Goal: Information Seeking & Learning: Learn about a topic

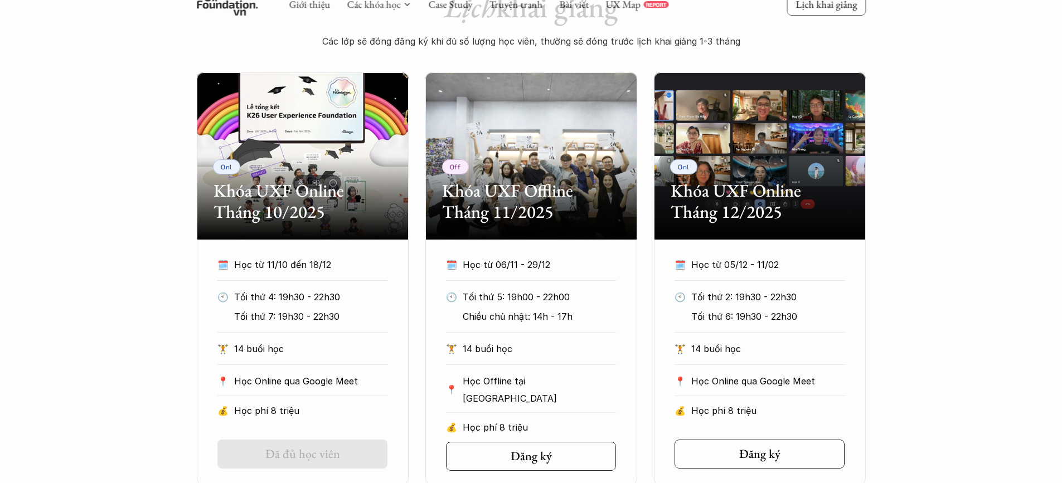
scroll to position [502, 0]
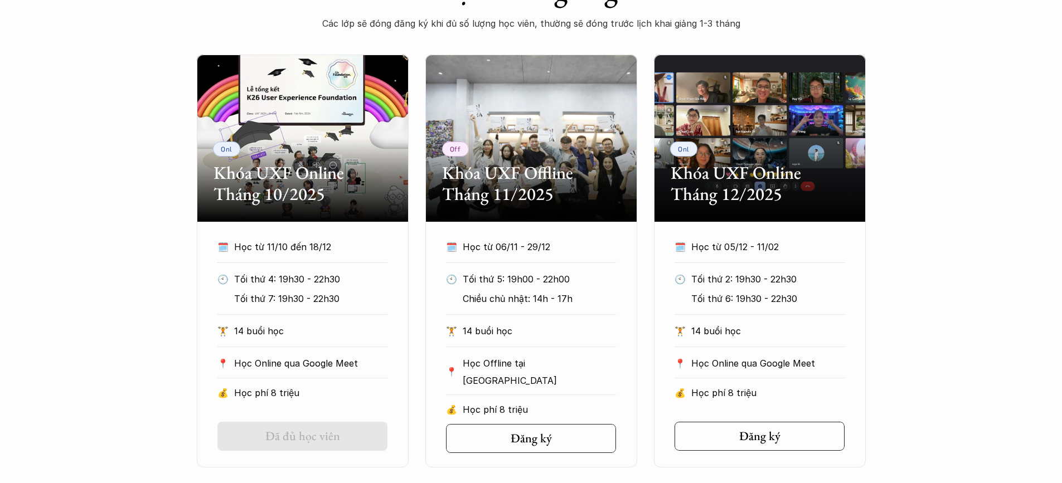
click at [943, 282] on div "Onl Khóa UXF Online Tháng 10/2025 🗓️ Học từ 11/10 đến 18/12 🕙 Tối thứ 4: 19h30 …" at bounding box center [531, 261] width 1062 height 413
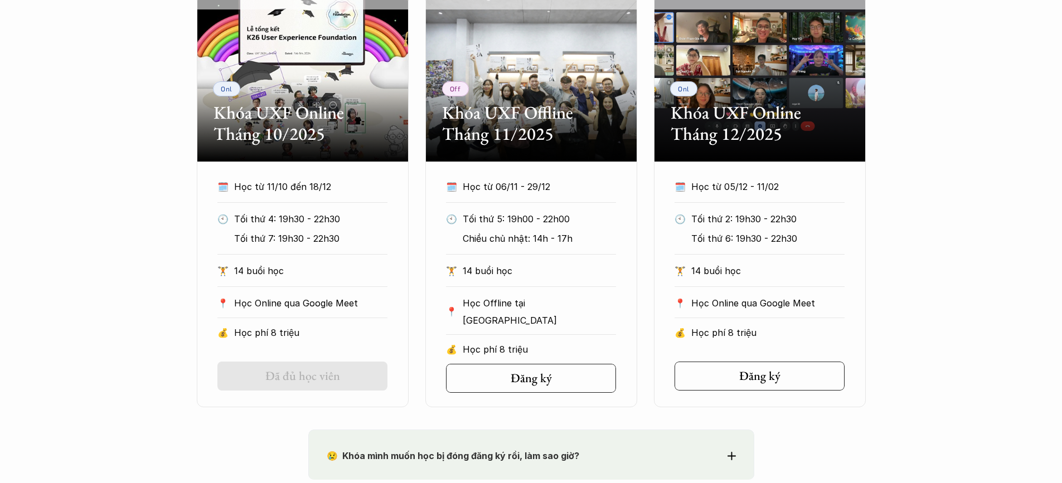
scroll to position [558, 0]
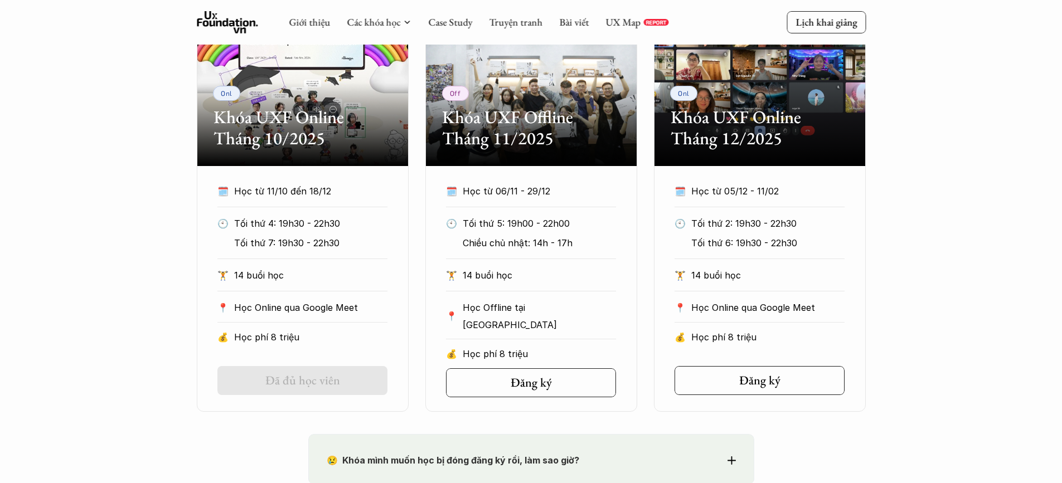
click at [1019, 312] on div "Onl Khóa UXF Online Tháng 10/2025 🗓️ Học từ 11/10 đến 18/12 🕙 Tối thứ 4: 19h30 …" at bounding box center [531, 205] width 1062 height 413
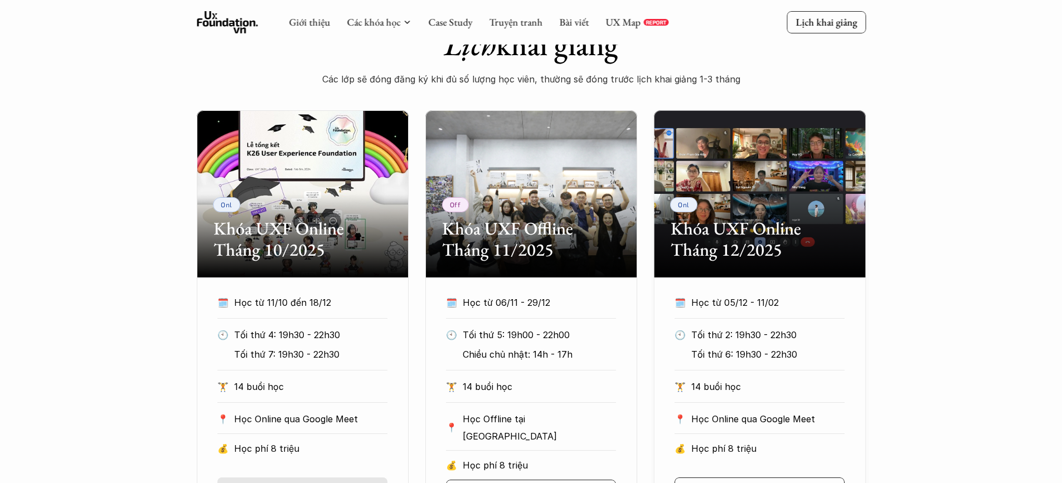
click at [721, 182] on div "Onl Khóa UXF Online Tháng 12/2025" at bounding box center [760, 193] width 212 height 167
click at [712, 233] on h2 "Khóa UXF Online Tháng 12/2025" at bounding box center [760, 239] width 178 height 43
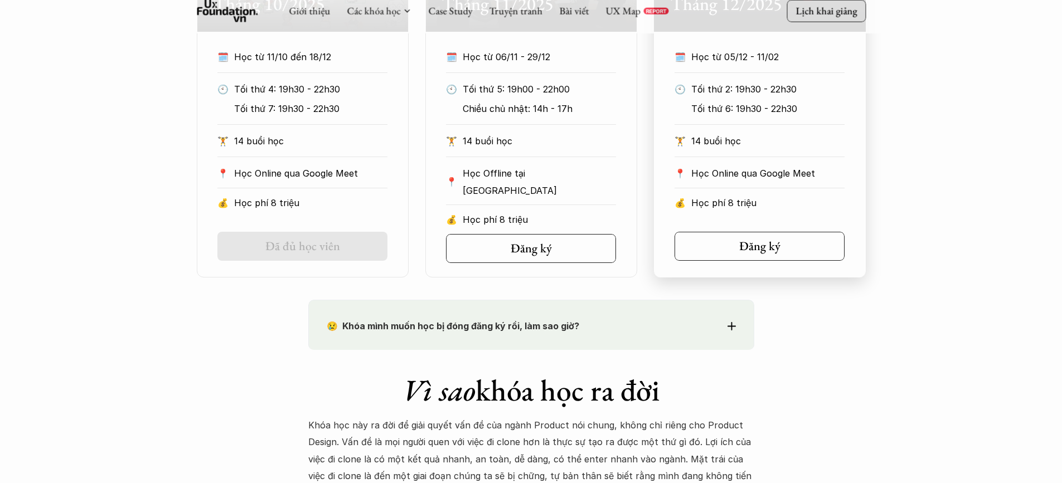
scroll to position [725, 0]
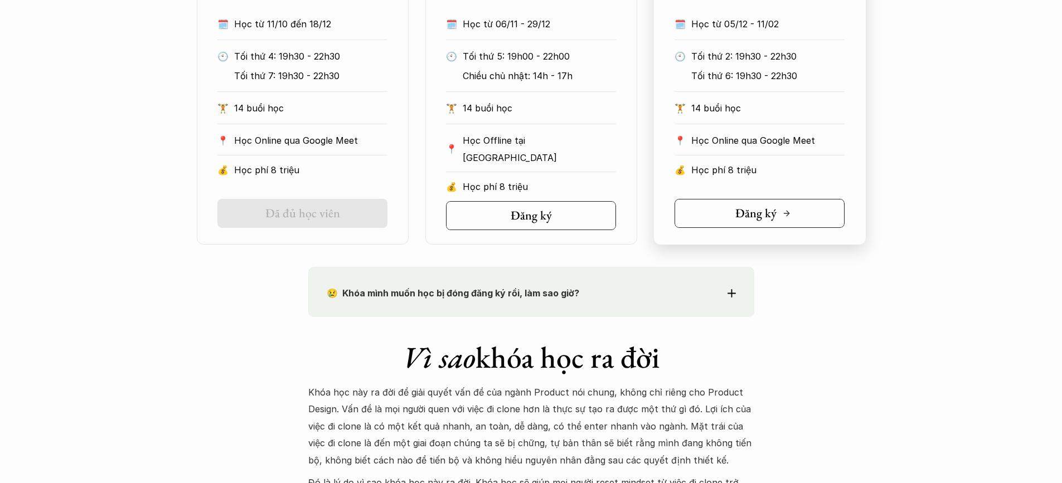
click at [775, 219] on h5 "Đăng ký" at bounding box center [755, 213] width 41 height 14
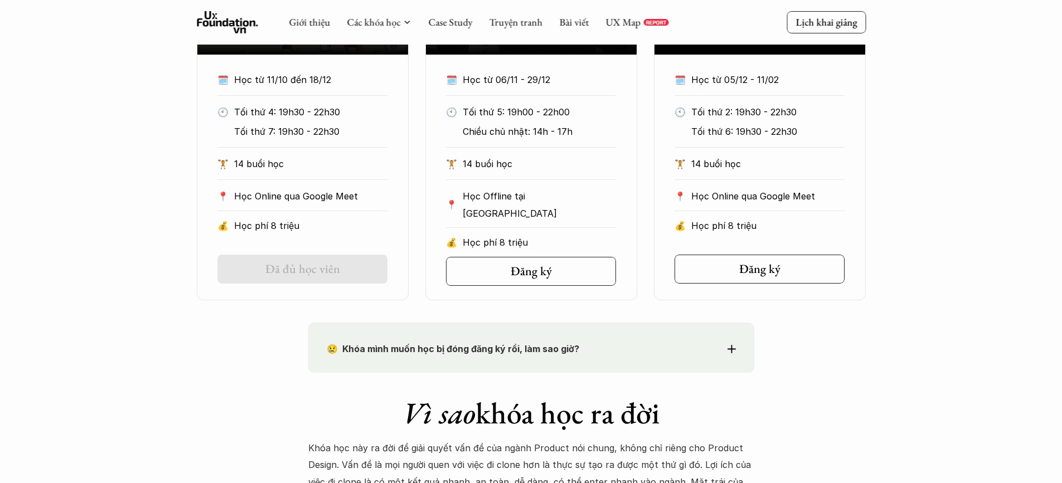
scroll to position [502, 0]
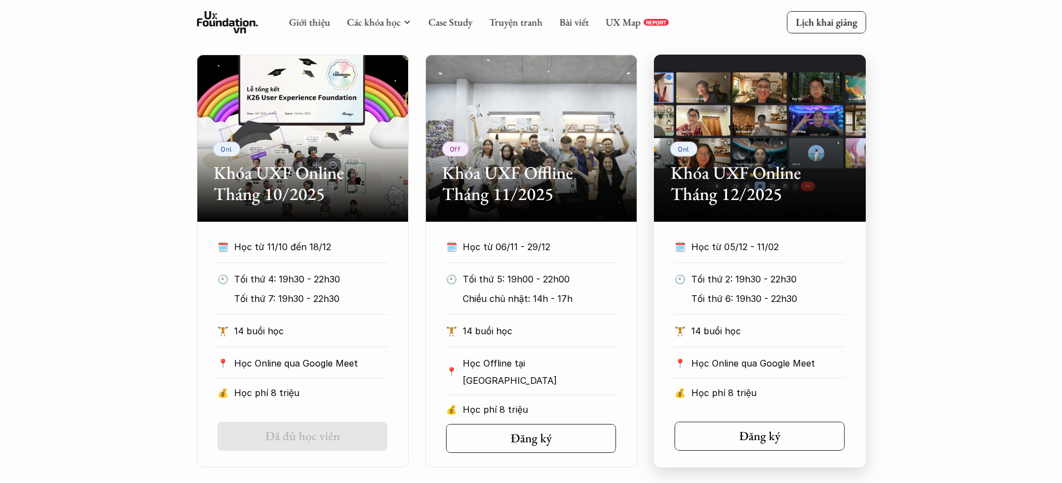
click at [753, 244] on p "Học từ 05/12 - 11/02" at bounding box center [757, 247] width 133 height 17
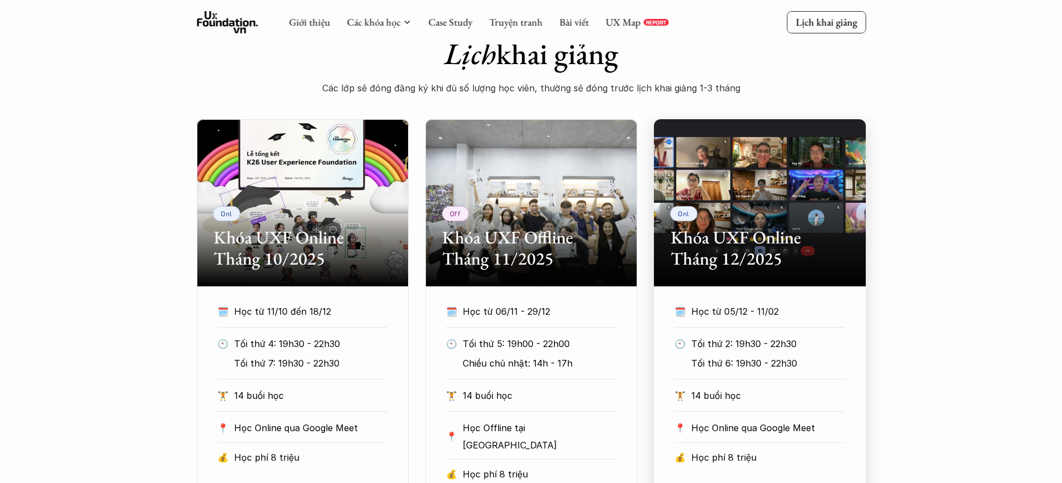
scroll to position [390, 0]
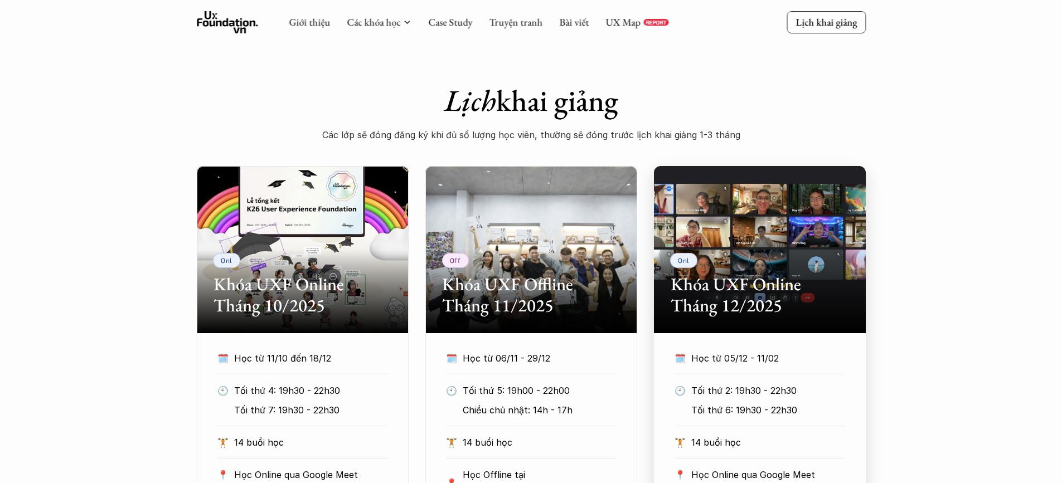
click at [754, 222] on div "Onl Khóa UXF Online Tháng 12/2025" at bounding box center [760, 249] width 212 height 167
click at [747, 287] on h2 "Khóa UXF Online Tháng 12/2025" at bounding box center [760, 295] width 178 height 43
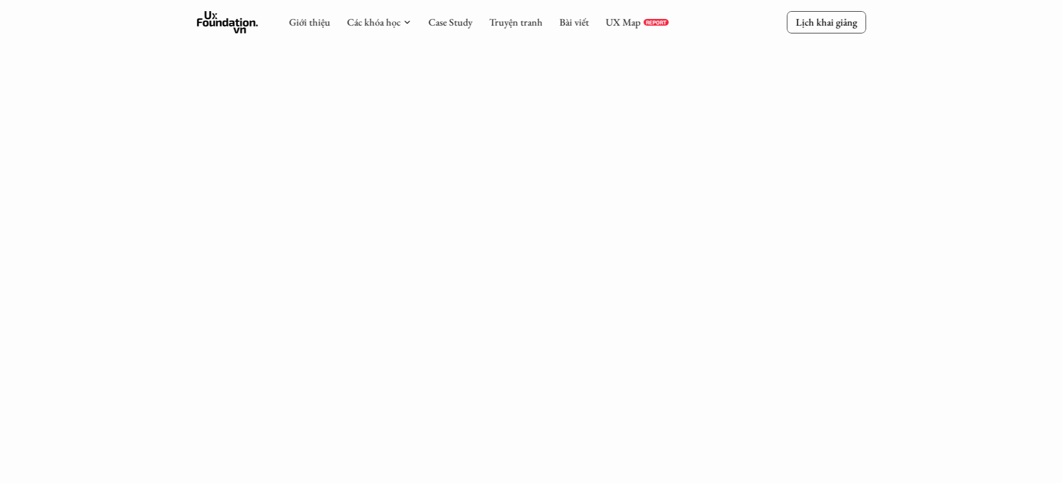
scroll to position [167, 0]
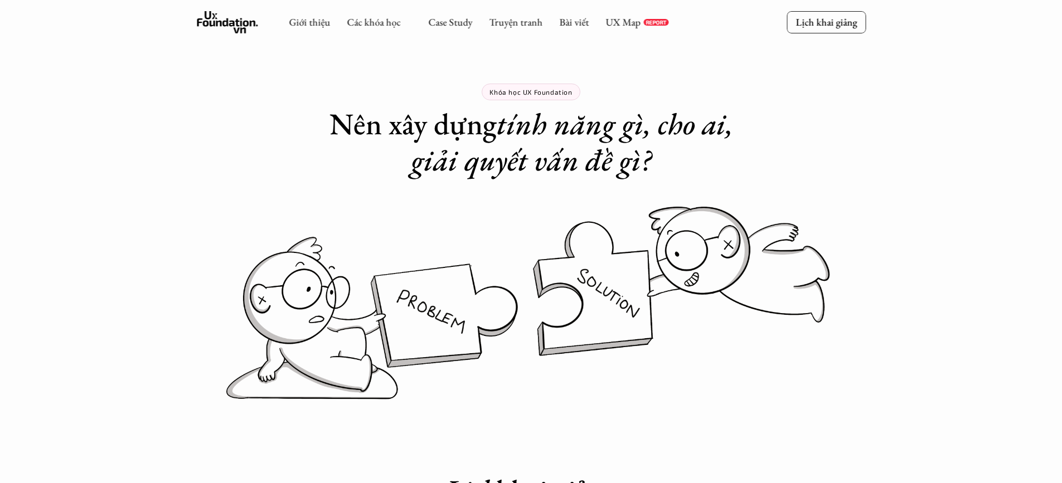
scroll to position [390, 0]
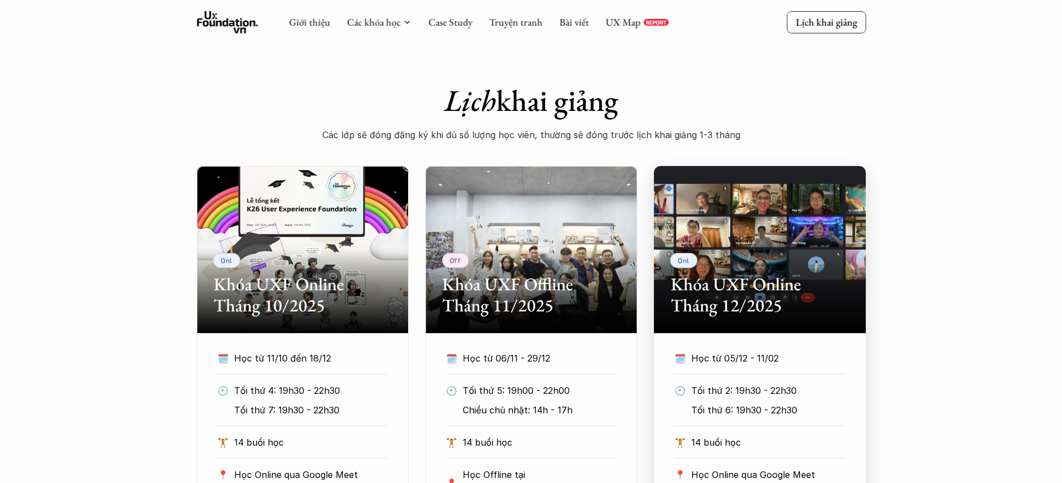
click at [727, 307] on h2 "Khóa UXF Online Tháng 12/2025" at bounding box center [760, 295] width 178 height 43
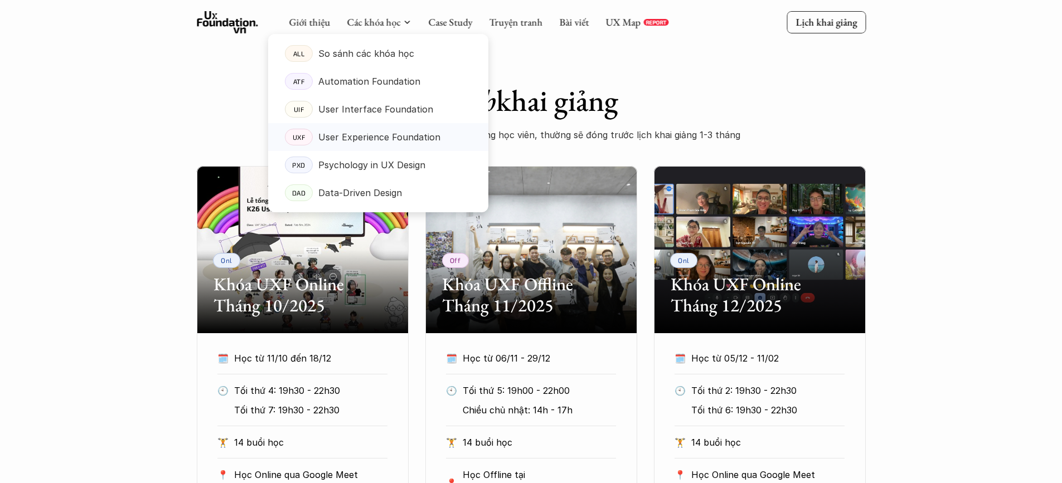
click at [417, 139] on p "User Experience Foundation" at bounding box center [379, 137] width 122 height 17
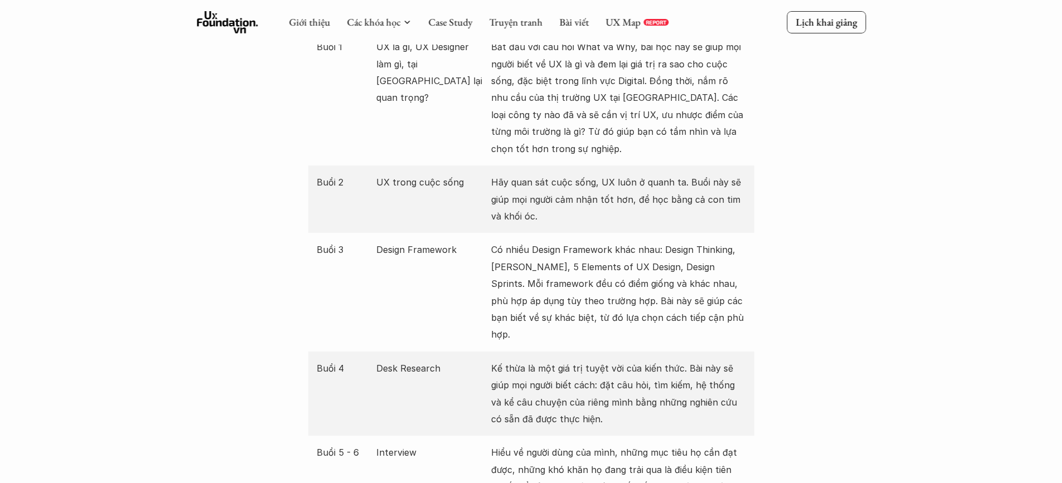
scroll to position [1227, 0]
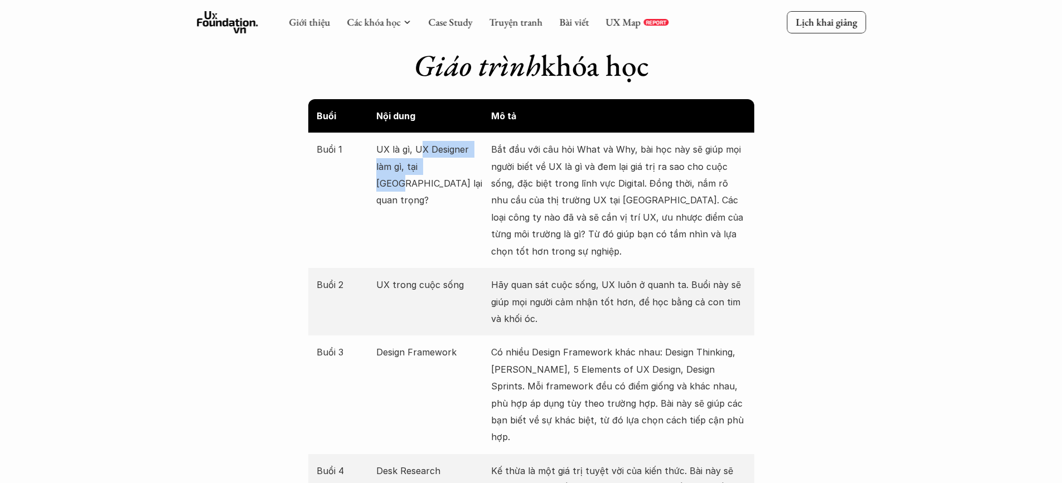
drag, startPoint x: 421, startPoint y: 157, endPoint x: 431, endPoint y: 164, distance: 12.4
click at [431, 164] on p "UX là gì, UX Designer làm gì, tại [GEOGRAPHIC_DATA] lại quan trọng?" at bounding box center [430, 175] width 109 height 68
click at [433, 165] on p "UX là gì, UX Designer làm gì, tại [GEOGRAPHIC_DATA] lại quan trọng?" at bounding box center [430, 175] width 109 height 68
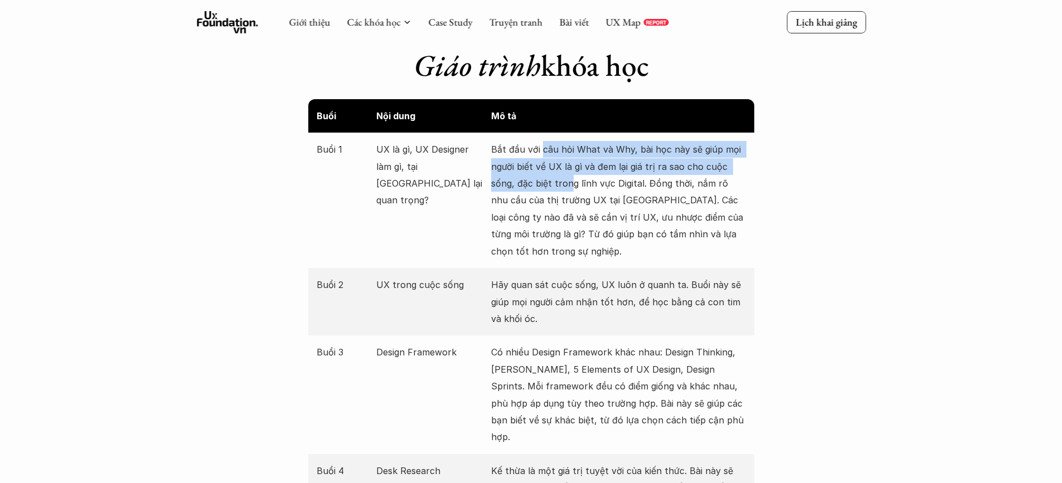
drag, startPoint x: 543, startPoint y: 157, endPoint x: 575, endPoint y: 186, distance: 43.0
click at [574, 183] on p "Bắt đầu với câu hỏi What và Why, bài học này sẽ giúp mọi người biết về UX là gì…" at bounding box center [618, 200] width 255 height 119
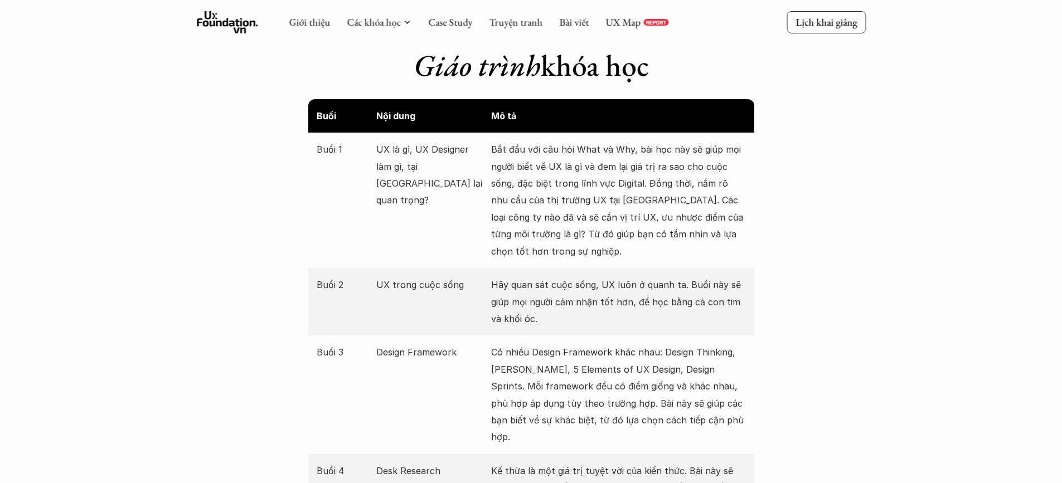
drag, startPoint x: 606, startPoint y: 271, endPoint x: 612, endPoint y: 235, distance: 36.8
click at [612, 215] on p "Bắt đầu với câu hỏi What và Why, bài học này sẽ giúp mọi người biết về UX là gì…" at bounding box center [618, 200] width 255 height 119
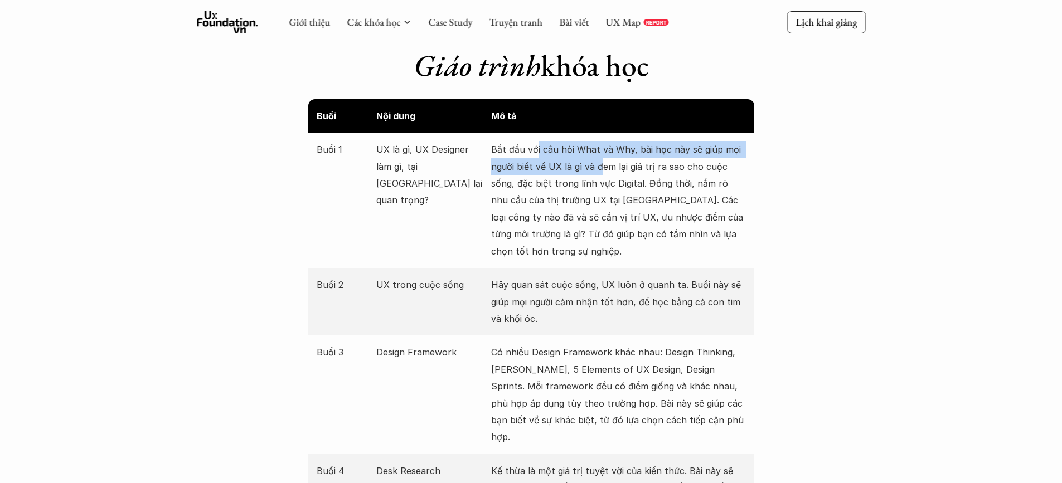
drag, startPoint x: 536, startPoint y: 158, endPoint x: 607, endPoint y: 193, distance: 79.0
click at [604, 171] on p "Bắt đầu với câu hỏi What và Why, bài học này sẽ giúp mọi người biết về UX là gì…" at bounding box center [618, 200] width 255 height 119
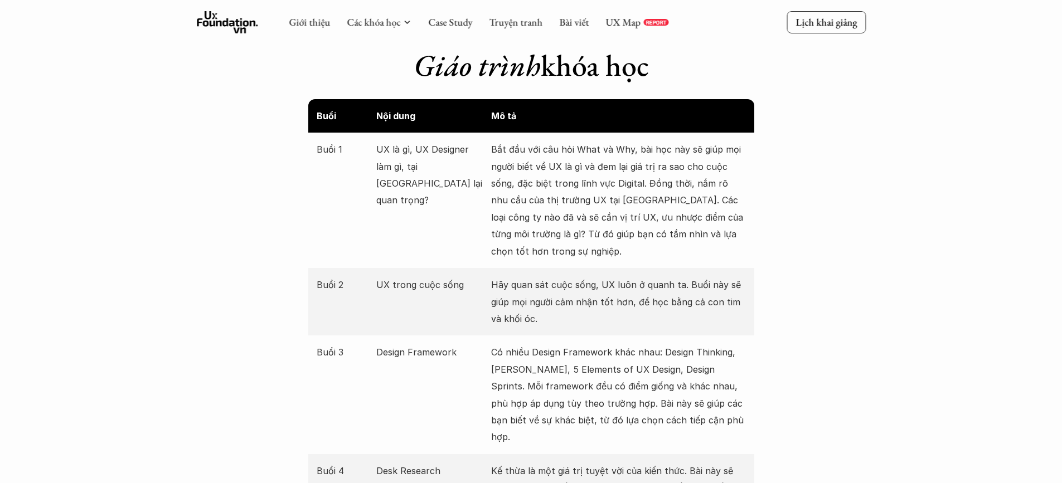
click at [607, 195] on p "Bắt đầu với câu hỏi What và Why, bài học này sẽ giúp mọi người biết về UX là gì…" at bounding box center [618, 200] width 255 height 119
drag, startPoint x: 618, startPoint y: 206, endPoint x: 624, endPoint y: 192, distance: 15.2
click at [624, 192] on p "Bắt đầu với câu hỏi What và Why, bài học này sẽ giúp mọi người biết về UX là gì…" at bounding box center [618, 200] width 255 height 119
click at [626, 193] on p "Bắt đầu với câu hỏi What và Why, bài học này sẽ giúp mọi người biết về UX là gì…" at bounding box center [618, 200] width 255 height 119
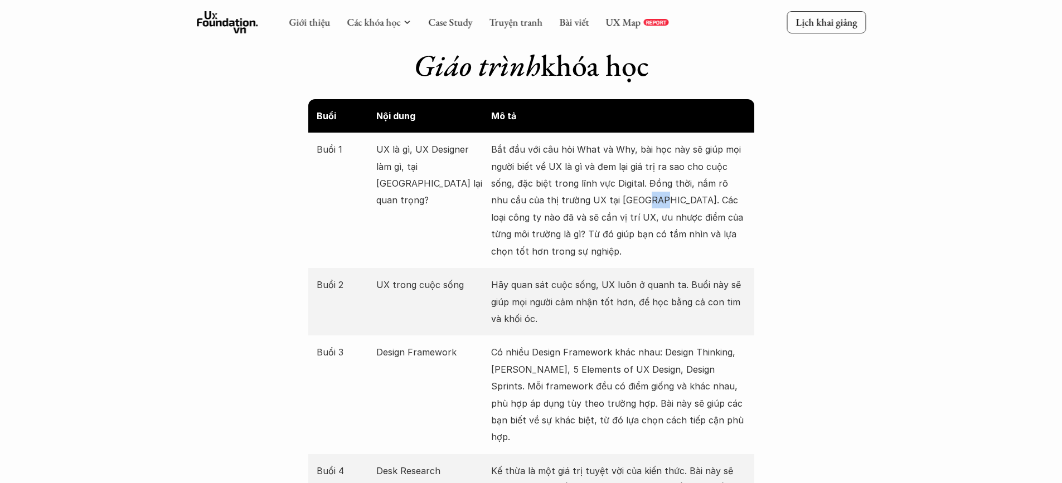
click at [626, 193] on p "Bắt đầu với câu hỏi What và Why, bài học này sẽ giúp mọi người biết về UX là gì…" at bounding box center [618, 200] width 255 height 119
drag, startPoint x: 626, startPoint y: 193, endPoint x: 624, endPoint y: 202, distance: 9.2
click at [624, 202] on p "Bắt đầu với câu hỏi What và Why, bài học này sẽ giúp mọi người biết về UX là gì…" at bounding box center [618, 200] width 255 height 119
drag, startPoint x: 627, startPoint y: 181, endPoint x: 629, endPoint y: 210, distance: 28.5
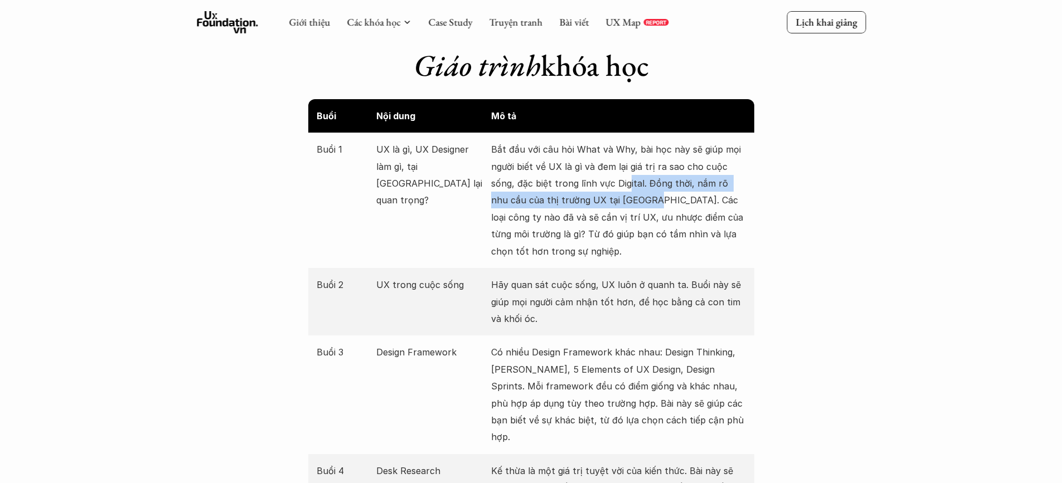
click at [629, 210] on p "Bắt đầu với câu hỏi What và Why, bài học này sẽ giúp mọi người biết về UX là gì…" at bounding box center [618, 200] width 255 height 119
click at [627, 214] on p "Bắt đầu với câu hỏi What và Why, bài học này sẽ giúp mọi người biết về UX là gì…" at bounding box center [618, 200] width 255 height 119
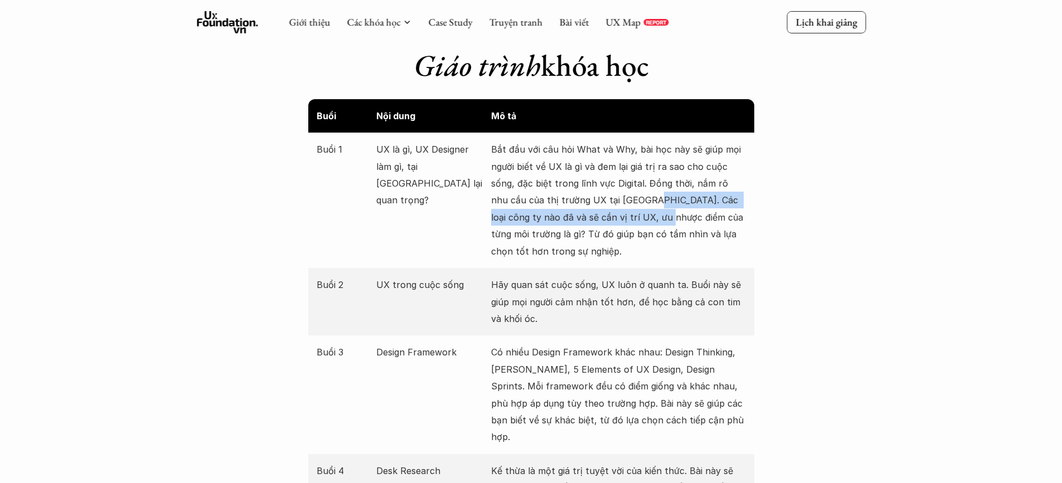
drag, startPoint x: 626, startPoint y: 202, endPoint x: 627, endPoint y: 222, distance: 20.1
click at [627, 222] on p "Bắt đầu với câu hỏi What và Why, bài học này sẽ giúp mọi người biết về UX là gì…" at bounding box center [618, 200] width 255 height 119
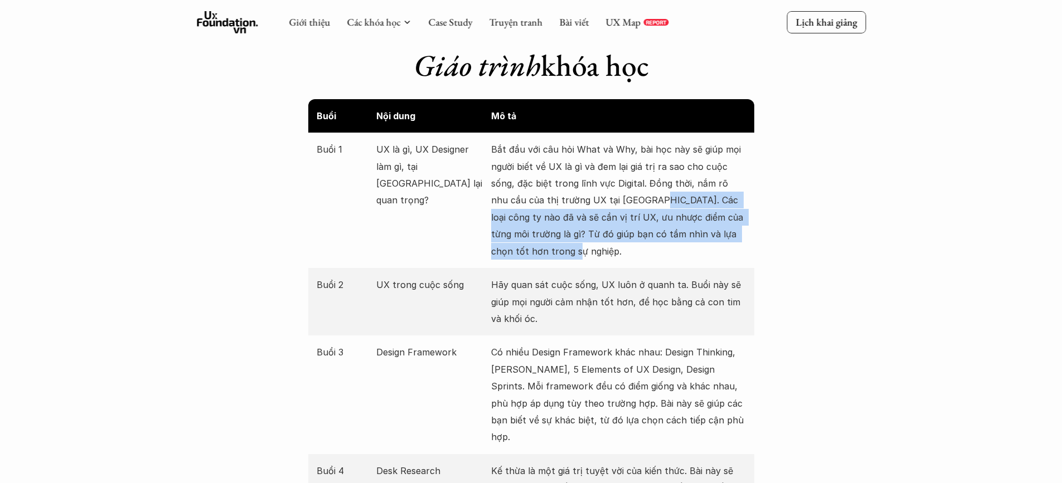
drag, startPoint x: 630, startPoint y: 258, endPoint x: 635, endPoint y: 205, distance: 53.2
click at [635, 205] on p "Bắt đầu với câu hỏi What và Why, bài học này sẽ giúp mọi người biết về UX là gì…" at bounding box center [618, 200] width 255 height 119
drag, startPoint x: 635, startPoint y: 205, endPoint x: 637, endPoint y: 236, distance: 31.3
click at [637, 236] on p "Bắt đầu với câu hỏi What và Why, bài học này sẽ giúp mọi người biết về UX là gì…" at bounding box center [618, 200] width 255 height 119
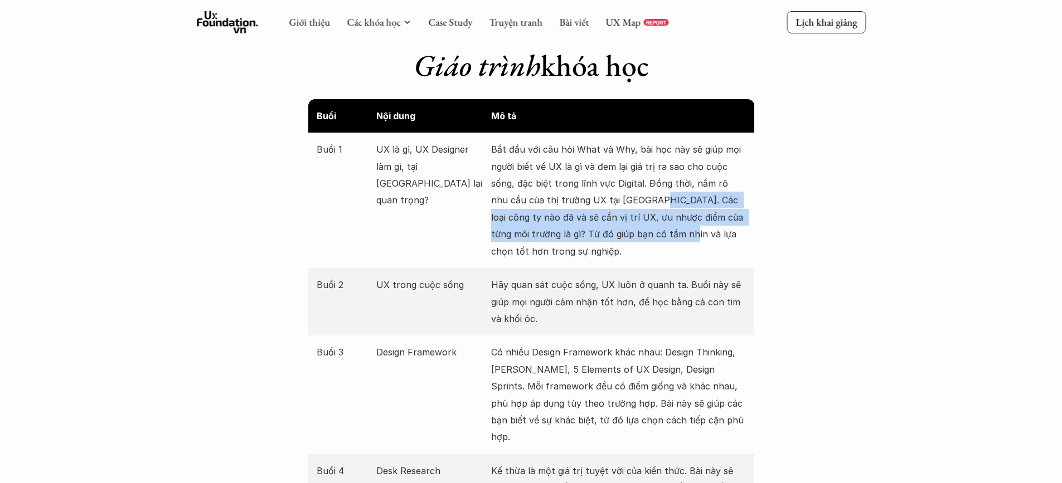
click at [637, 236] on p "Bắt đầu với câu hỏi What và Why, bài học này sẽ giúp mọi người biết về UX là gì…" at bounding box center [618, 200] width 255 height 119
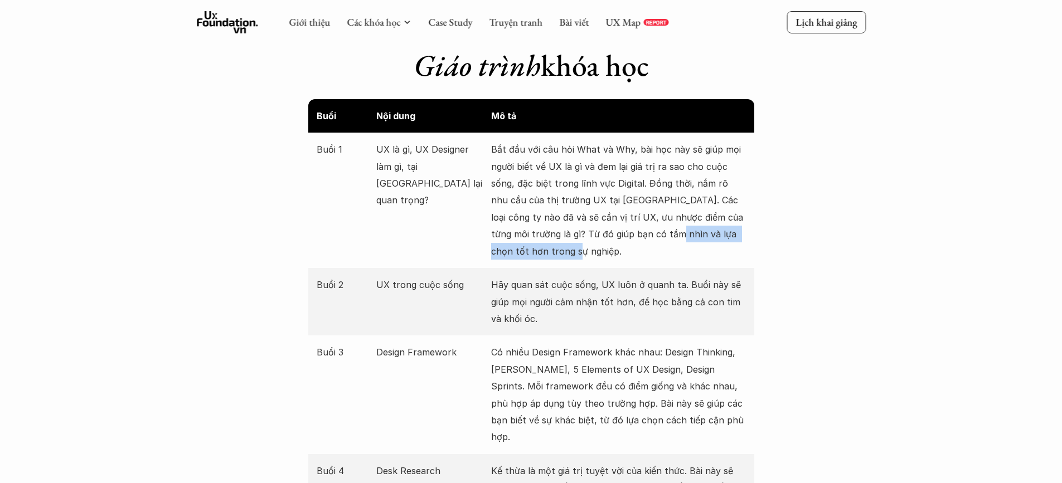
drag, startPoint x: 637, startPoint y: 236, endPoint x: 634, endPoint y: 247, distance: 11.5
click at [634, 247] on p "Bắt đầu với câu hỏi What và Why, bài học này sẽ giúp mọi người biết về UX là gì…" at bounding box center [618, 200] width 255 height 119
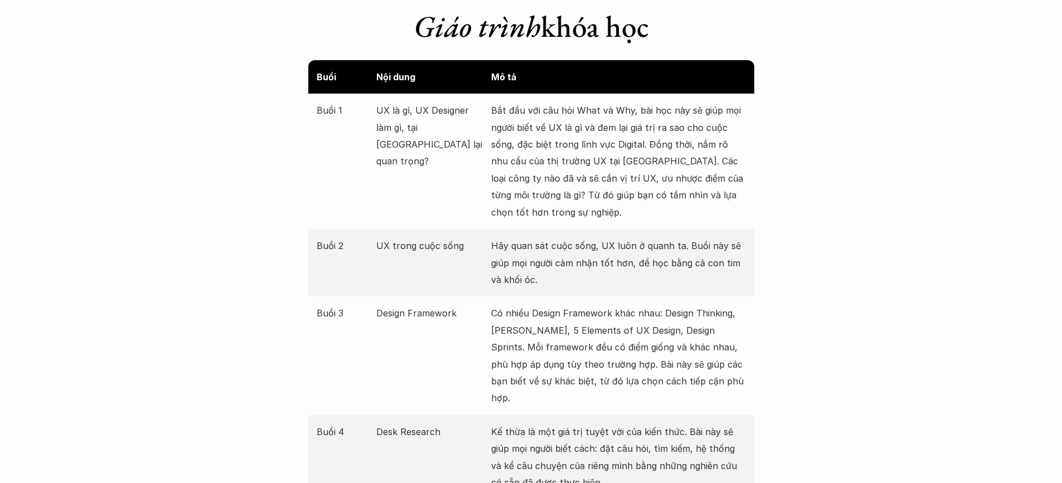
scroll to position [1282, 0]
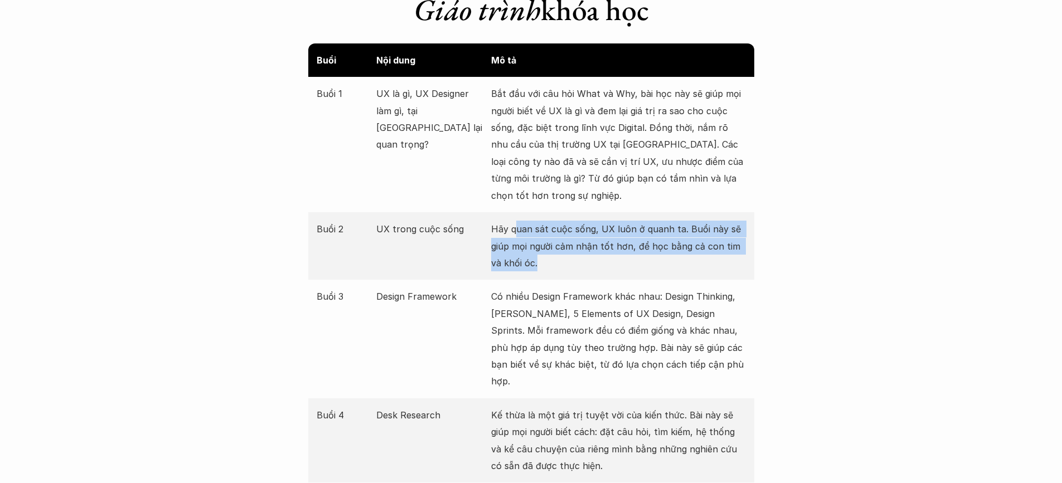
drag, startPoint x: 517, startPoint y: 229, endPoint x: 569, endPoint y: 277, distance: 70.6
click at [569, 261] on p "Hãy quan sát cuộc sống, UX luôn ở quanh ta. Buổi này sẽ giúp mọi người cảm nhận…" at bounding box center [618, 246] width 255 height 51
click at [569, 250] on p "Hãy quan sát cuộc sống, UX luôn ở quanh ta. Buổi này sẽ giúp mọi người cảm nhận…" at bounding box center [618, 246] width 255 height 51
drag, startPoint x: 574, startPoint y: 260, endPoint x: 570, endPoint y: 253, distance: 8.2
click at [570, 253] on p "Hãy quan sát cuộc sống, UX luôn ở quanh ta. Buổi này sẽ giúp mọi người cảm nhận…" at bounding box center [618, 246] width 255 height 51
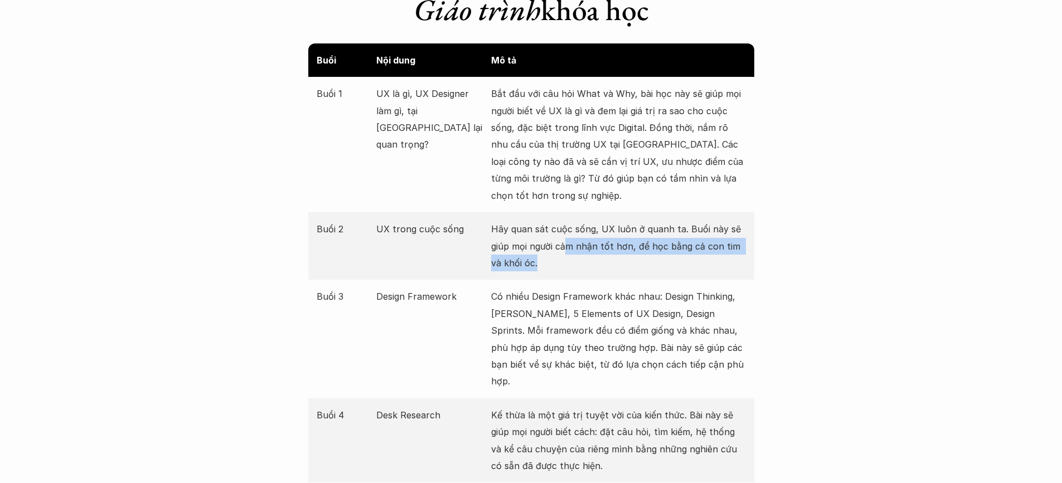
click at [570, 253] on p "Hãy quan sát cuộc sống, UX luôn ở quanh ta. Buổi này sẽ giúp mọi người cảm nhận…" at bounding box center [618, 246] width 255 height 51
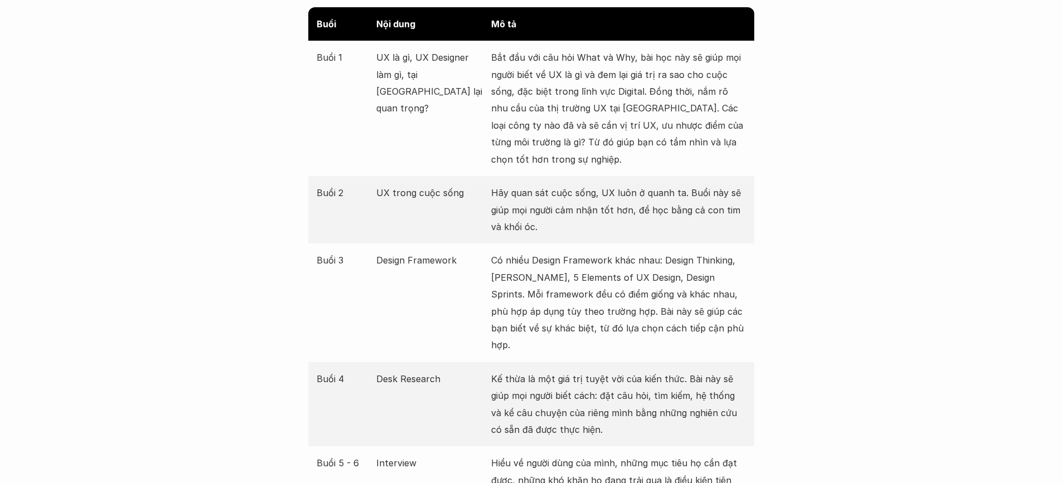
scroll to position [1338, 0]
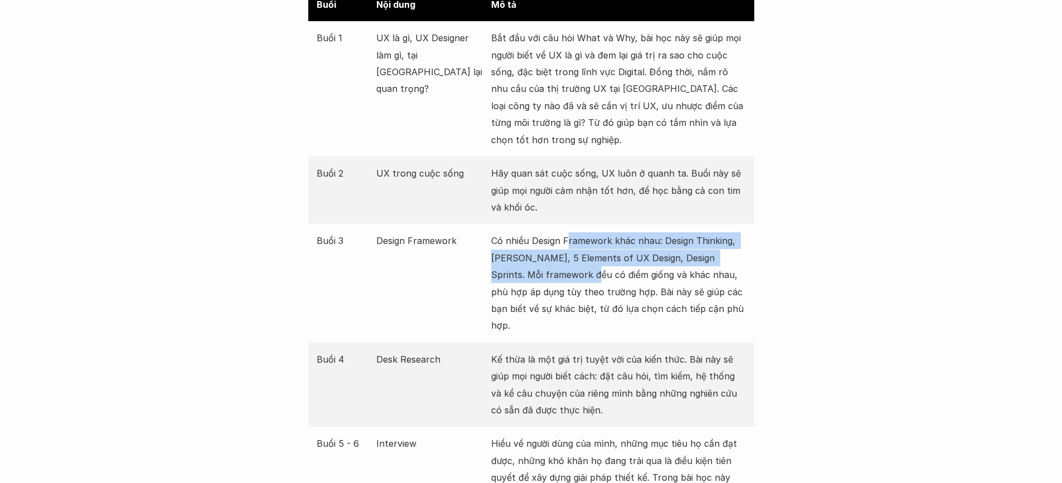
drag, startPoint x: 569, startPoint y: 248, endPoint x: 574, endPoint y: 278, distance: 30.5
click at [574, 278] on p "Có nhiều Design Framework khác nhau: Design Thinking, Lean UX, 5 Elements of UX…" at bounding box center [618, 283] width 255 height 101
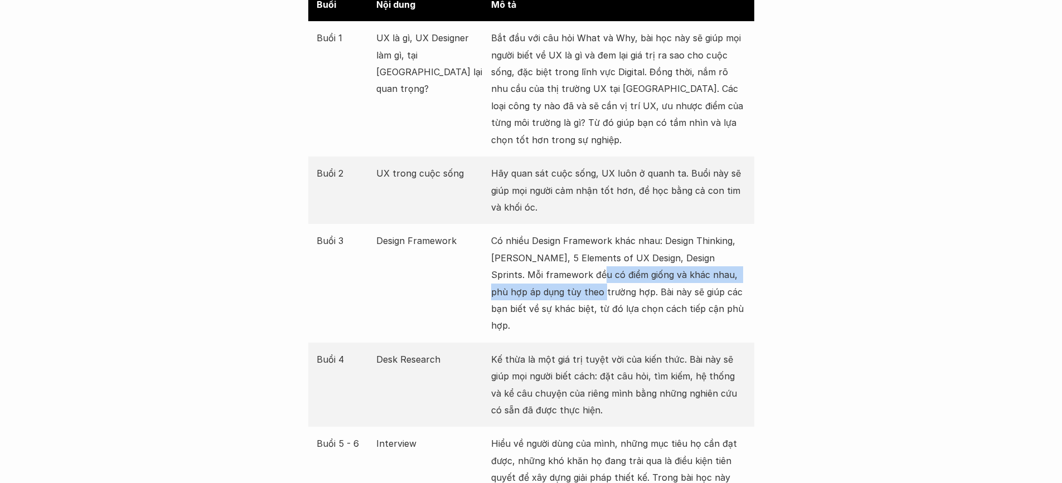
drag, startPoint x: 574, startPoint y: 281, endPoint x: 579, endPoint y: 285, distance: 6.4
click at [579, 285] on p "Có nhiều Design Framework khác nhau: Design Thinking, Lean UX, 5 Elements of UX…" at bounding box center [618, 283] width 255 height 101
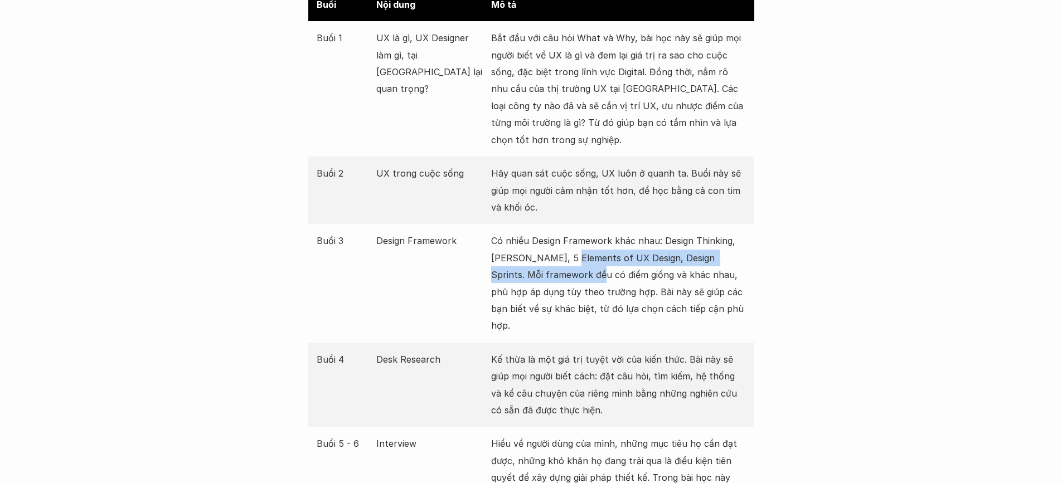
drag, startPoint x: 569, startPoint y: 253, endPoint x: 574, endPoint y: 283, distance: 30.6
click at [574, 283] on p "Có nhiều Design Framework khác nhau: Design Thinking, Lean UX, 5 Elements of UX…" at bounding box center [618, 283] width 255 height 101
drag, startPoint x: 570, startPoint y: 251, endPoint x: 575, endPoint y: 287, distance: 36.6
click at [575, 287] on p "Có nhiều Design Framework khác nhau: Design Thinking, Lean UX, 5 Elements of UX…" at bounding box center [618, 283] width 255 height 101
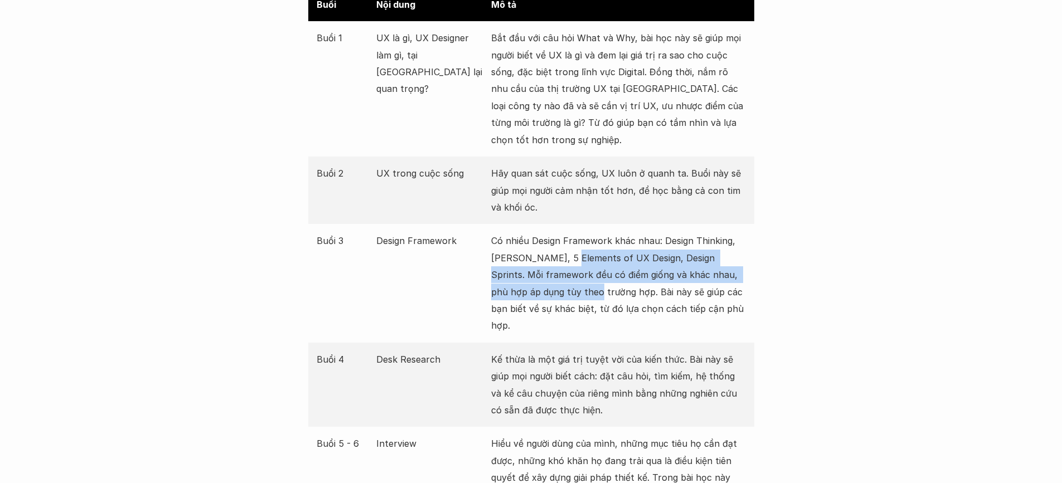
click at [575, 287] on p "Có nhiều Design Framework khác nhau: Design Thinking, Lean UX, 5 Elements of UX…" at bounding box center [618, 283] width 255 height 101
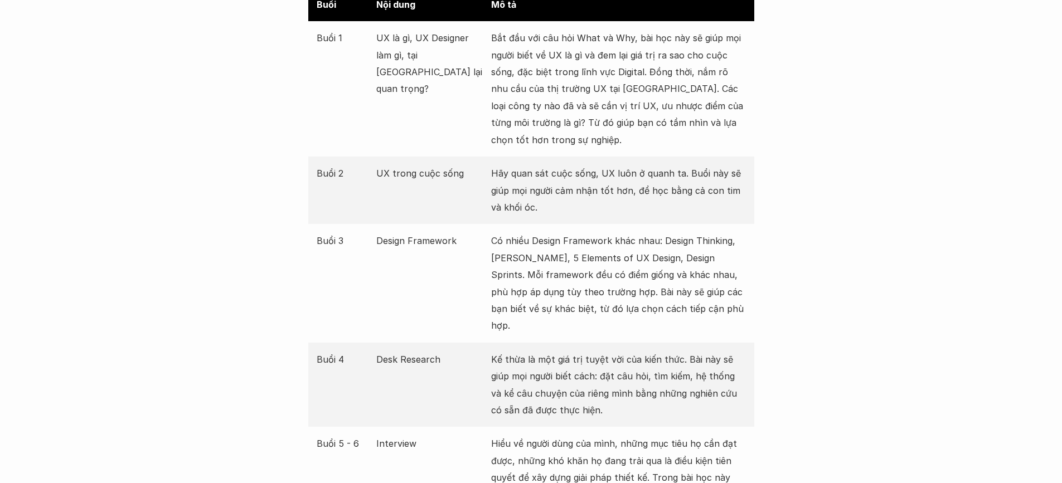
scroll to position [1450, 0]
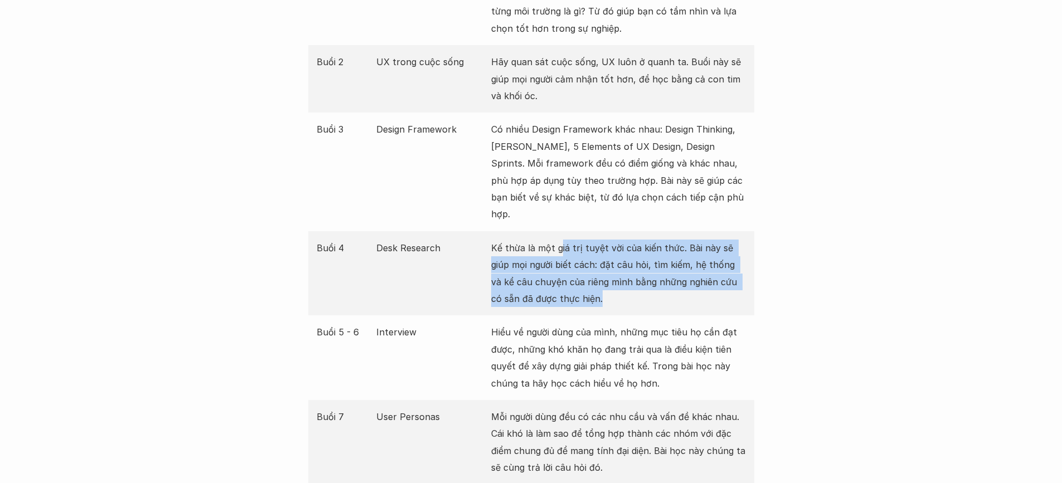
drag, startPoint x: 561, startPoint y: 232, endPoint x: 575, endPoint y: 280, distance: 49.9
click at [575, 280] on p "Kế thừa là một giá trị tuyệt vời của kiến thức. Bài này sẽ giúp mọi người biết …" at bounding box center [618, 274] width 255 height 68
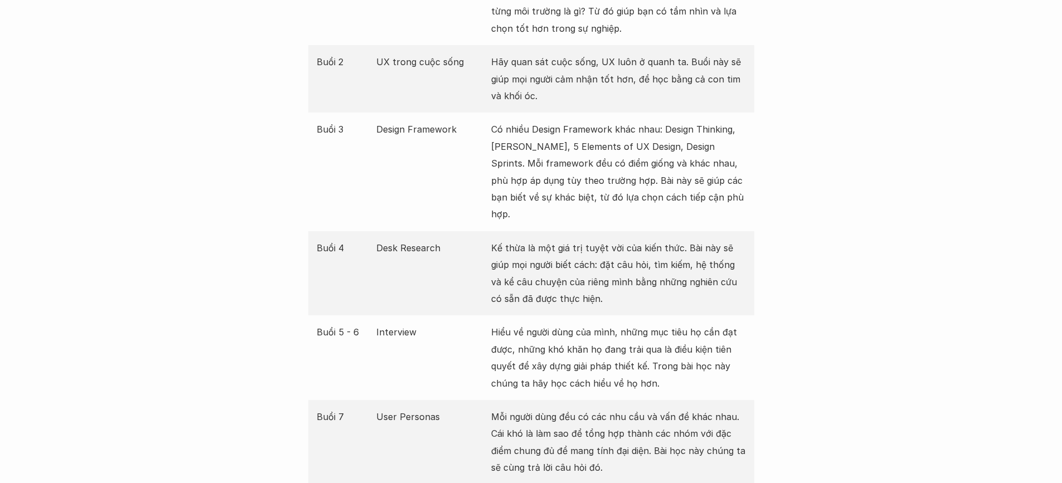
click at [577, 276] on p "Kế thừa là một giá trị tuyệt vời của kiến thức. Bài này sẽ giúp mọi người biết …" at bounding box center [618, 274] width 255 height 68
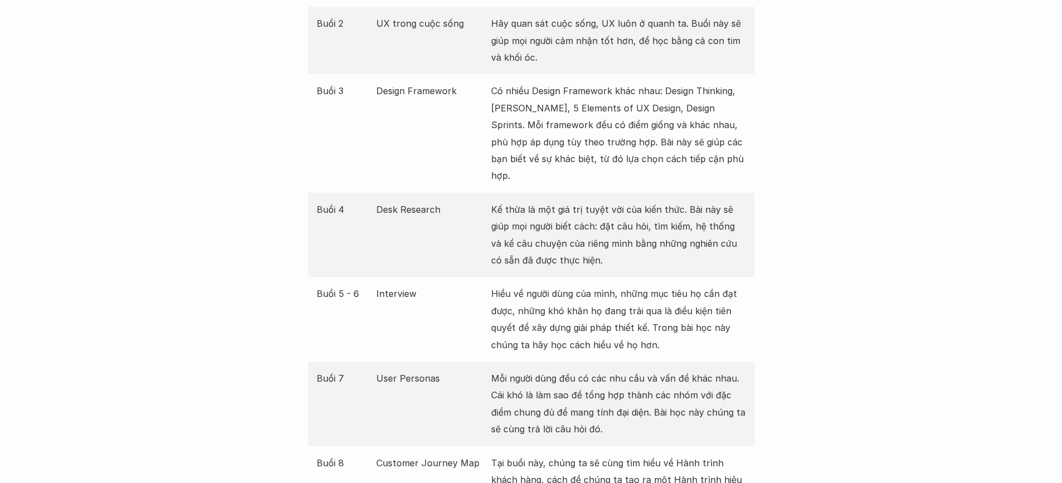
scroll to position [1505, 0]
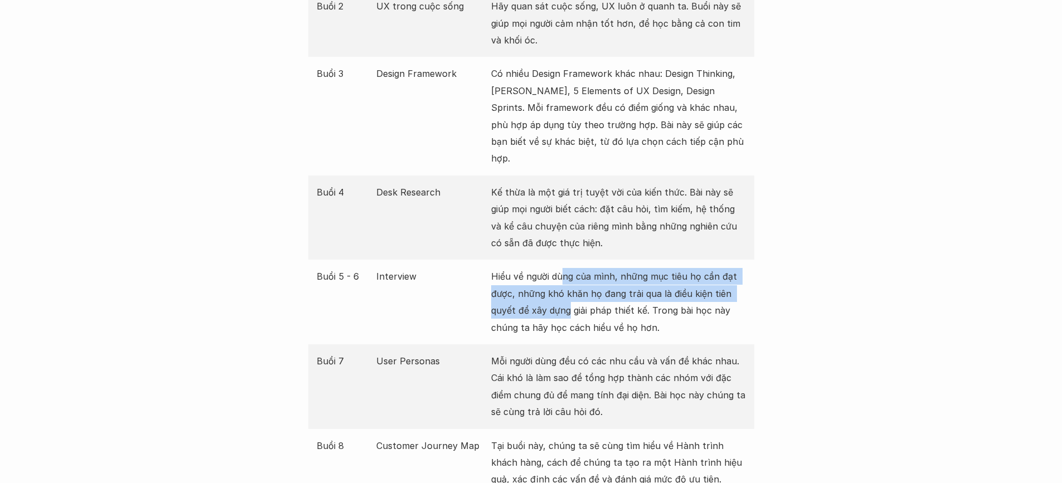
drag, startPoint x: 561, startPoint y: 263, endPoint x: 567, endPoint y: 289, distance: 27.3
click at [567, 289] on p "Hiểu về người dùng của mình, những mục tiêu họ cần đạt được, những khó khăn họ …" at bounding box center [618, 302] width 255 height 68
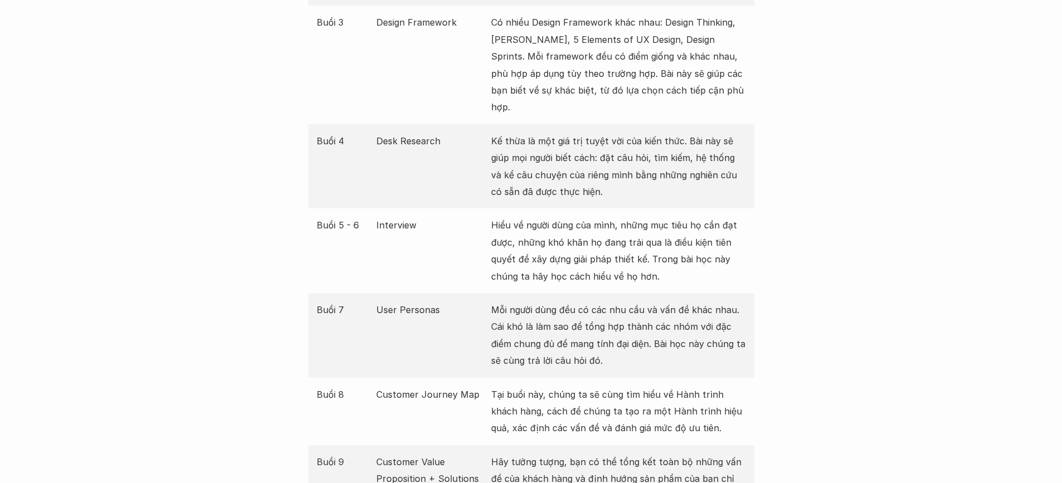
scroll to position [1617, 0]
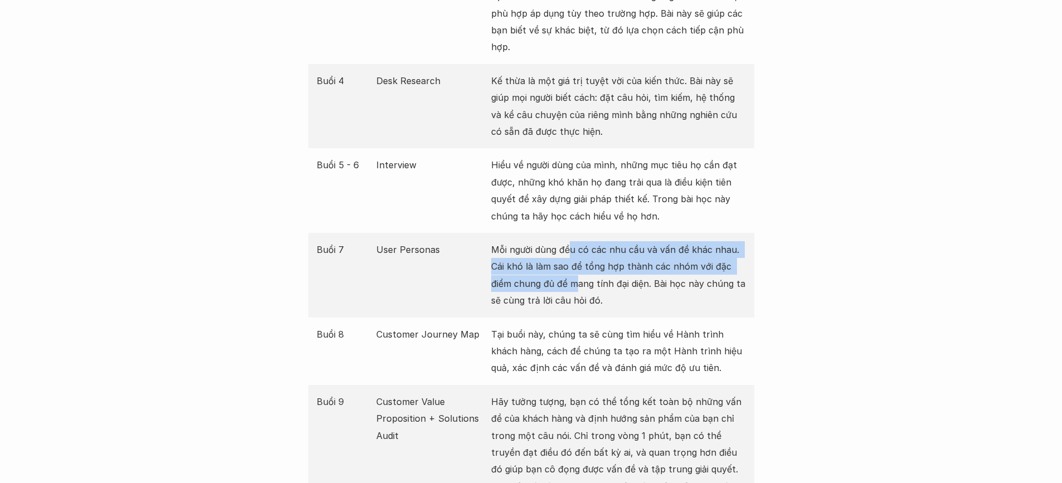
drag, startPoint x: 573, startPoint y: 244, endPoint x: 576, endPoint y: 265, distance: 21.4
click at [576, 265] on p "Mỗi người dùng đều có các nhu cầu và vấn đề khác nhau. Cái khó là làm sao để tổ…" at bounding box center [618, 275] width 255 height 68
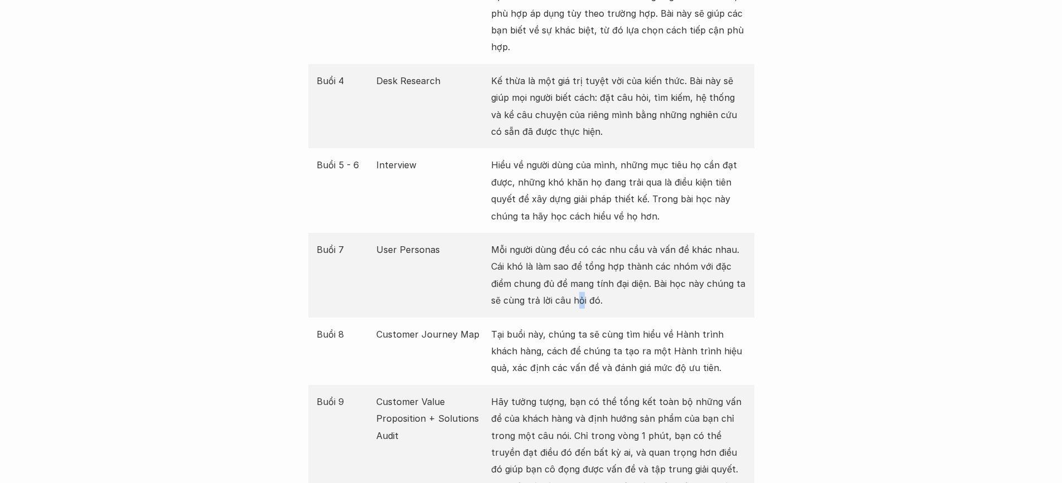
drag, startPoint x: 577, startPoint y: 278, endPoint x: 580, endPoint y: 291, distance: 13.3
click at [580, 291] on p "Mỗi người dùng đều có các nhu cầu và vấn đề khác nhau. Cái khó là làm sao để tổ…" at bounding box center [618, 275] width 255 height 68
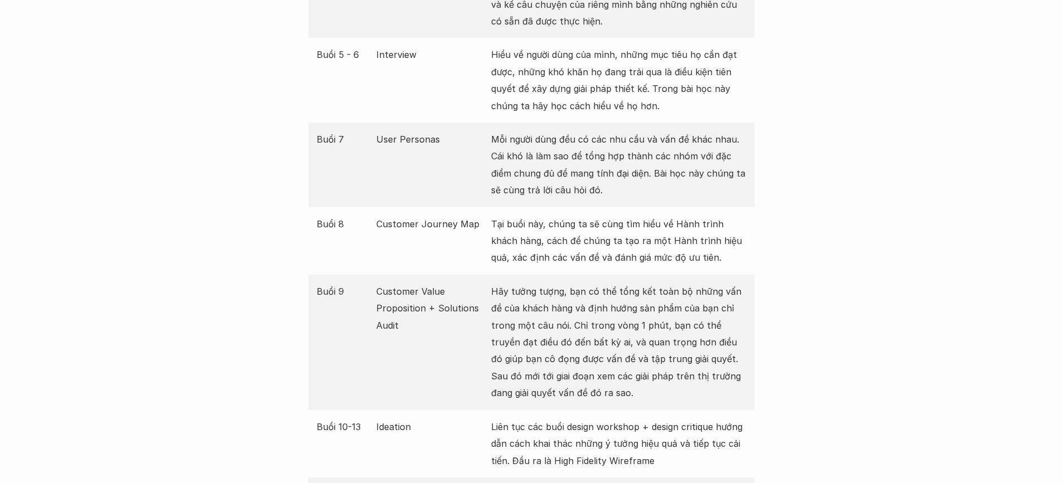
scroll to position [1729, 0]
drag, startPoint x: 578, startPoint y: 223, endPoint x: 588, endPoint y: 243, distance: 22.2
click at [588, 243] on p "Tại buổi này, chúng ta sẽ cùng tìm hiểu về Hành trình khách hàng, cách để chúng…" at bounding box center [618, 240] width 255 height 51
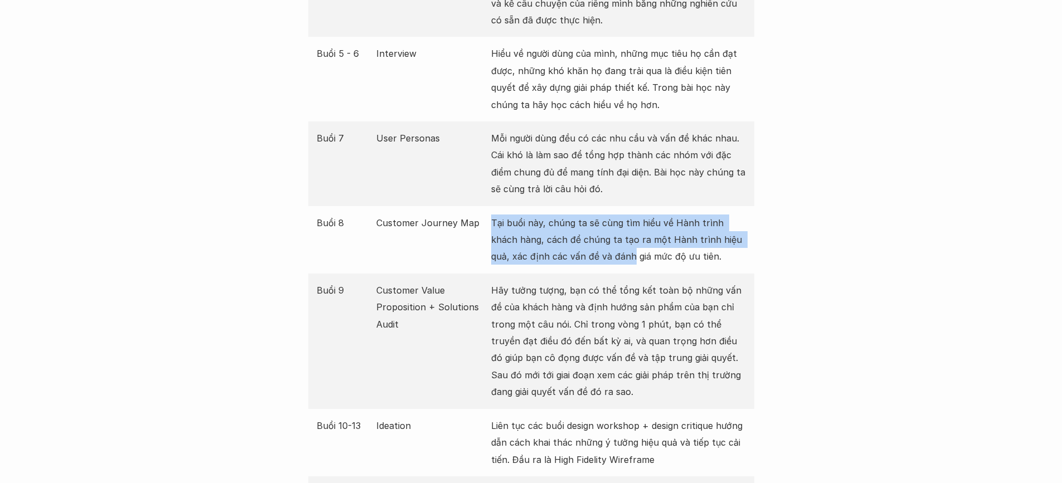
drag, startPoint x: 588, startPoint y: 243, endPoint x: 497, endPoint y: 206, distance: 97.7
click at [497, 215] on p "Tại buổi này, chúng ta sẽ cùng tìm hiểu về Hành trình khách hàng, cách để chúng…" at bounding box center [618, 240] width 255 height 51
drag, startPoint x: 493, startPoint y: 206, endPoint x: 678, endPoint y: 241, distance: 187.9
click at [678, 241] on p "Tại buổi này, chúng ta sẽ cùng tìm hiểu về Hành trình khách hàng, cách để chúng…" at bounding box center [618, 240] width 255 height 51
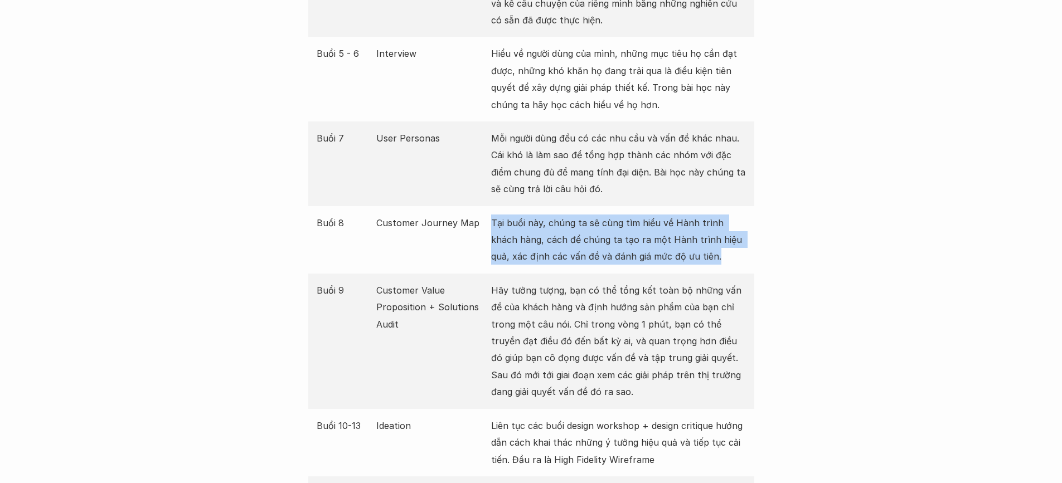
click at [678, 241] on p "Tại buổi này, chúng ta sẽ cùng tìm hiểu về Hành trình khách hàng, cách để chúng…" at bounding box center [618, 240] width 255 height 51
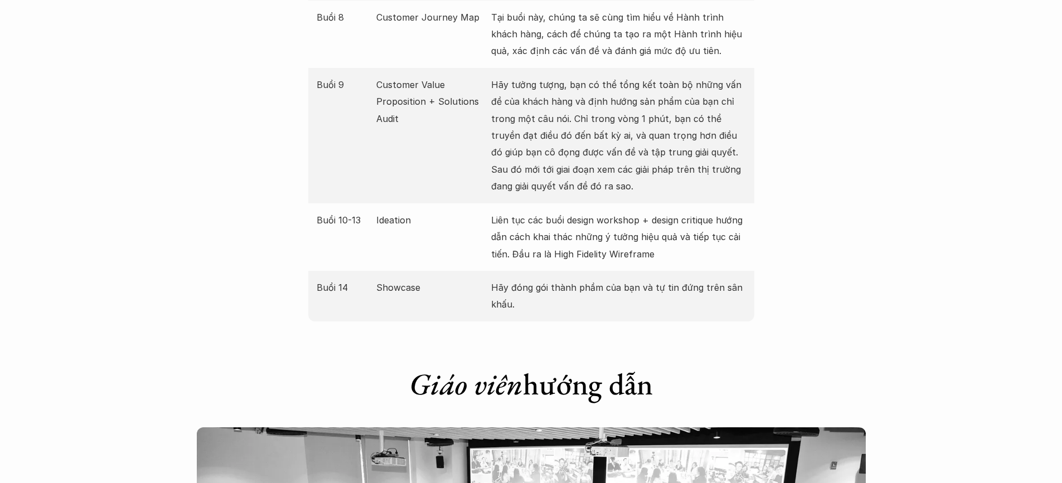
scroll to position [1952, 0]
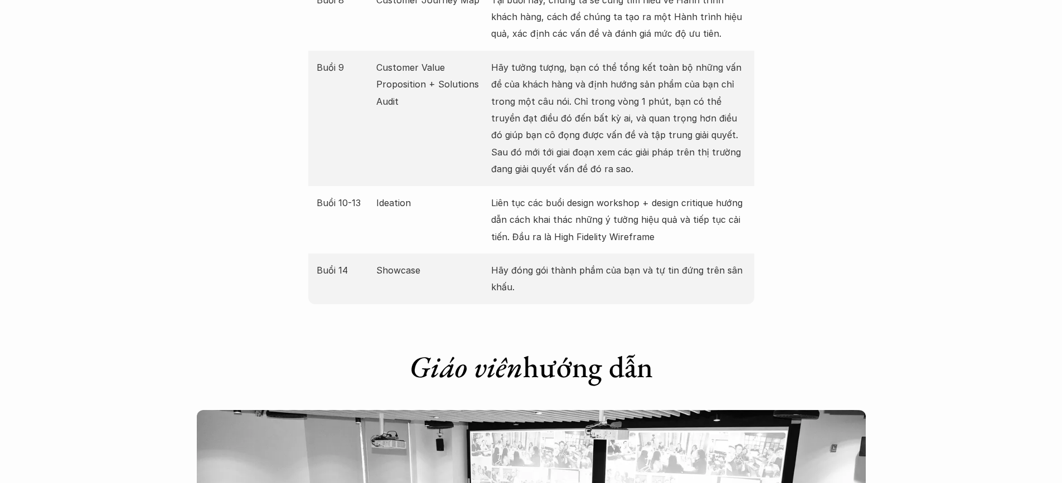
drag, startPoint x: 678, startPoint y: 241, endPoint x: 679, endPoint y: 258, distance: 16.7
click at [679, 258] on div "Buổi 14 Showcase Hãy đóng gói thành phầm của bạn và tự tin đứng trên sân khấu." at bounding box center [531, 279] width 446 height 51
click at [679, 262] on p "Hãy đóng gói thành phầm của bạn và tự tin đứng trên sân khấu." at bounding box center [618, 279] width 255 height 34
drag, startPoint x: 672, startPoint y: 260, endPoint x: 562, endPoint y: 275, distance: 110.8
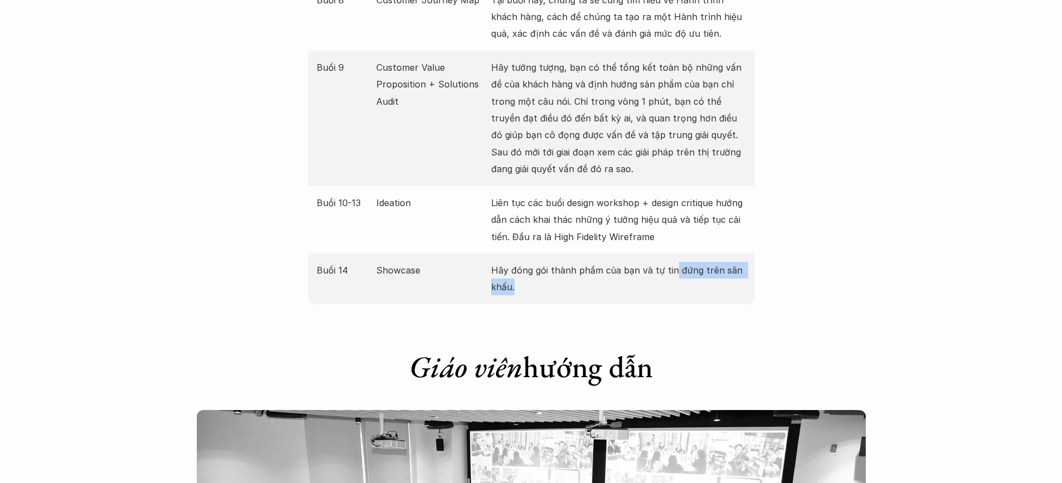
click at [562, 275] on p "Hãy đóng gói thành phầm của bạn và tự tin đứng trên sân khấu." at bounding box center [618, 279] width 255 height 34
click at [559, 267] on p "Hãy đóng gói thành phầm của bạn và tự tin đứng trên sân khấu." at bounding box center [618, 279] width 255 height 34
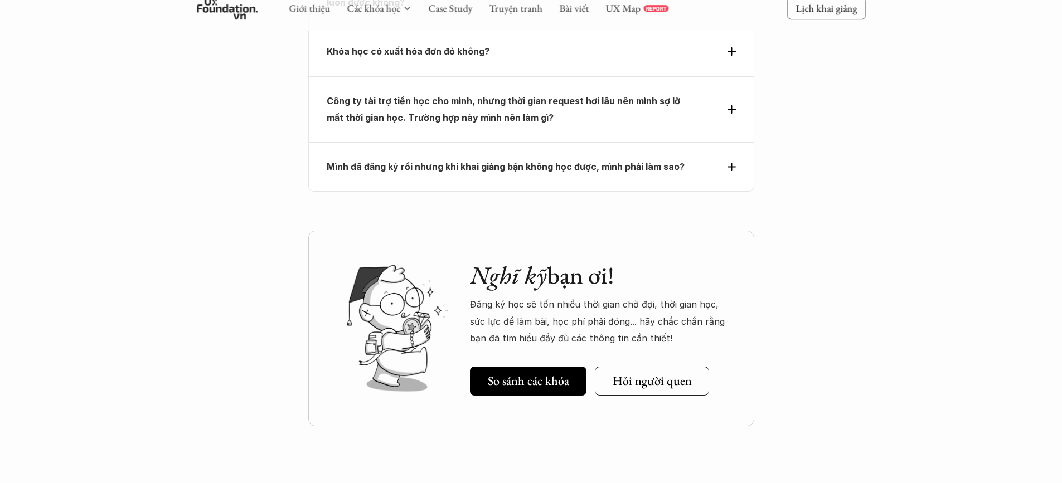
scroll to position [4963, 0]
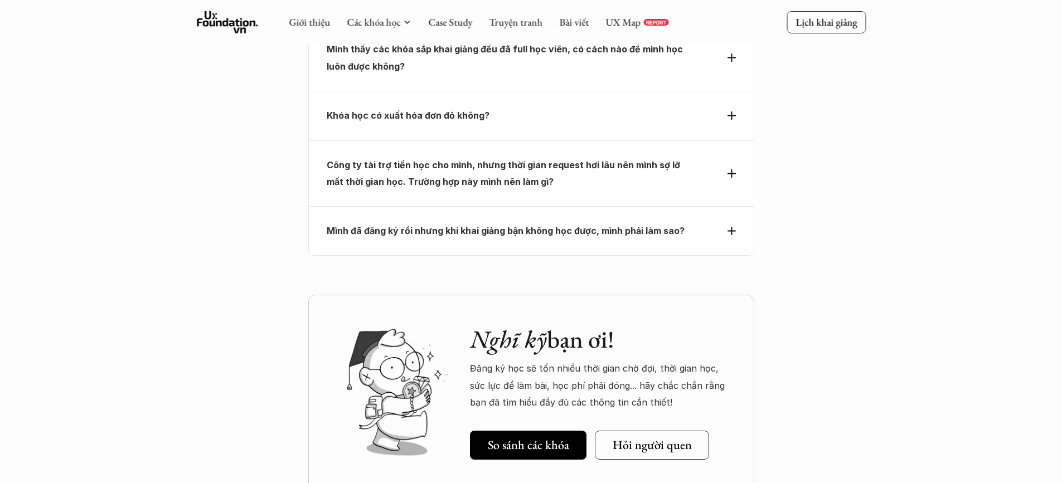
click at [735, 170] on icon at bounding box center [732, 174] width 8 height 8
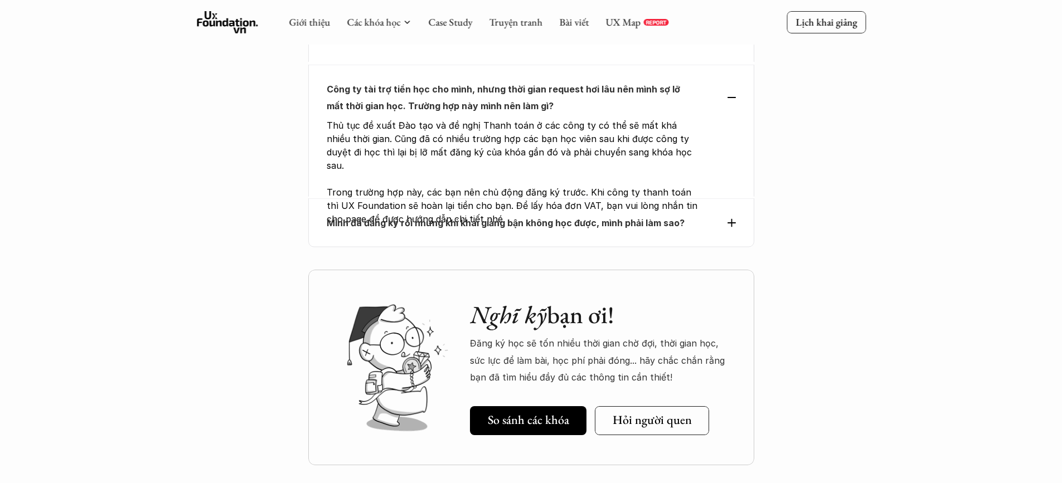
scroll to position [4825, 0]
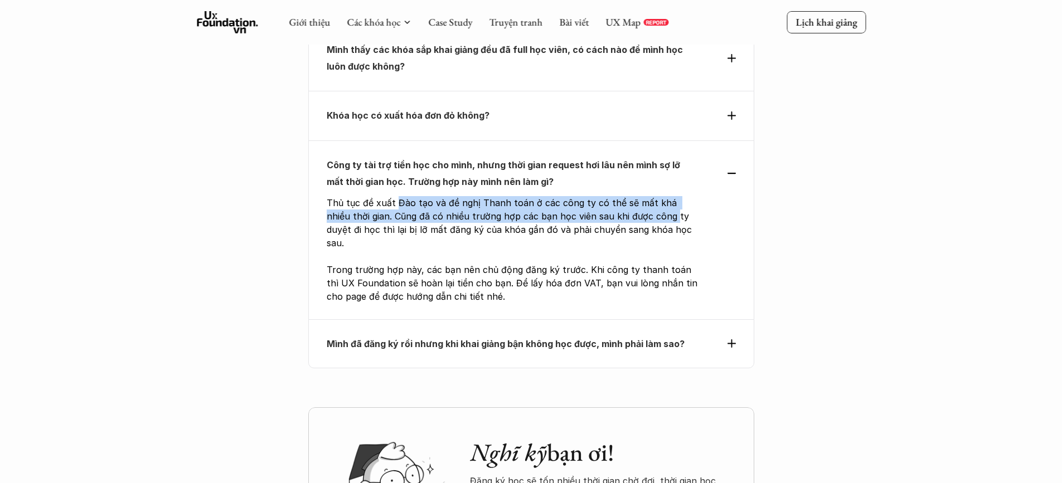
drag, startPoint x: 394, startPoint y: 156, endPoint x: 647, endPoint y: 171, distance: 253.6
click at [647, 196] on p "Thủ tục đề xuất Đào tạo và đề nghị Thanh toán ở các công ty có thể sẽ mất khá n…" at bounding box center [513, 223] width 372 height 54
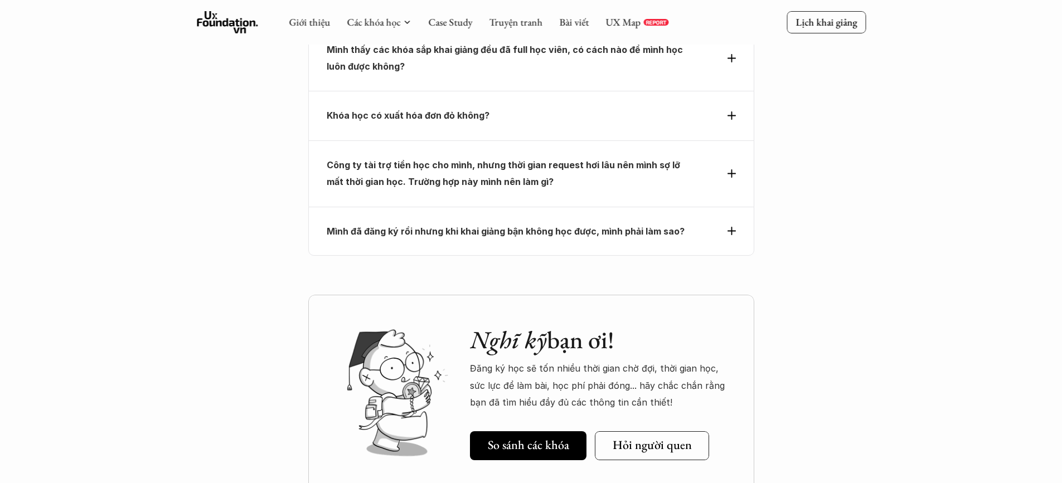
click at [727, 157] on div "Công ty tài trợ tiền học cho mình, nhưng thời gian request hơi lâu nên mình sợ …" at bounding box center [531, 174] width 409 height 34
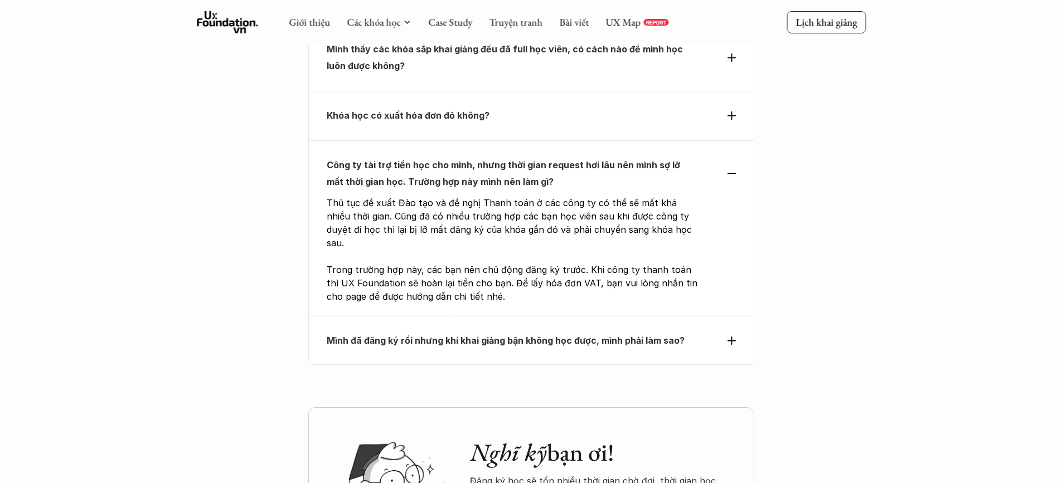
click at [725, 336] on div "Mình đã đăng ký rồi nhưng khi khai giảng bận không học được, mình phải làm sao?" at bounding box center [531, 344] width 409 height 17
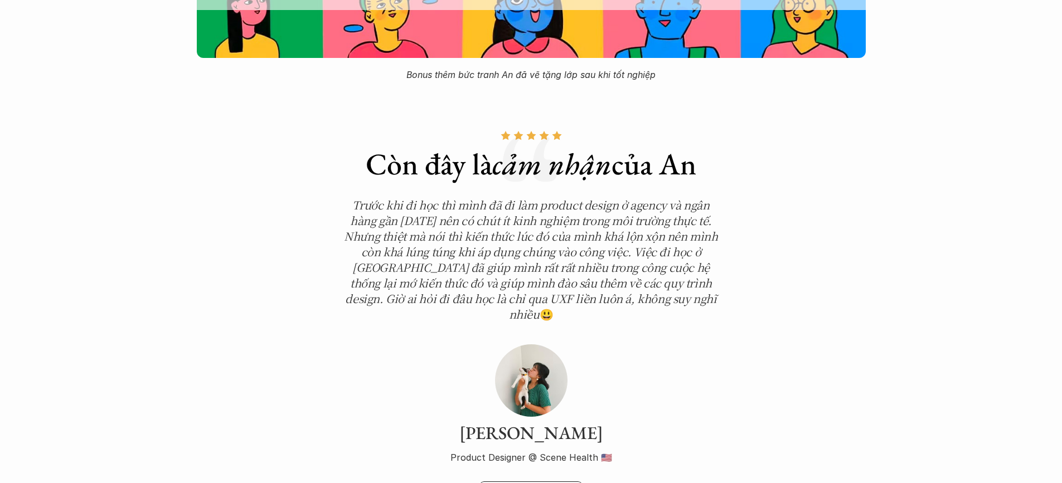
scroll to position [3765, 0]
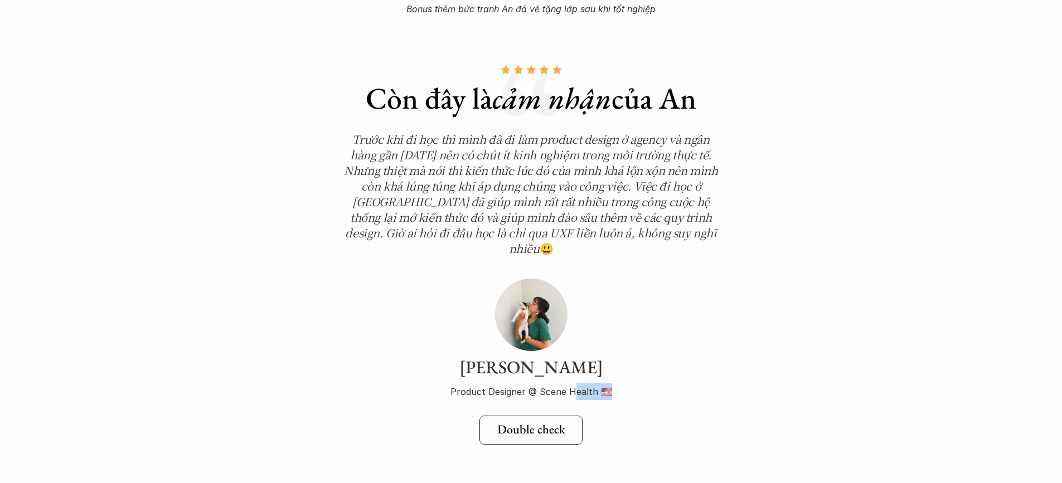
drag, startPoint x: 578, startPoint y: 365, endPoint x: 666, endPoint y: 367, distance: 88.1
click at [620, 384] on p "Product Designer @ Scene Health 🇺🇸" at bounding box center [531, 392] width 385 height 17
click at [677, 384] on p "Product Designer @ Scene Health 🇺🇸" at bounding box center [531, 392] width 385 height 17
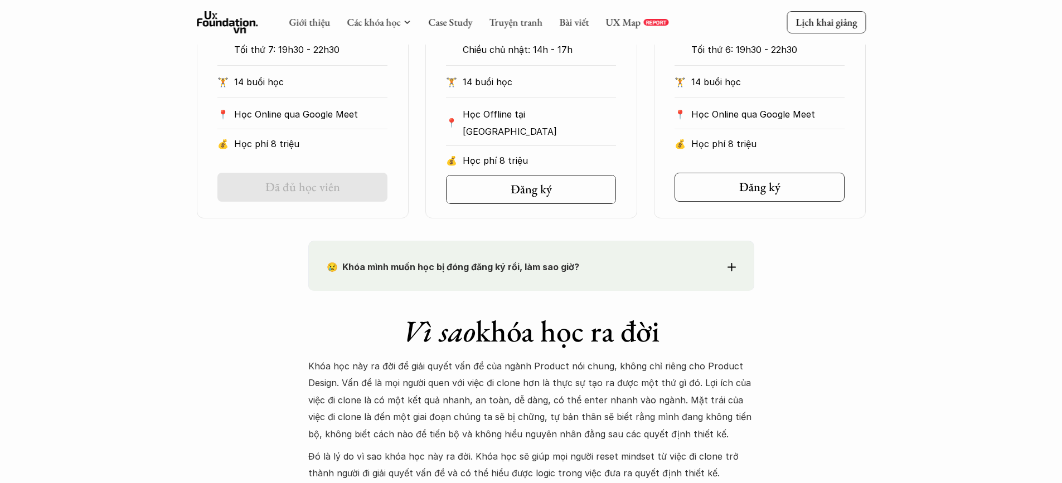
scroll to position [699, 0]
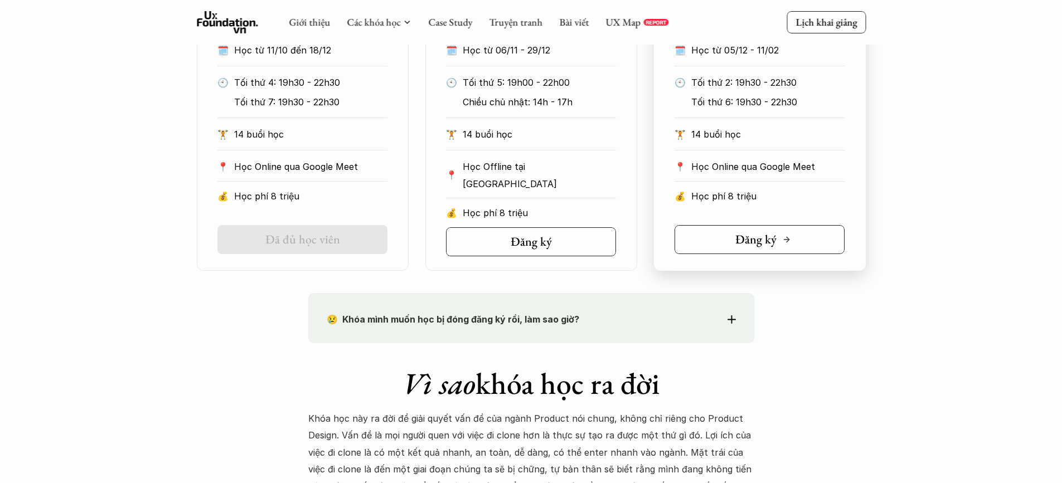
click at [805, 239] on link "Đăng ký" at bounding box center [760, 239] width 170 height 29
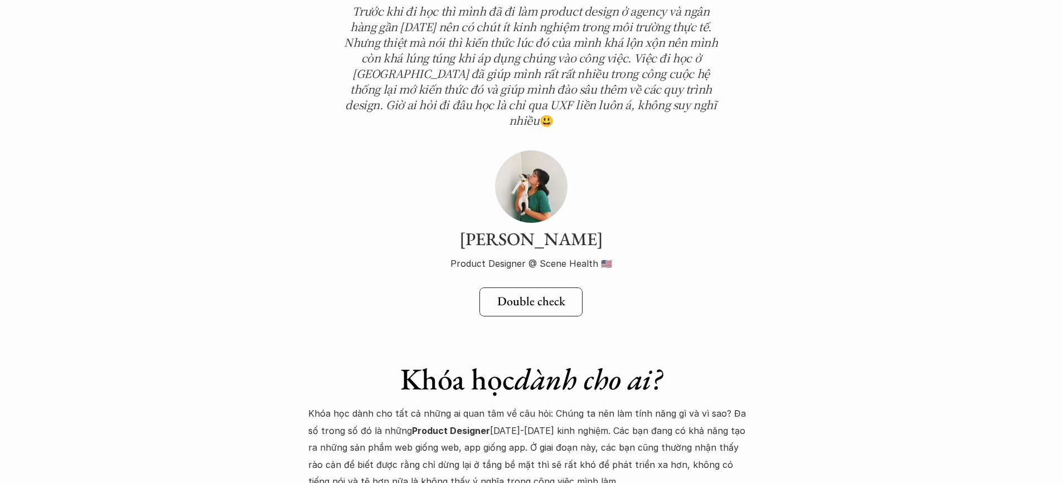
scroll to position [4015, 0]
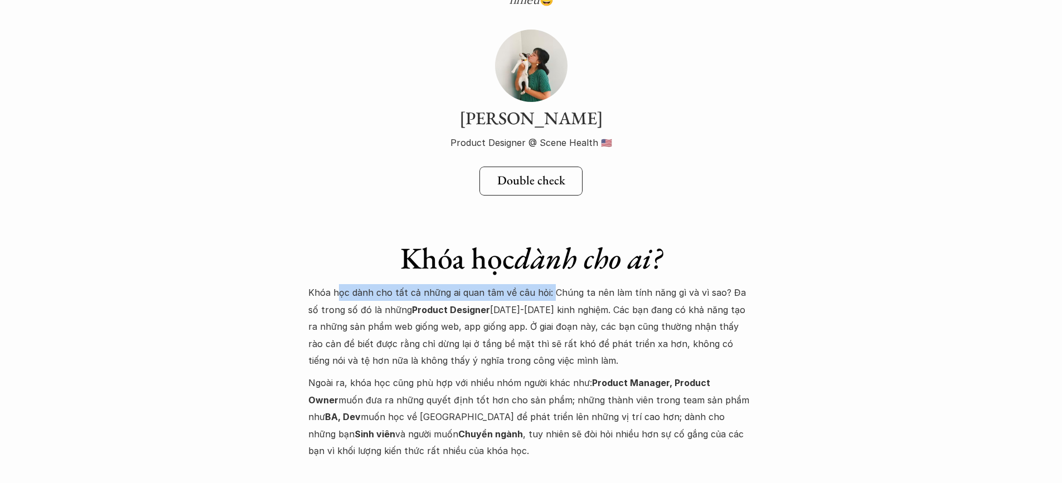
drag, startPoint x: 336, startPoint y: 260, endPoint x: 556, endPoint y: 267, distance: 220.4
click at [556, 284] on p "Khóa học dành cho tất cả những ai quan tâm về câu hỏi: Chúng ta nên làm tính nă…" at bounding box center [531, 326] width 446 height 85
click at [566, 284] on p "Khóa học dành cho tất cả những ai quan tâm về câu hỏi: Chúng ta nên làm tính nă…" at bounding box center [531, 326] width 446 height 85
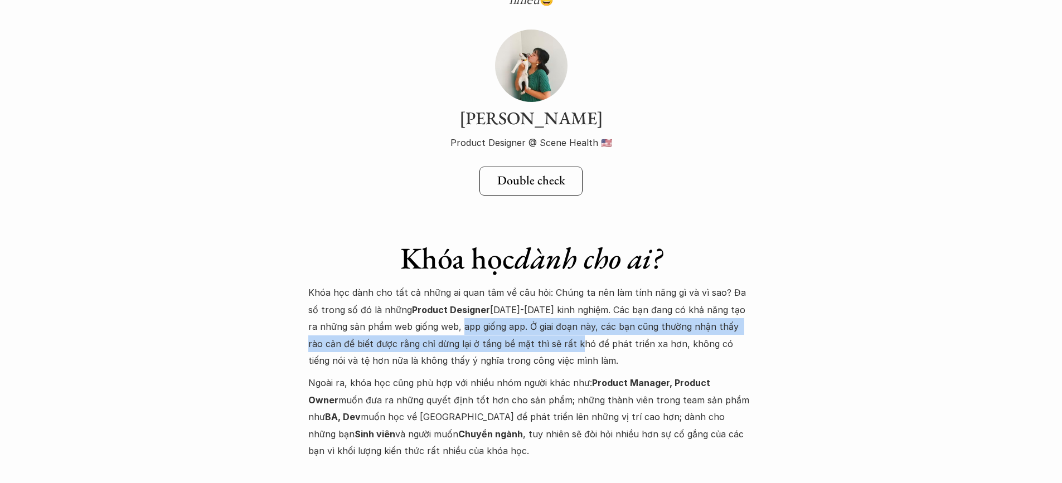
drag, startPoint x: 551, startPoint y: 316, endPoint x: 444, endPoint y: 292, distance: 110.3
click at [444, 292] on p "Khóa học dành cho tất cả những ai quan tâm về câu hỏi: Chúng ta nên làm tính nă…" at bounding box center [531, 326] width 446 height 85
drag, startPoint x: 444, startPoint y: 292, endPoint x: 563, endPoint y: 323, distance: 122.8
click at [559, 316] on p "Khóa học dành cho tất cả những ai quan tâm về câu hỏi: Chúng ta nên làm tính nă…" at bounding box center [531, 326] width 446 height 85
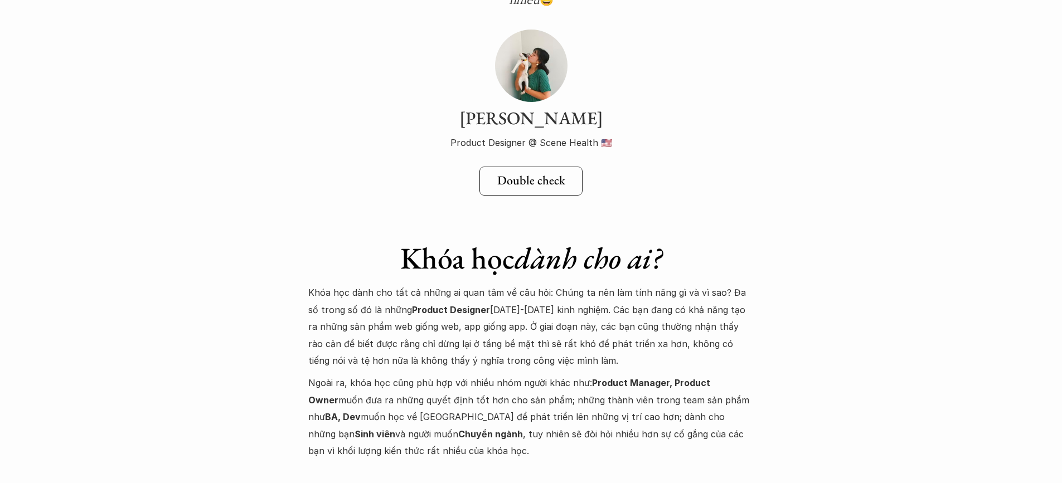
click at [563, 323] on p "Khóa học dành cho tất cả những ai quan tâm về câu hỏi: Chúng ta nên làm tính nă…" at bounding box center [531, 326] width 446 height 85
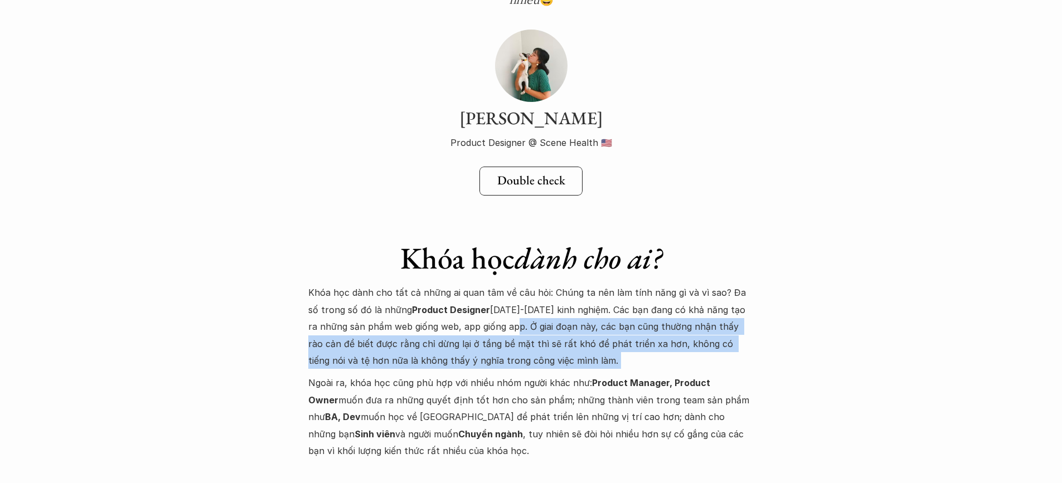
drag, startPoint x: 563, startPoint y: 323, endPoint x: 497, endPoint y: 291, distance: 73.3
click at [497, 291] on p "Khóa học dành cho tất cả những ai quan tâm về câu hỏi: Chúng ta nên làm tính nă…" at bounding box center [531, 326] width 446 height 85
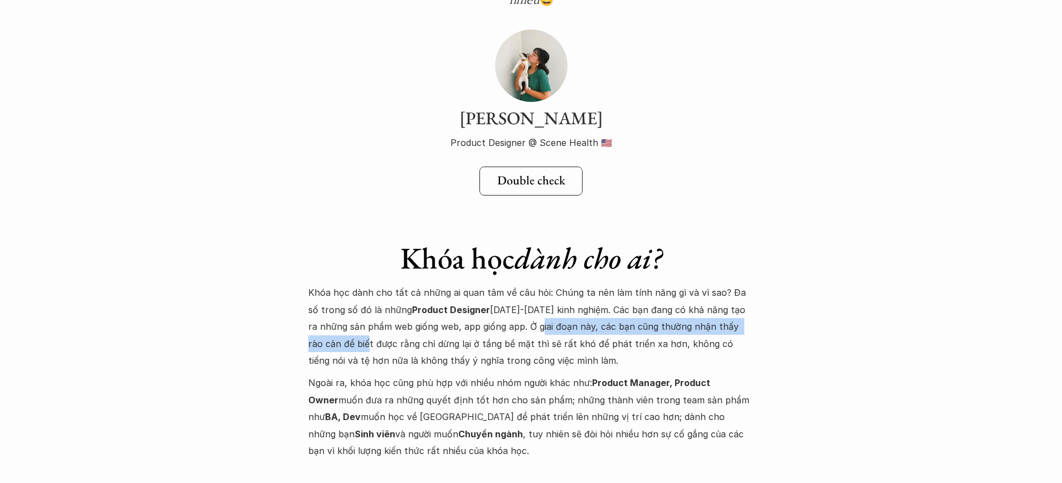
drag, startPoint x: 342, startPoint y: 316, endPoint x: 529, endPoint y: 303, distance: 187.8
click at [522, 303] on p "Khóa học dành cho tất cả những ai quan tâm về câu hỏi: Chúng ta nên làm tính nă…" at bounding box center [531, 326] width 446 height 85
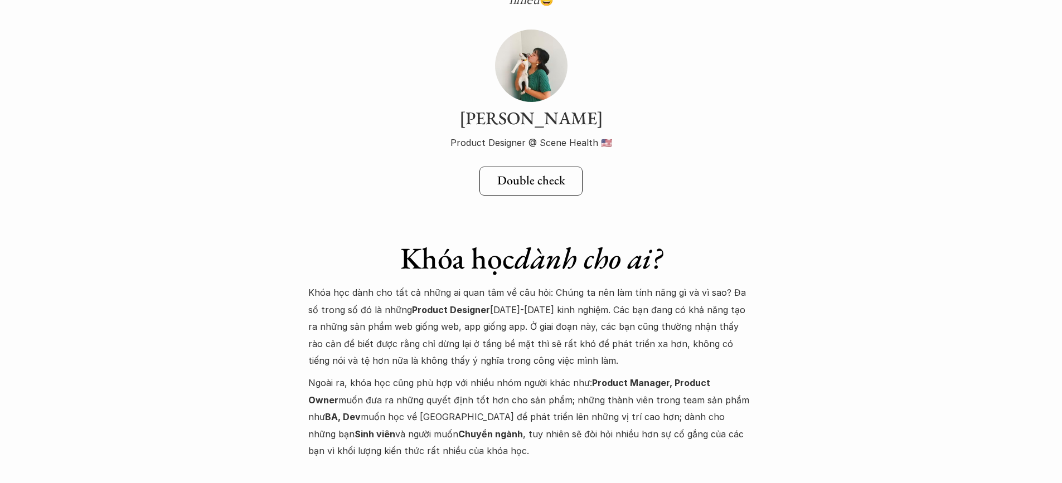
click at [549, 304] on p "Khóa học dành cho tất cả những ai quan tâm về câu hỏi: Chúng ta nên làm tính nă…" at bounding box center [531, 326] width 446 height 85
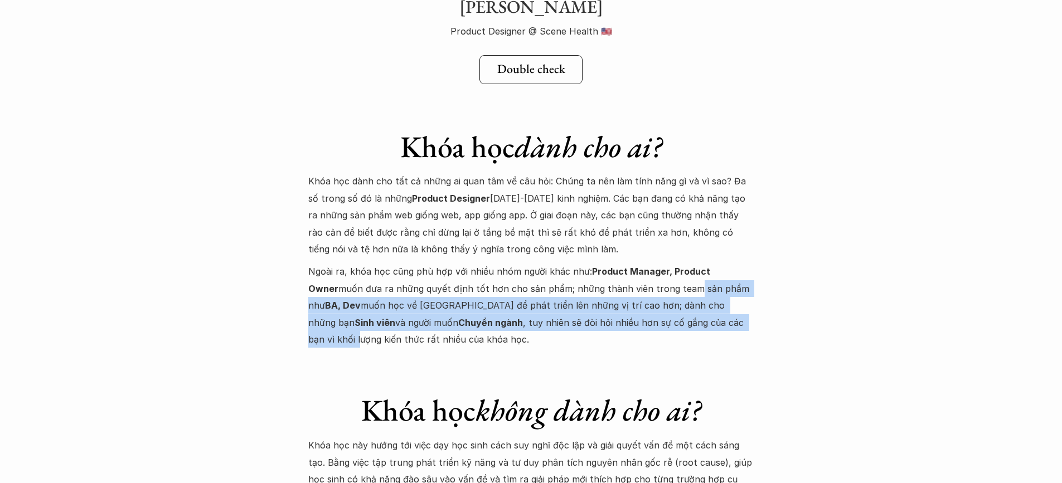
drag, startPoint x: 652, startPoint y: 260, endPoint x: 668, endPoint y: 308, distance: 49.9
click at [669, 299] on p "Ngoài ra, khóa học cũng phù hợp với nhiều nhóm người khác như: Product Manager,…" at bounding box center [531, 305] width 446 height 85
click at [668, 308] on p "Ngoài ra, khóa học cũng phù hợp với nhiều nhóm người khác như: Product Manager,…" at bounding box center [531, 305] width 446 height 85
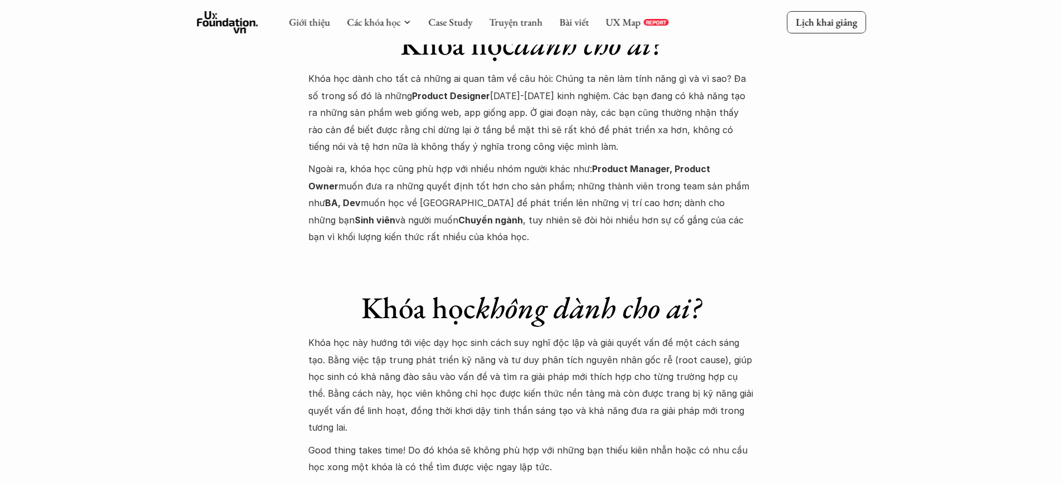
scroll to position [4182, 0]
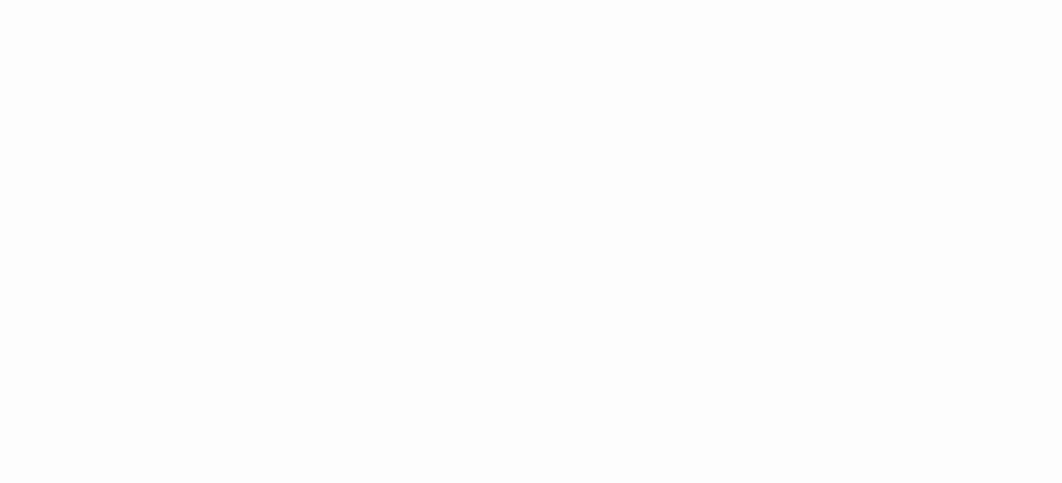
scroll to position [338, 0]
drag, startPoint x: 781, startPoint y: 233, endPoint x: 969, endPoint y: 259, distance: 189.7
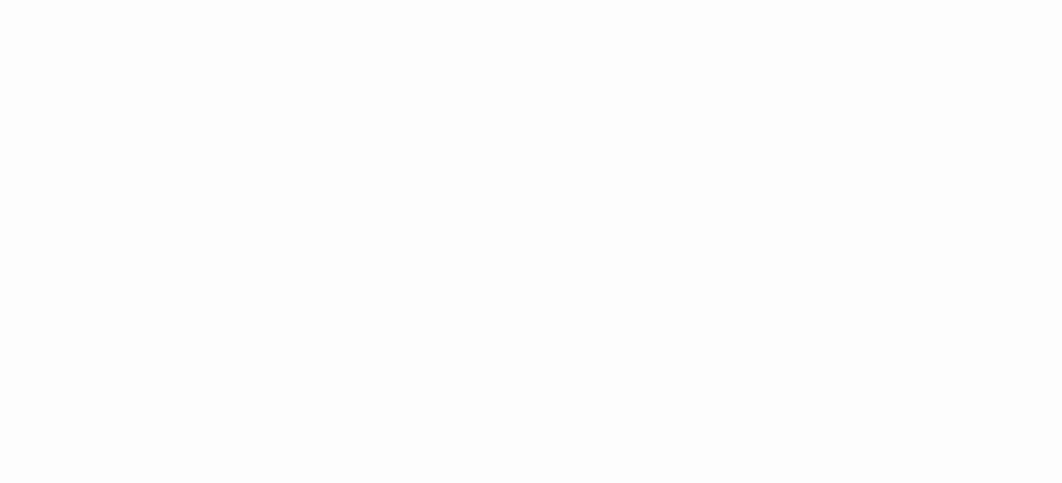
click at [864, 288] on div "Giới thiệu Các khóa học Case Study Truyện tranh Bài viết UX Map REPORT Lịch kha…" at bounding box center [531, 378] width 1062 height 2327
drag, startPoint x: 783, startPoint y: 238, endPoint x: 787, endPoint y: 226, distance: 12.3
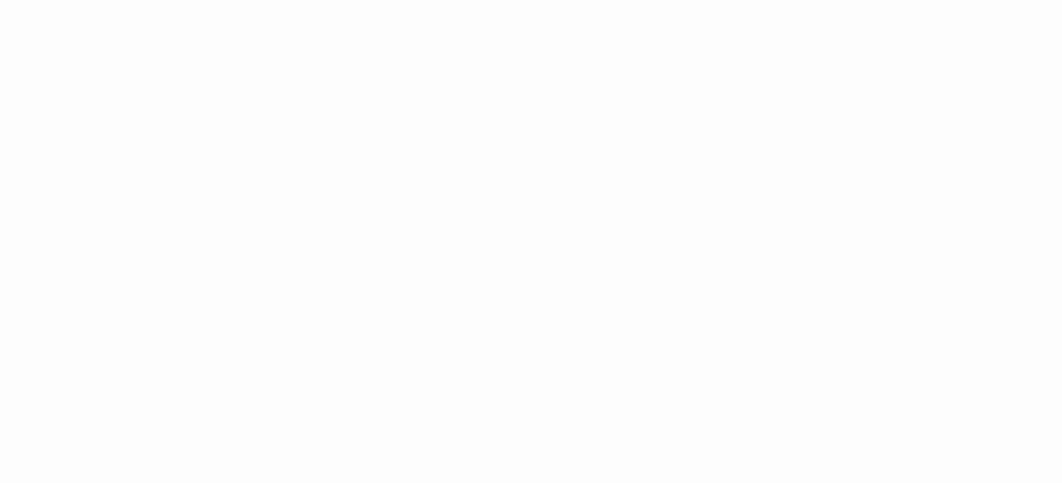
click at [756, 86] on div "Giới thiệu Các khóa học Case Study Truyện tranh Bài viết UX Map REPORT Lịch kha…" at bounding box center [531, 381] width 1062 height 1164
click at [776, 195] on div "Giới thiệu Các khóa học Case Study Truyện tranh Bài viết UX Map REPORT Lịch kha…" at bounding box center [531, 326] width 1062 height 1164
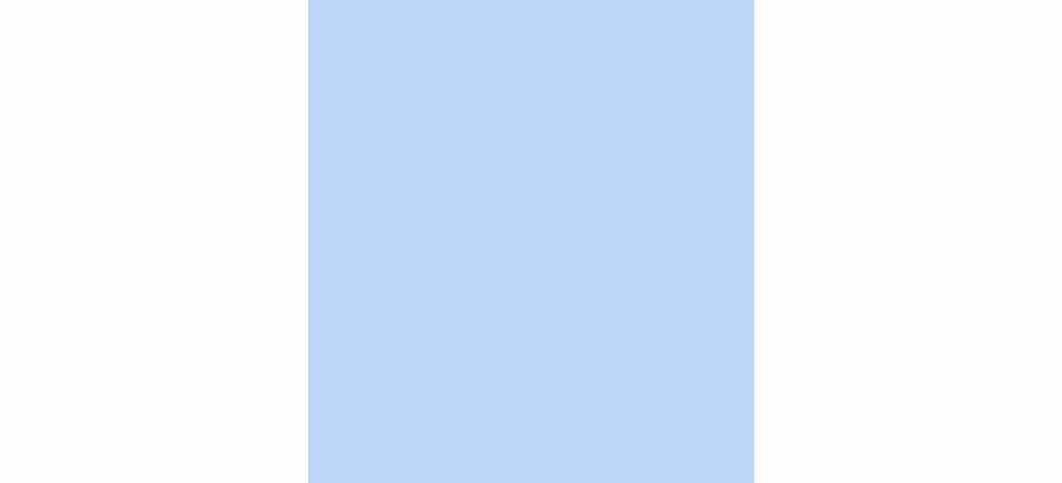
click at [776, 195] on div "Giới thiệu Các khóa học Case Study Truyện tranh Bài viết UX Map REPORT Lịch kha…" at bounding box center [531, 326] width 1062 height 1164
click at [761, 170] on div "Giới thiệu Các khóa học Case Study Truyện tranh Bài viết UX Map REPORT Lịch kha…" at bounding box center [531, 326] width 1062 height 1164
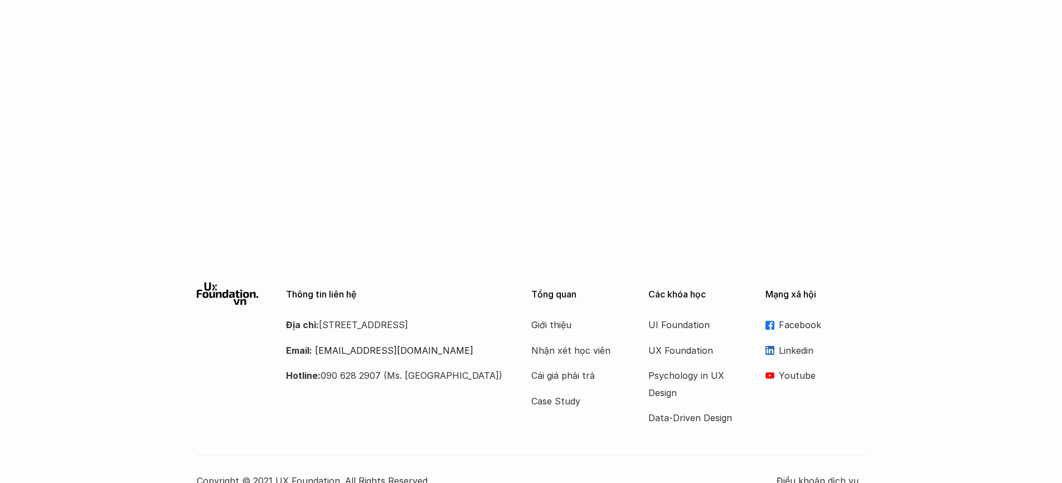
scroll to position [178, 0]
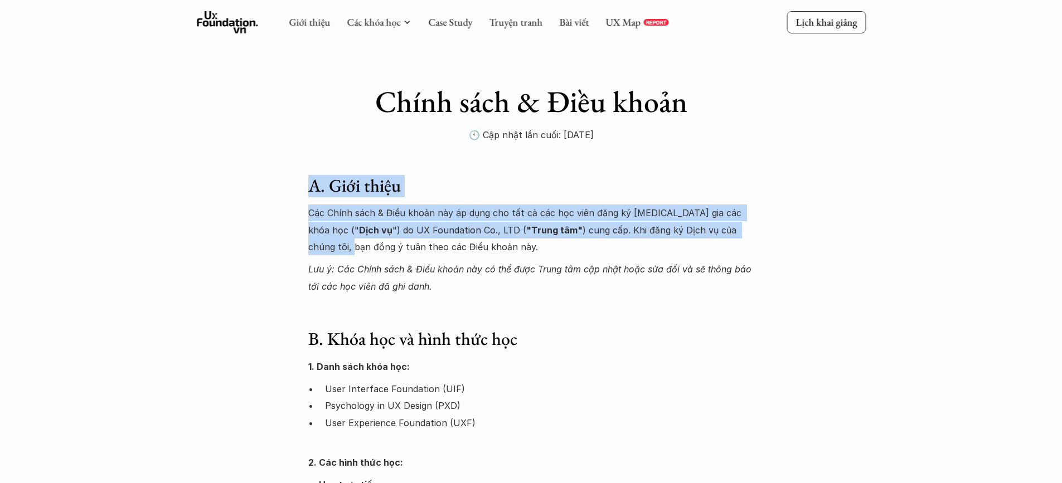
drag, startPoint x: 311, startPoint y: 201, endPoint x: 704, endPoint y: 233, distance: 394.9
click at [703, 232] on div "A. Giới thiệu Các Chính sách & Điều khoản này áp dụng cho tất cả các học viên đ…" at bounding box center [531, 235] width 446 height 120
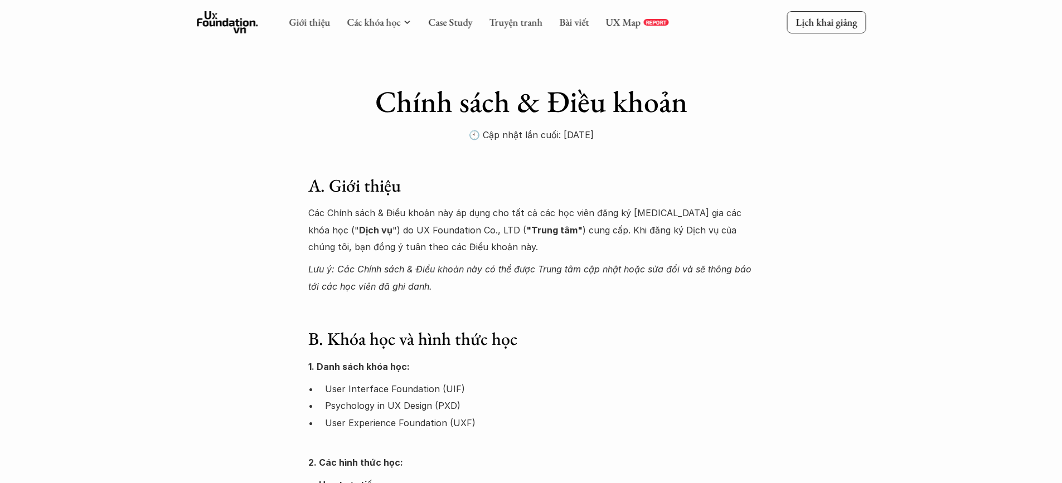
click at [704, 233] on p "Các Chính sách & Điều khoản này áp dụng cho tất cả các học viên đăng ký tham gi…" at bounding box center [531, 230] width 446 height 51
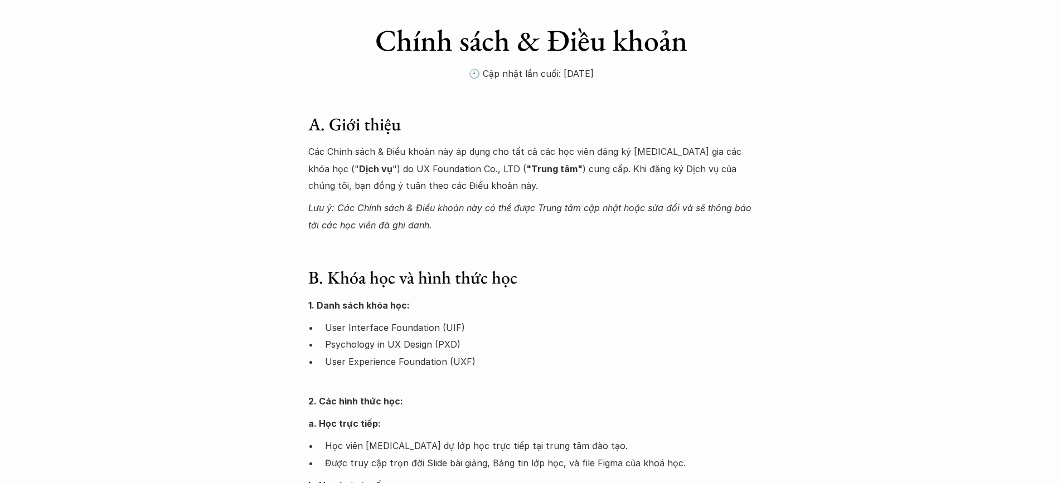
scroll to position [112, 0]
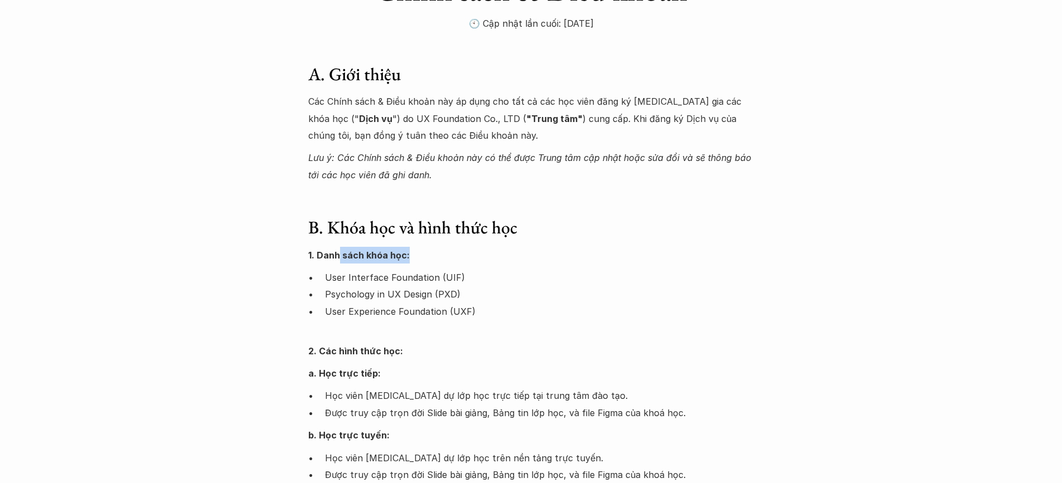
drag, startPoint x: 337, startPoint y: 262, endPoint x: 541, endPoint y: 267, distance: 203.6
click at [469, 263] on p "1. Danh sách khóa học:" at bounding box center [531, 255] width 446 height 17
click at [541, 267] on div "1. Danh sách khóa học: User Interface Foundation (UIF) Psychology in UX Design …" at bounding box center [531, 374] width 446 height 254
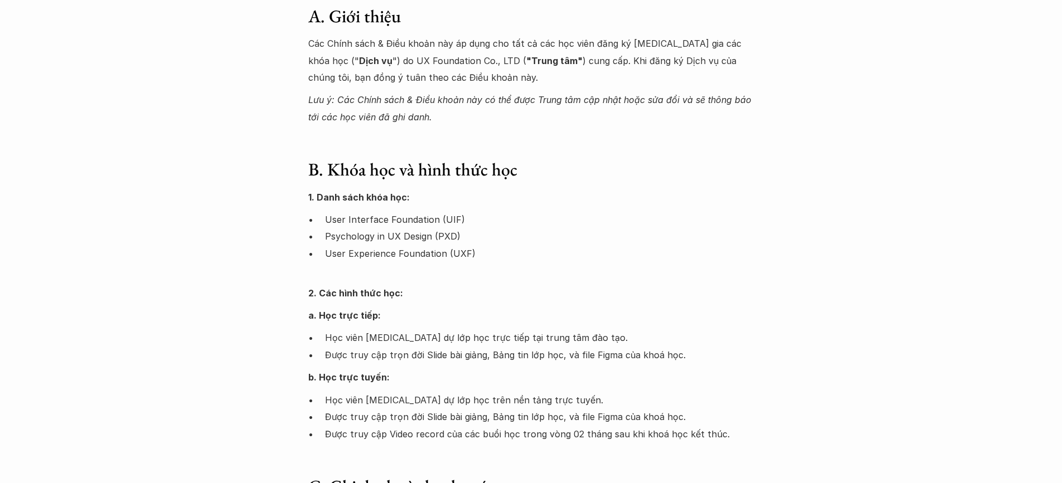
scroll to position [223, 0]
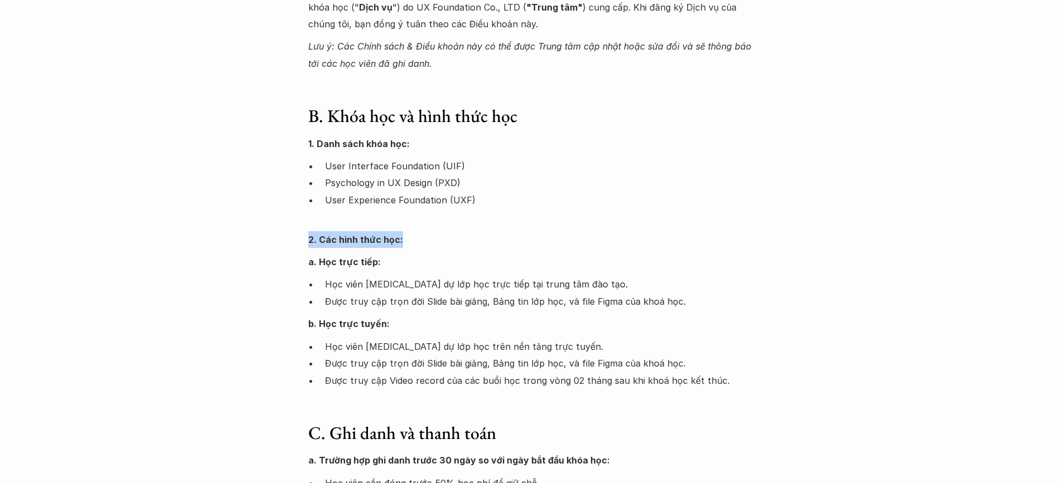
drag, startPoint x: 301, startPoint y: 232, endPoint x: 520, endPoint y: 252, distance: 220.6
click at [538, 256] on p "a. Học trực tiếp:" at bounding box center [531, 262] width 446 height 17
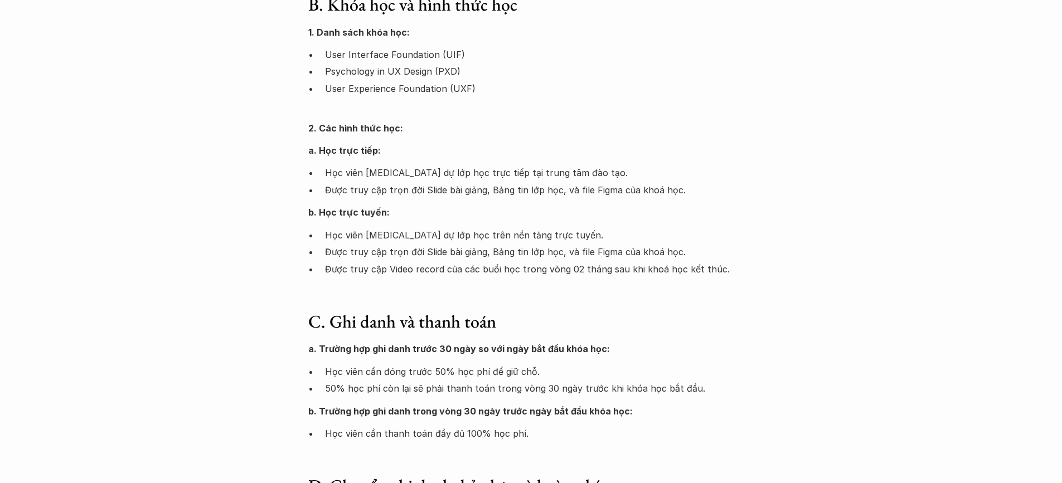
scroll to position [446, 0]
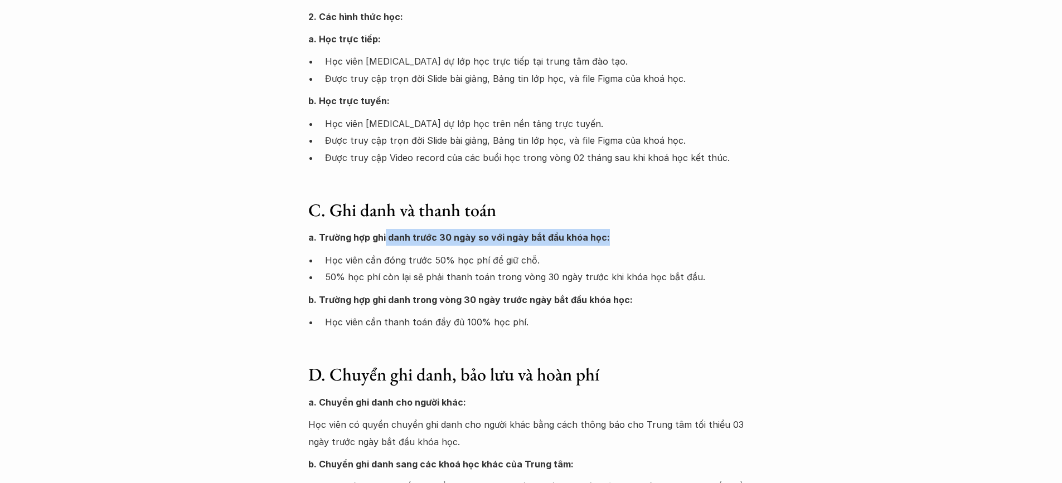
drag, startPoint x: 384, startPoint y: 244, endPoint x: 669, endPoint y: 246, distance: 284.4
click at [658, 246] on div "a. Trường hợp ghi danh trước 30 ngày so với ngày bắt đầu khóa học: Học viên cần…" at bounding box center [531, 279] width 446 height 101
click at [676, 247] on div "a. Trường hợp ghi danh trước 30 ngày so với ngày bắt đầu khóa học: Học viên cần…" at bounding box center [531, 279] width 446 height 101
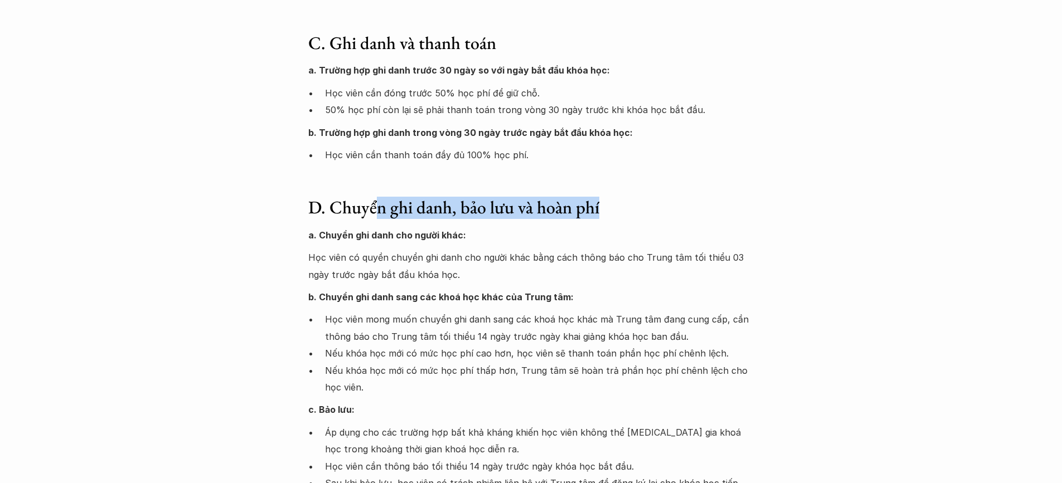
drag, startPoint x: 645, startPoint y: 222, endPoint x: 375, endPoint y: 208, distance: 270.8
click at [375, 208] on h3 "D. Chuyển ghi danh, bảo lưu và hoàn phí" at bounding box center [531, 207] width 446 height 21
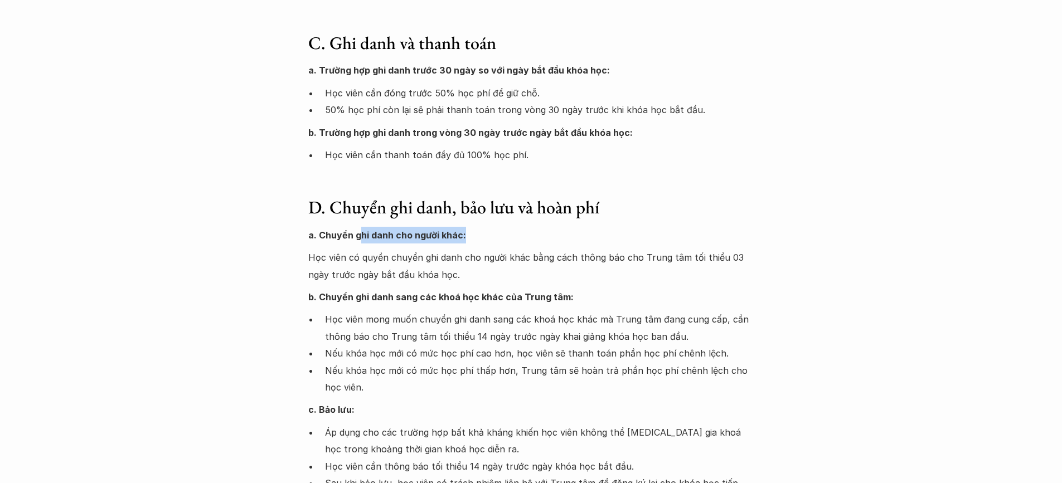
drag, startPoint x: 358, startPoint y: 238, endPoint x: 506, endPoint y: 234, distance: 147.8
click at [505, 234] on p "a. Chuyển ghi danh cho người khác:" at bounding box center [531, 235] width 446 height 17
click at [506, 234] on p "a. Chuyển ghi danh cho người khác:" at bounding box center [531, 235] width 446 height 17
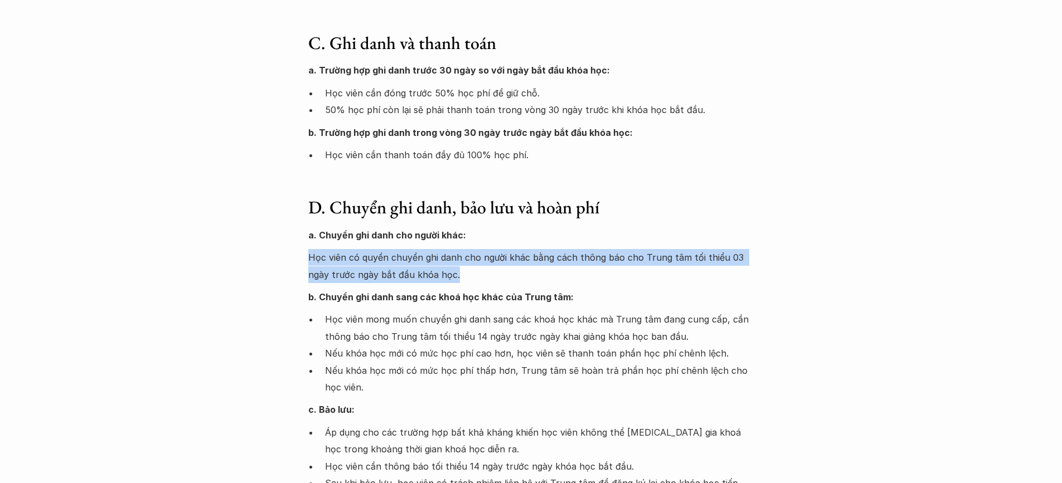
drag, startPoint x: 305, startPoint y: 256, endPoint x: 583, endPoint y: 269, distance: 278.5
click at [629, 269] on p "Học viên có quyền chuyển ghi danh cho người khác bằng cách thông báo cho Trung …" at bounding box center [531, 266] width 446 height 34
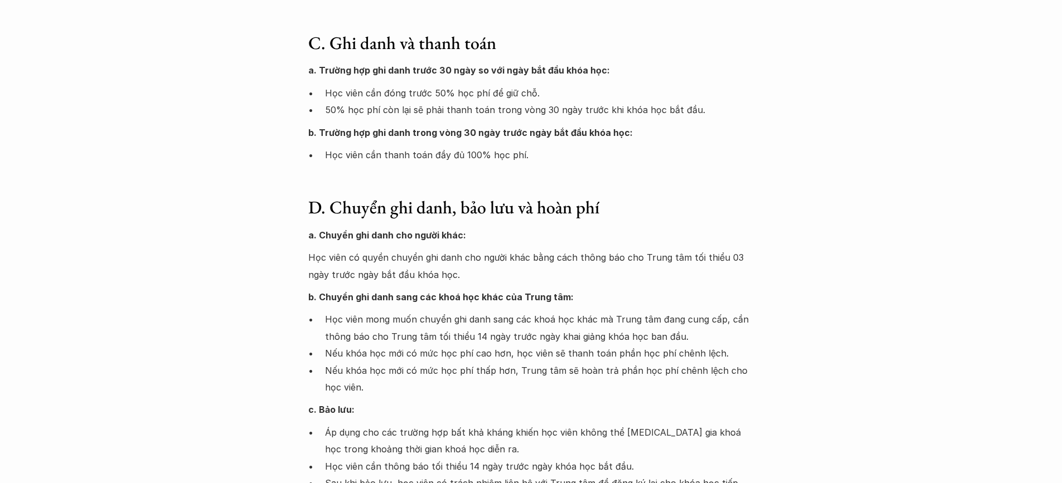
click at [630, 267] on p "Học viên có quyền chuyển ghi danh cho người khác bằng cách thông báo cho Trung …" at bounding box center [531, 266] width 446 height 34
drag, startPoint x: 298, startPoint y: 302, endPoint x: 640, endPoint y: 295, distance: 341.3
click at [640, 295] on p "b. Chuyển ghi danh sang các khoá học khác của Trung tâm:" at bounding box center [531, 297] width 446 height 17
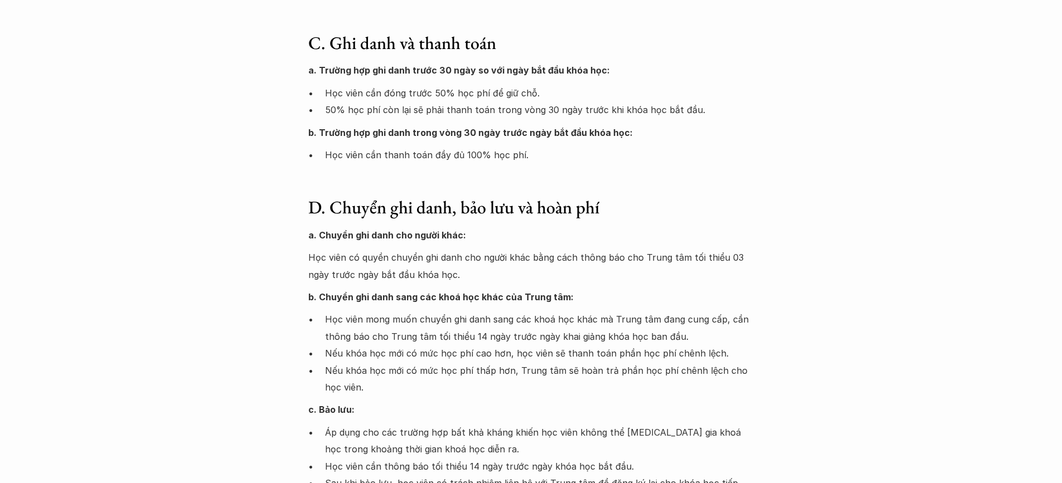
scroll to position [669, 0]
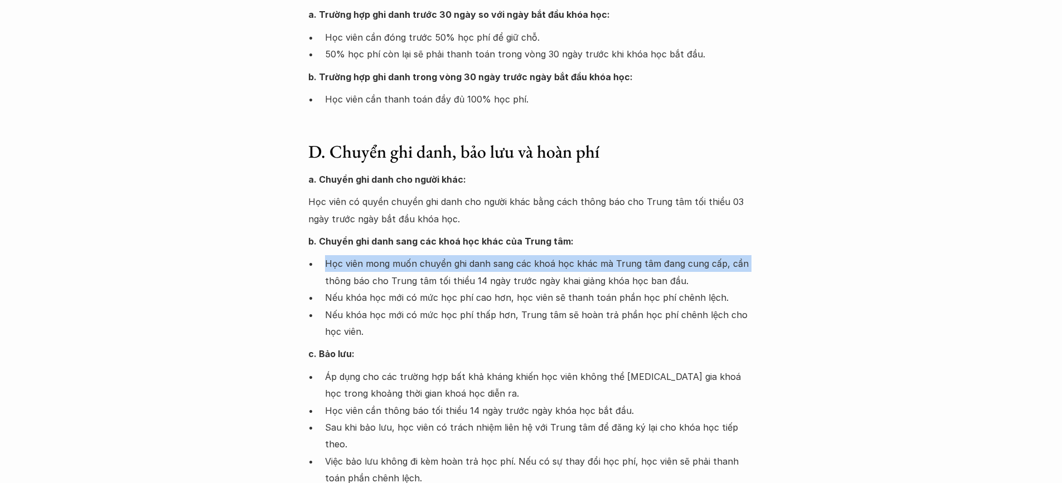
drag, startPoint x: 312, startPoint y: 260, endPoint x: 773, endPoint y: 272, distance: 461.3
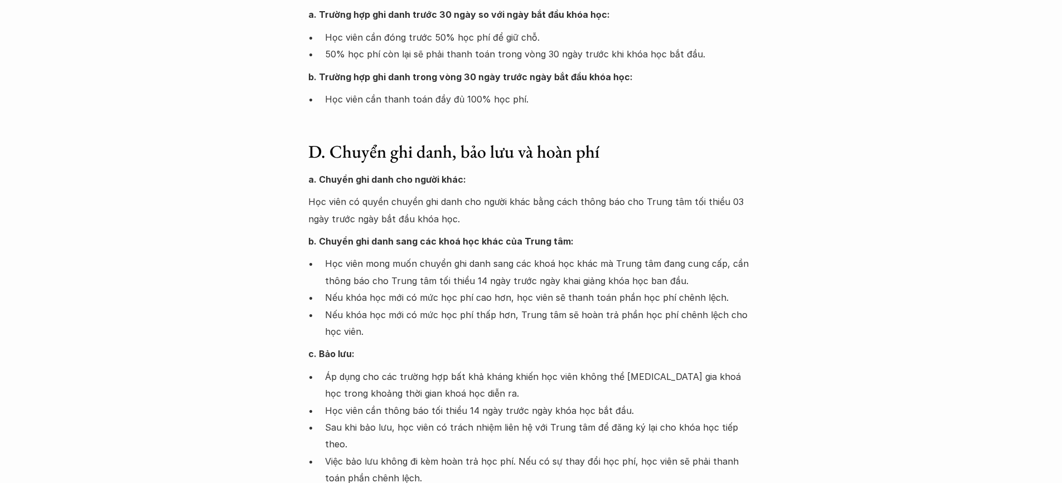
drag, startPoint x: 683, startPoint y: 279, endPoint x: 717, endPoint y: 279, distance: 34.0
click at [717, 279] on p "Học viên mong muốn chuyển ghi danh sang các khoá học khác mà Trung tâm đang cun…" at bounding box center [539, 272] width 429 height 34
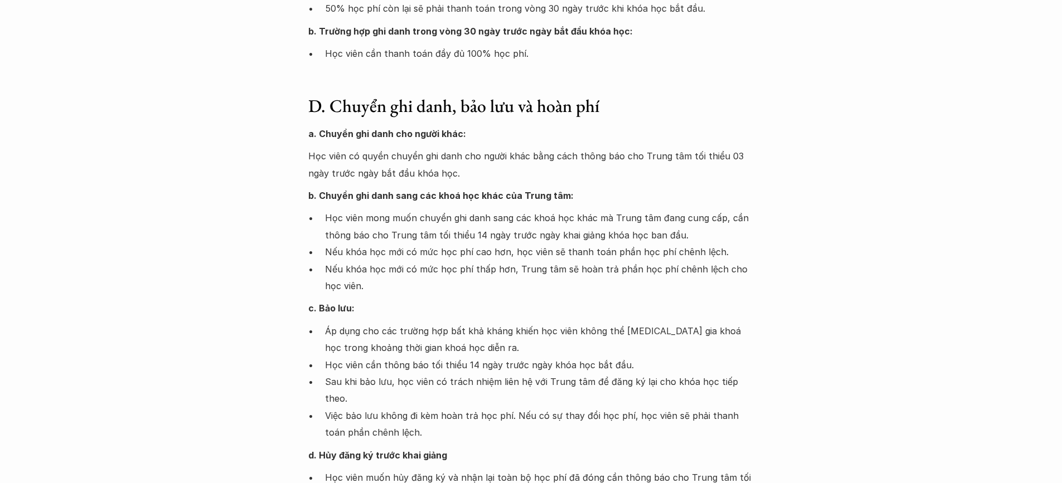
scroll to position [781, 0]
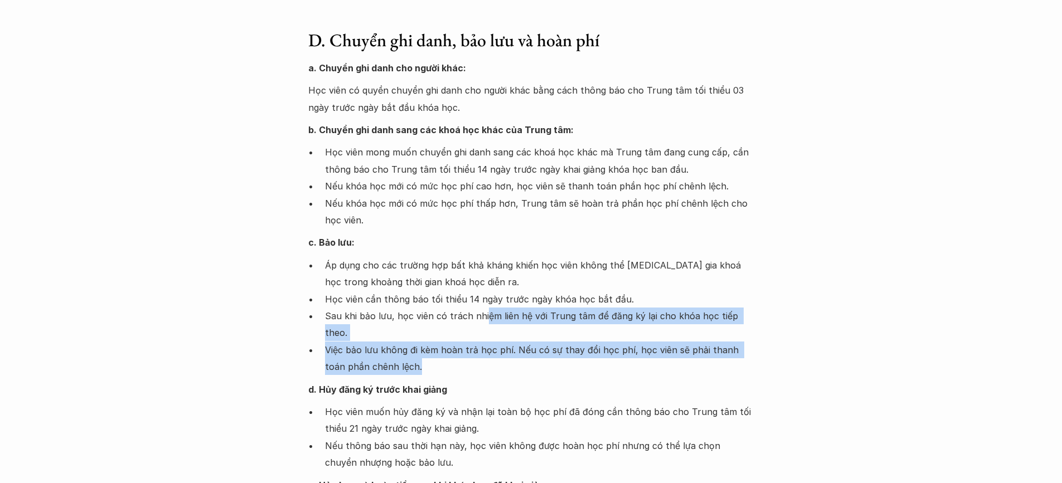
drag, startPoint x: 481, startPoint y: 347, endPoint x: 485, endPoint y: 322, distance: 25.4
click at [485, 322] on ul "Áp dụng cho các trường hợp bất khả kháng khiến học viên không thể tham gia khoá…" at bounding box center [531, 316] width 446 height 119
click at [490, 357] on p "Việc bảo lưu không đi kèm hoàn trả học phí. Nếu có sự thay đổi học phí, học viê…" at bounding box center [539, 359] width 429 height 34
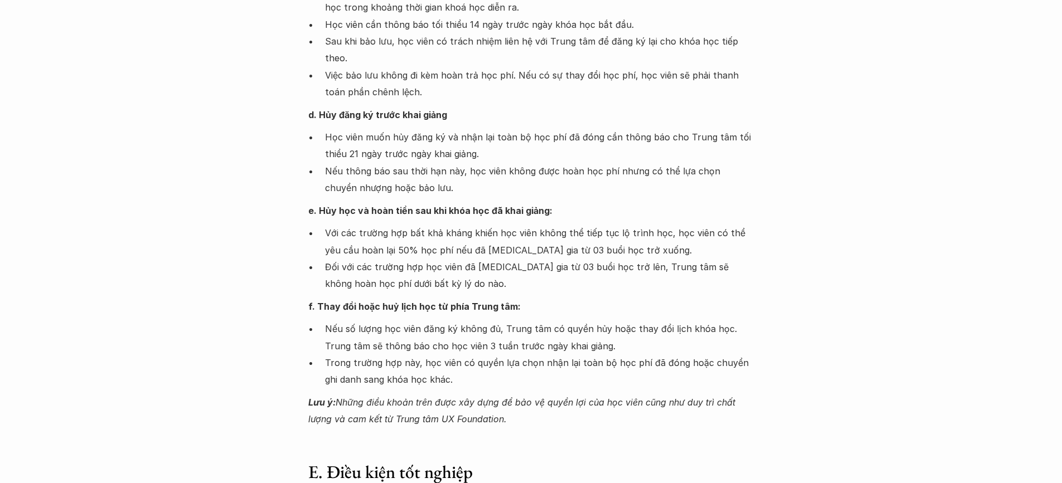
scroll to position [1059, 0]
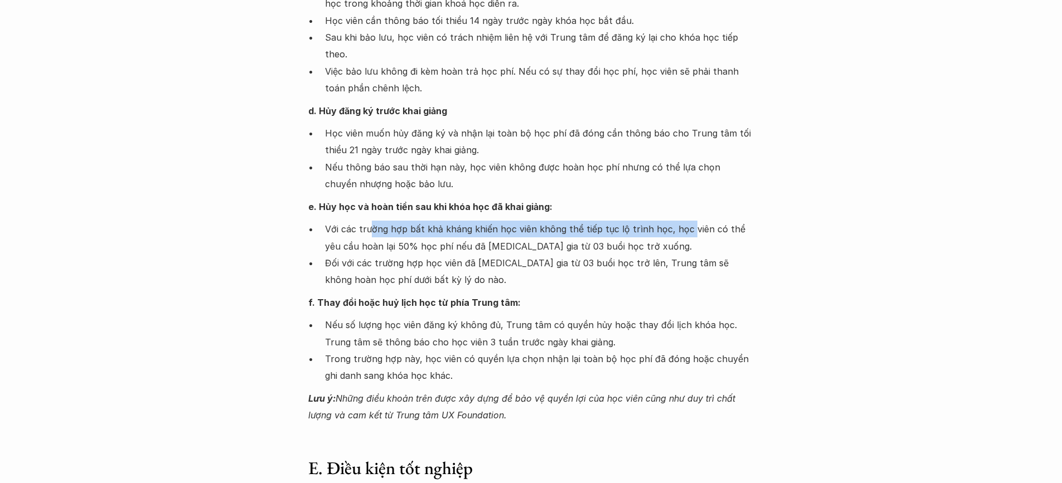
drag, startPoint x: 372, startPoint y: 206, endPoint x: 682, endPoint y: 214, distance: 310.7
click at [682, 221] on p "Với các trường hợp bất khả kháng khiến học viên không thể tiếp tục lộ trình học…" at bounding box center [539, 238] width 429 height 34
click at [682, 234] on p "Với các trường hợp bất khả kháng khiến học viên không thể tiếp tục lộ trình học…" at bounding box center [539, 238] width 429 height 34
drag, startPoint x: 418, startPoint y: 259, endPoint x: 446, endPoint y: 264, distance: 29.0
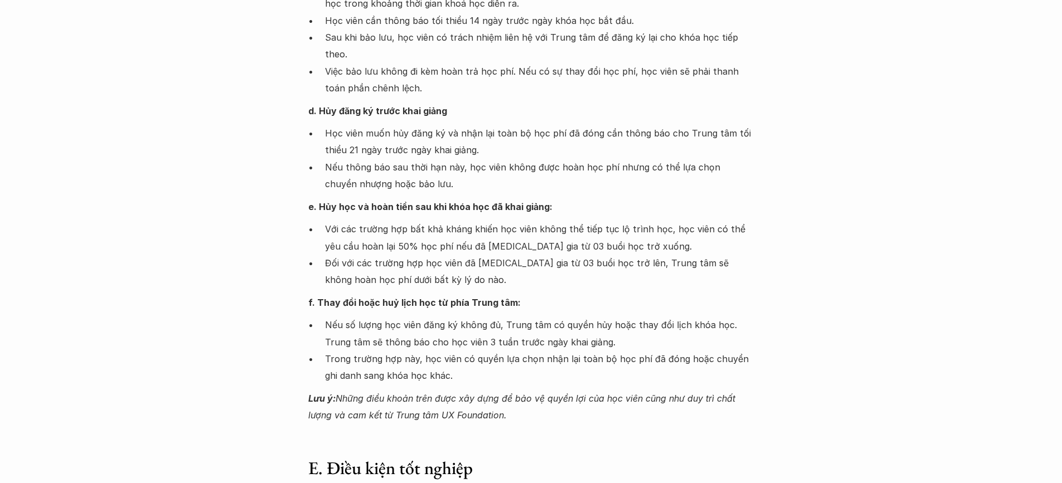
click at [446, 264] on p "Đối với các trường hợp học viên đã tham gia từ 03 buổi học trở lên, Trung tâm s…" at bounding box center [539, 272] width 429 height 34
drag, startPoint x: 436, startPoint y: 285, endPoint x: 540, endPoint y: 281, distance: 104.3
click at [540, 294] on p "f. Thay đổi hoặc huỷ lịch học từ phía Trung tâm:" at bounding box center [531, 302] width 446 height 17
drag, startPoint x: 596, startPoint y: 307, endPoint x: 682, endPoint y: 313, distance: 86.6
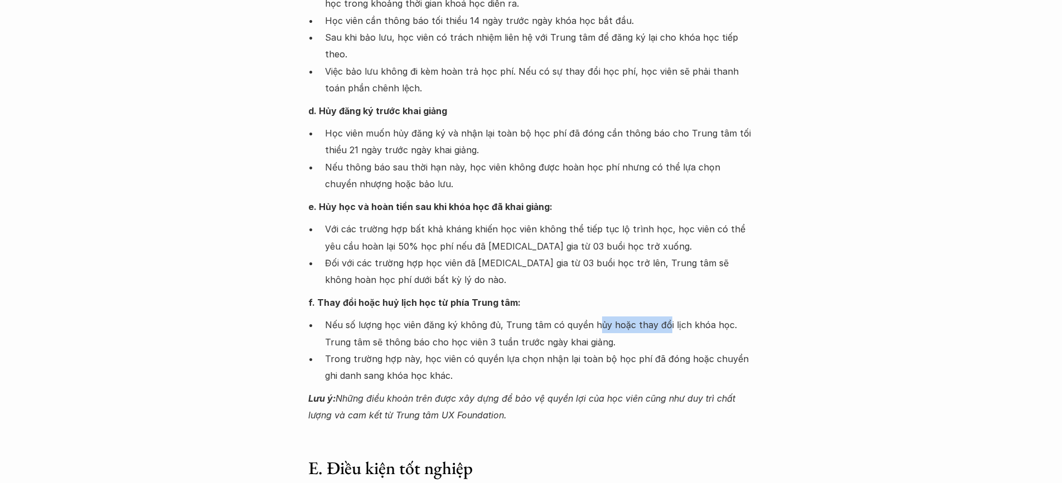
click at [667, 317] on p "Nếu số lượng học viên đăng ký không đủ, Trung tâm có quyền hủy hoặc thay đổi lị…" at bounding box center [539, 334] width 429 height 34
click at [701, 318] on p "Nếu số lượng học viên đăng ký không đủ, Trung tâm có quyền hủy hoặc thay đổi lị…" at bounding box center [539, 334] width 429 height 34
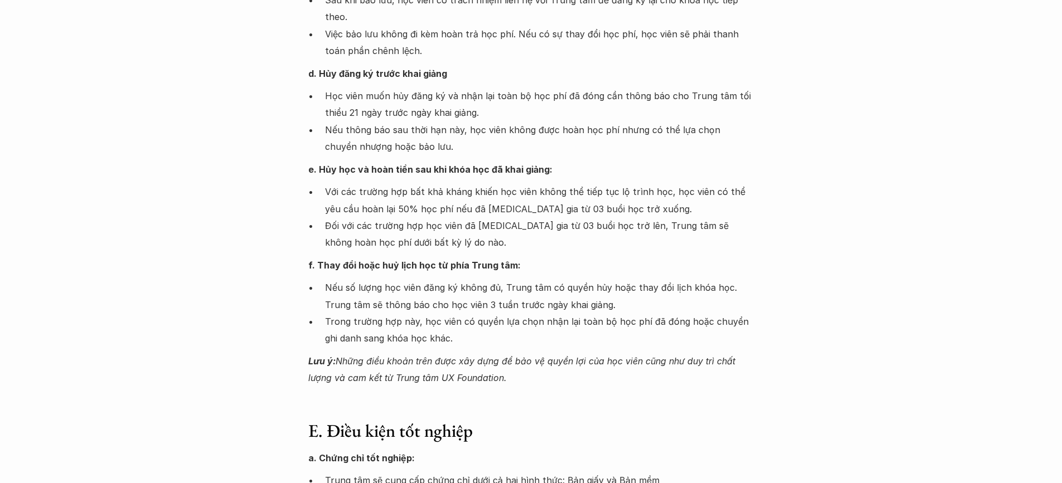
scroll to position [1115, 0]
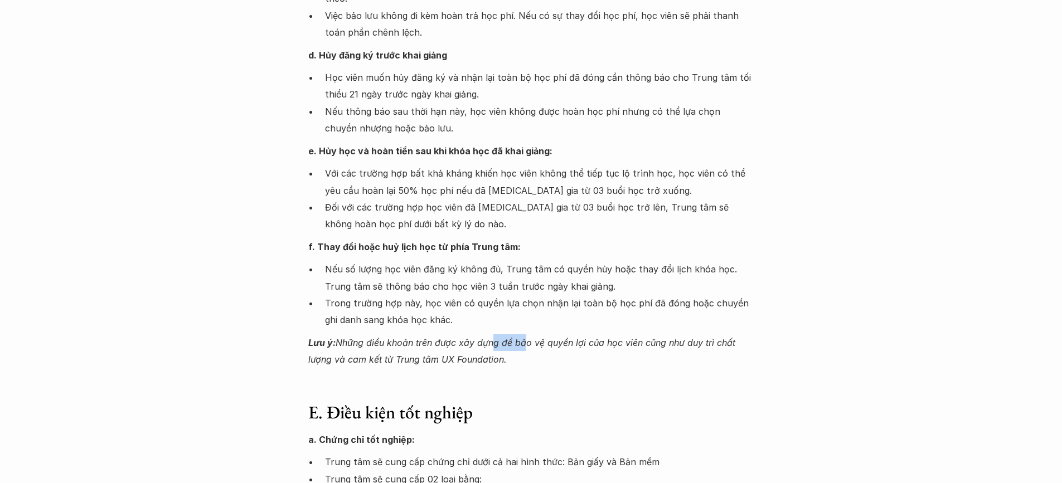
drag, startPoint x: 491, startPoint y: 323, endPoint x: 531, endPoint y: 338, distance: 43.4
click at [523, 335] on p "Lưu ý: Những điều khoản trên được xây dựng để bảo vệ quyền lợi của học viên cũn…" at bounding box center [531, 352] width 446 height 34
click at [531, 338] on p "Lưu ý: Những điều khoản trên được xây dựng để bảo vệ quyền lợi của học viên cũn…" at bounding box center [531, 352] width 446 height 34
drag, startPoint x: 533, startPoint y: 346, endPoint x: 537, endPoint y: 352, distance: 7.7
click at [537, 352] on div "Giới thiệu Các khóa học Case Study Truyện tranh Bài viết UX Map REPORT Lịch kha…" at bounding box center [531, 112] width 1062 height 2455
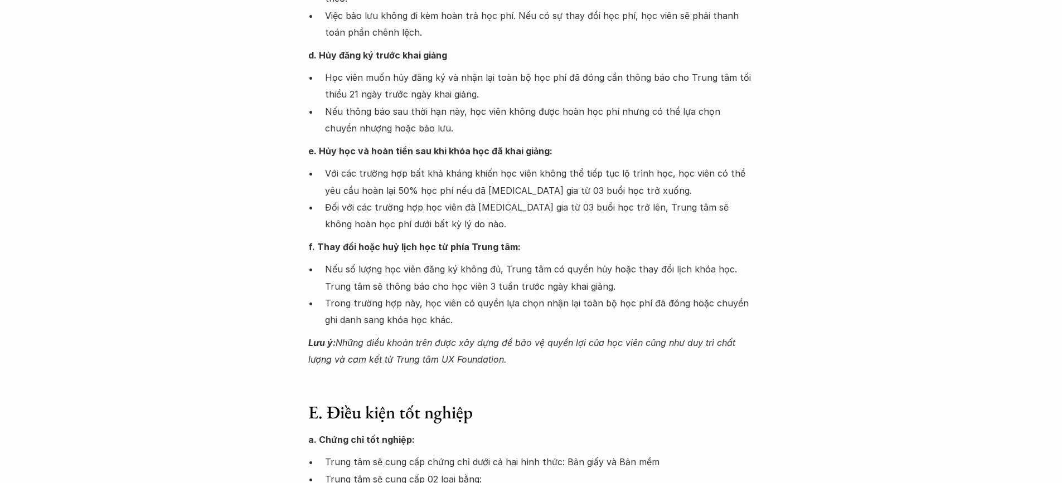
click at [537, 352] on div "Giới thiệu Các khóa học Case Study Truyện tranh Bài viết UX Map REPORT Lịch kha…" at bounding box center [531, 112] width 1062 height 2455
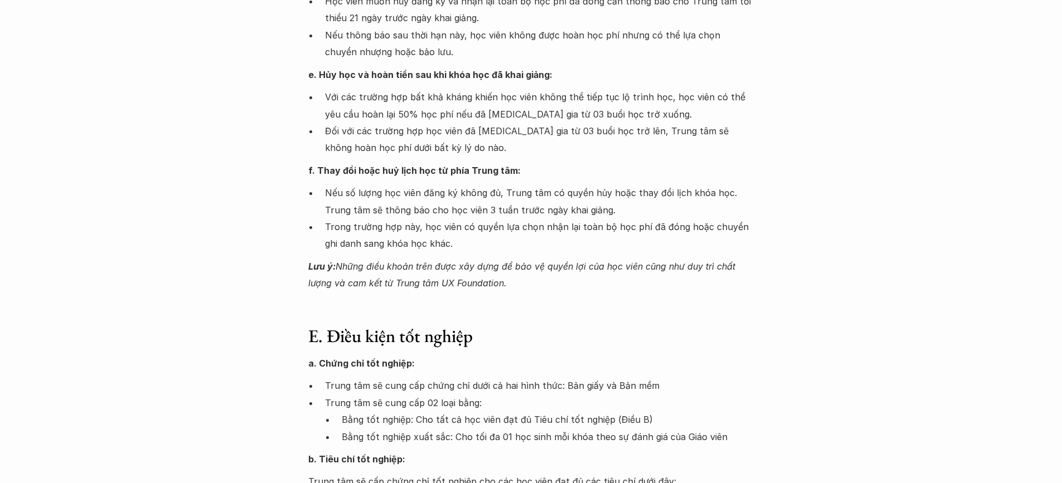
scroll to position [1282, 0]
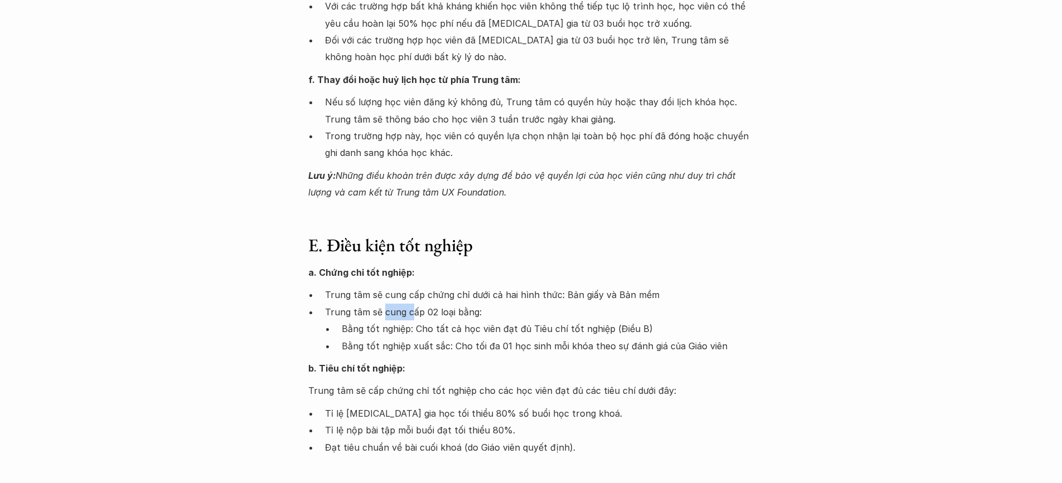
drag, startPoint x: 382, startPoint y: 292, endPoint x: 411, endPoint y: 293, distance: 29.0
click at [411, 304] on p "Trung tâm sẽ cung cấp 02 loại bằng:" at bounding box center [539, 312] width 429 height 17
drag, startPoint x: 403, startPoint y: 313, endPoint x: 433, endPoint y: 313, distance: 30.1
click at [433, 321] on p "Bằng tốt nghiệp: Cho tất cả học viên đạt đủ Tiêu chí tốt nghiệp (Điều B)" at bounding box center [548, 329] width 413 height 17
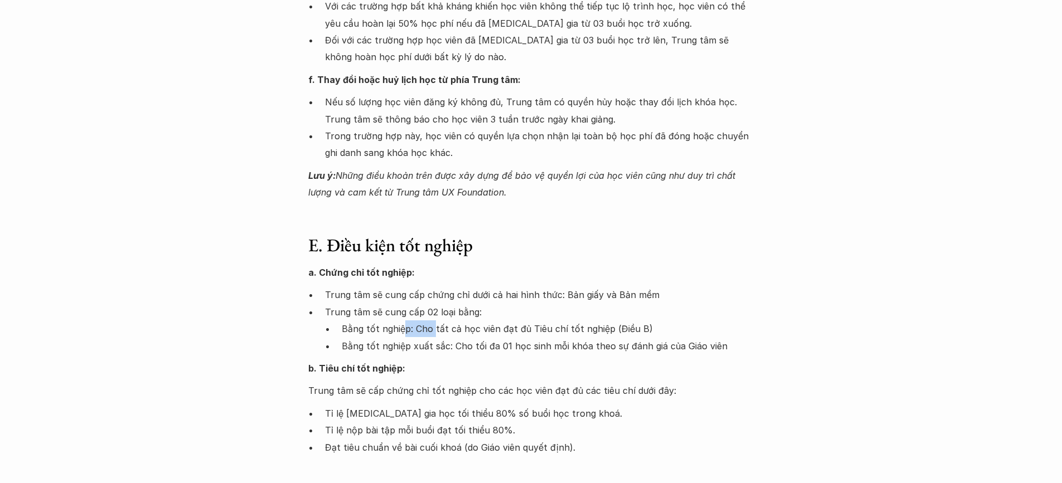
click at [433, 321] on p "Bằng tốt nghiệp: Cho tất cả học viên đạt đủ Tiêu chí tốt nghiệp (Điều B)" at bounding box center [548, 329] width 413 height 17
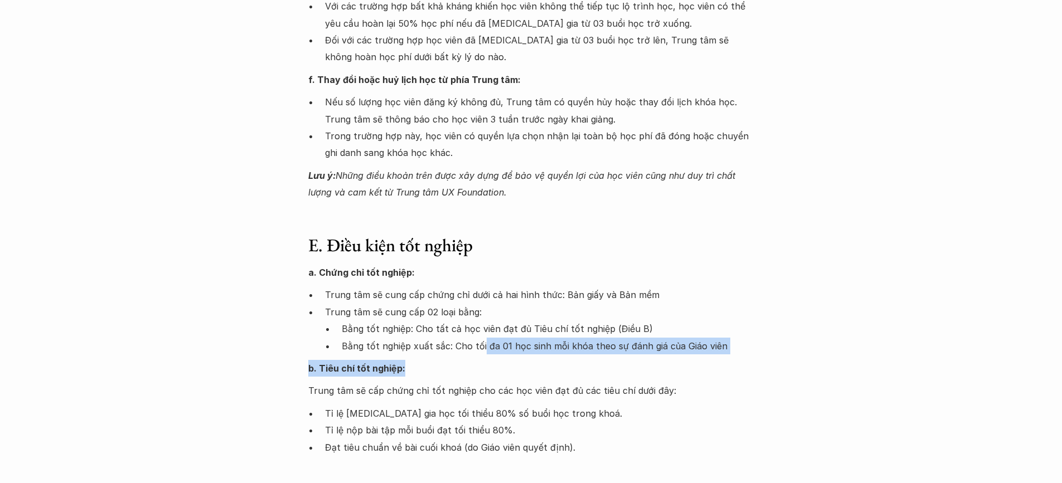
drag, startPoint x: 473, startPoint y: 333, endPoint x: 481, endPoint y: 330, distance: 8.5
click at [481, 330] on div "a. Chứng chỉ tốt nghiệp: Trung tâm sẽ cung cấp chứng chỉ dưới cả hai hình thức:…" at bounding box center [531, 360] width 446 height 192
click at [481, 338] on p "Bằng tốt nghiệp xuất sắc: Cho tối đa 01 học sinh mỗi khóa theo sự đánh giá của …" at bounding box center [548, 346] width 413 height 17
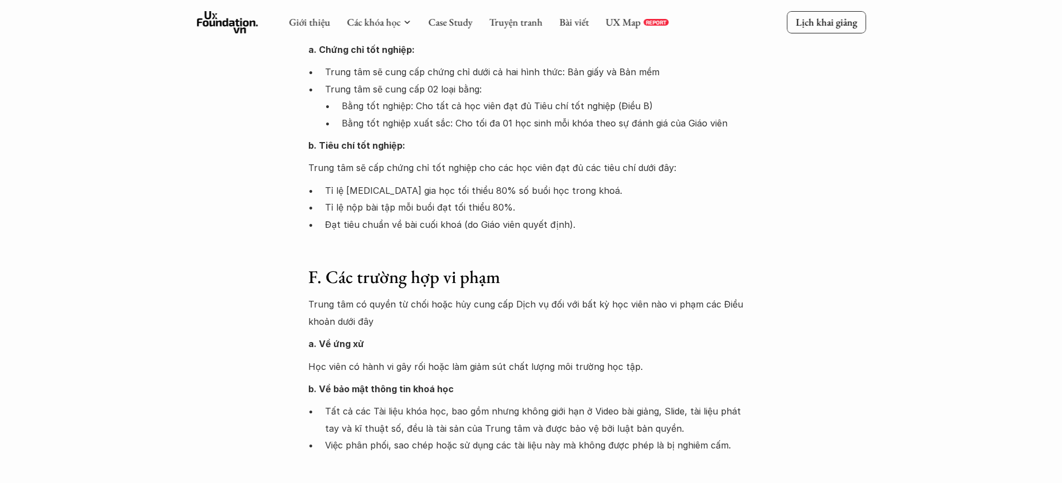
scroll to position [1115, 0]
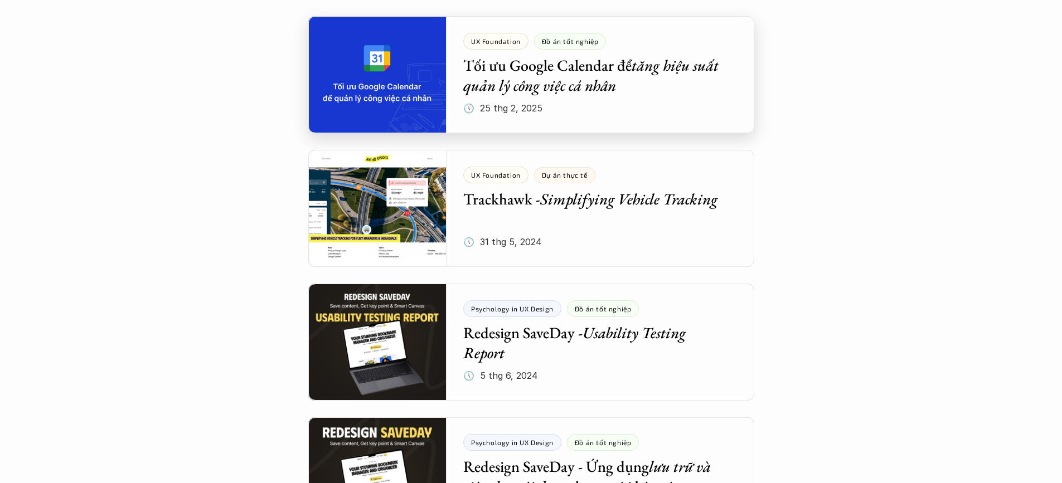
scroll to position [781, 0]
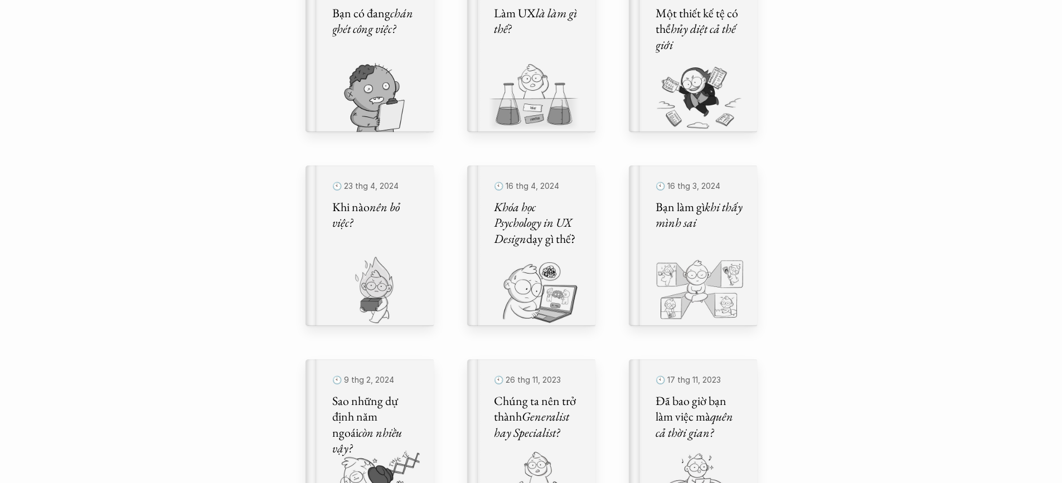
scroll to position [446, 0]
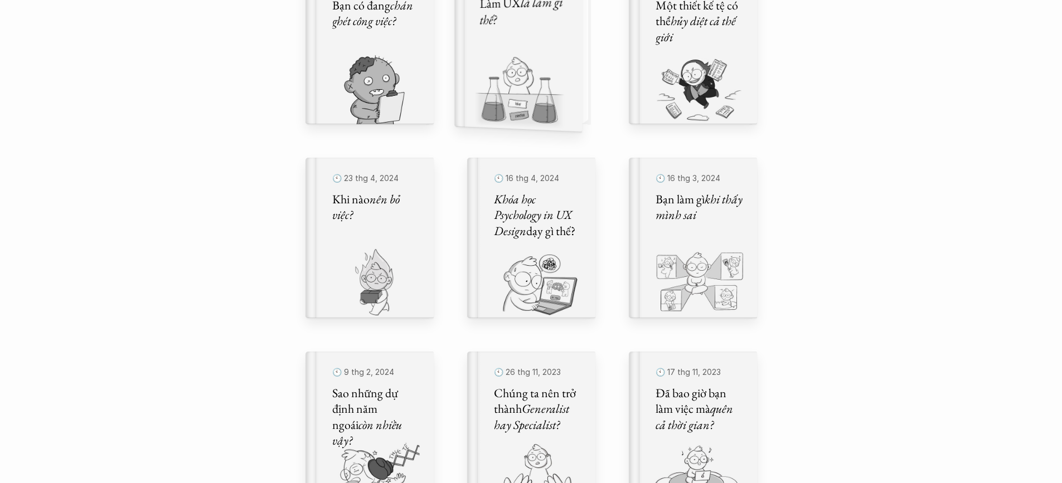
click at [517, 76] on img at bounding box center [511, 93] width 114 height 77
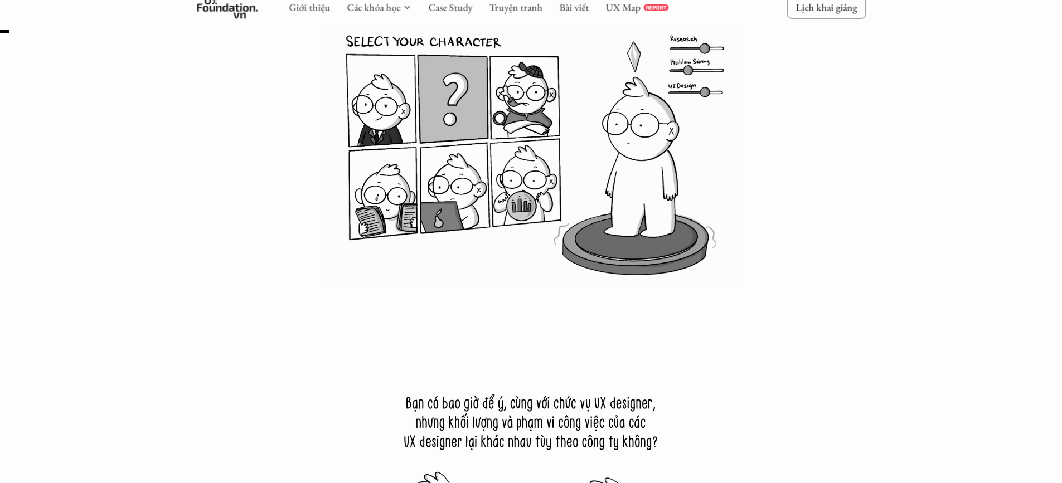
scroll to position [223, 0]
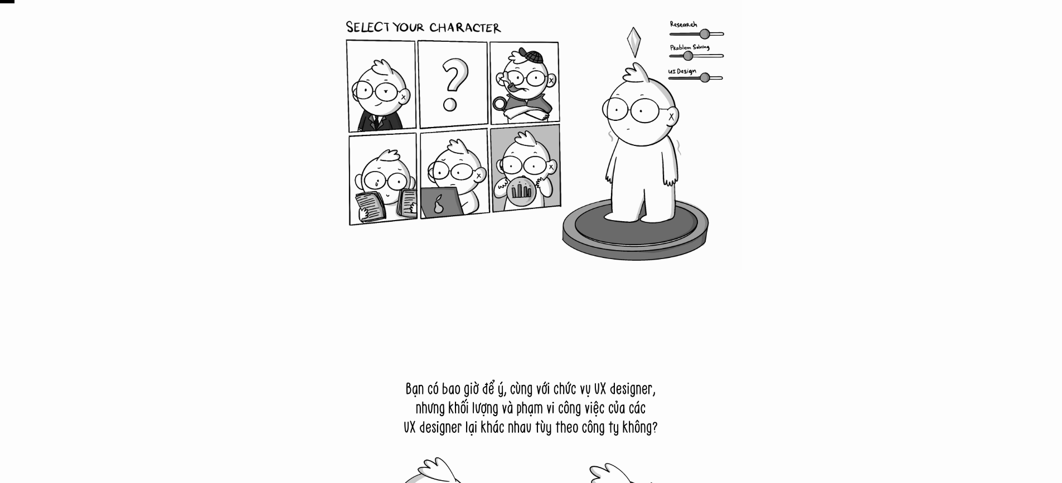
click at [500, 171] on img at bounding box center [531, 131] width 669 height 279
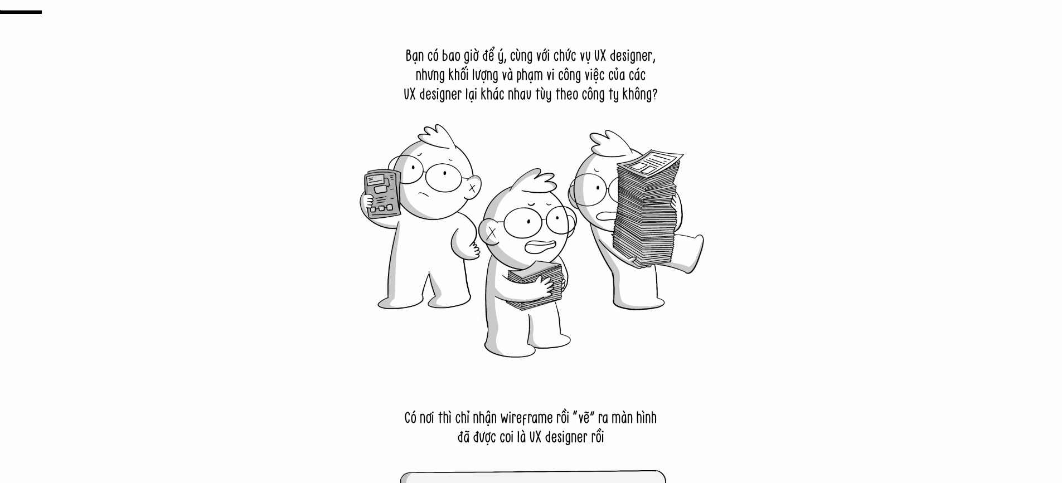
scroll to position [502, 0]
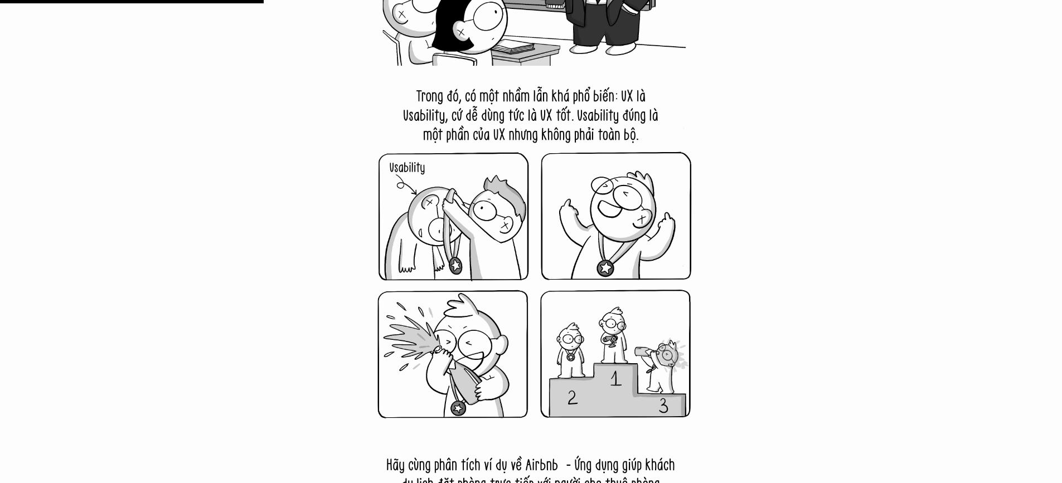
scroll to position [3122, 0]
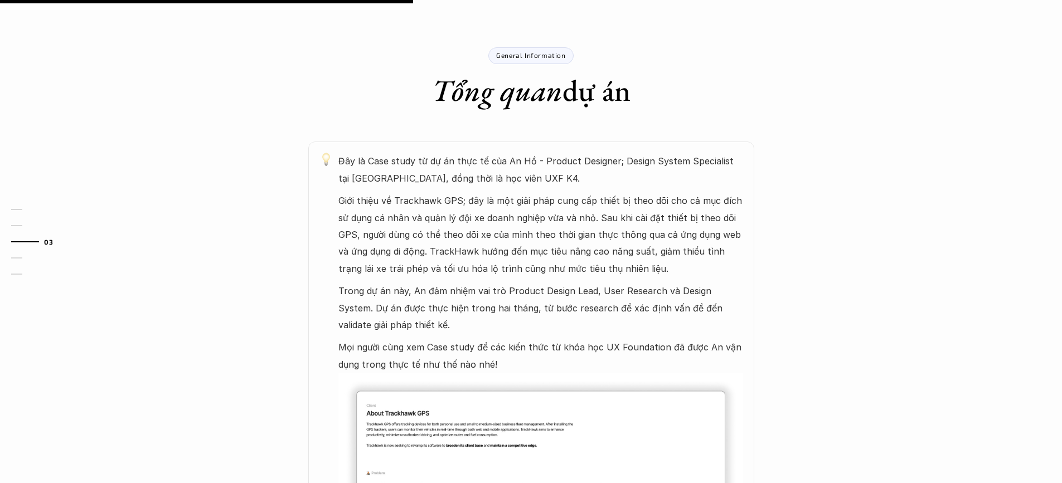
scroll to position [558, 0]
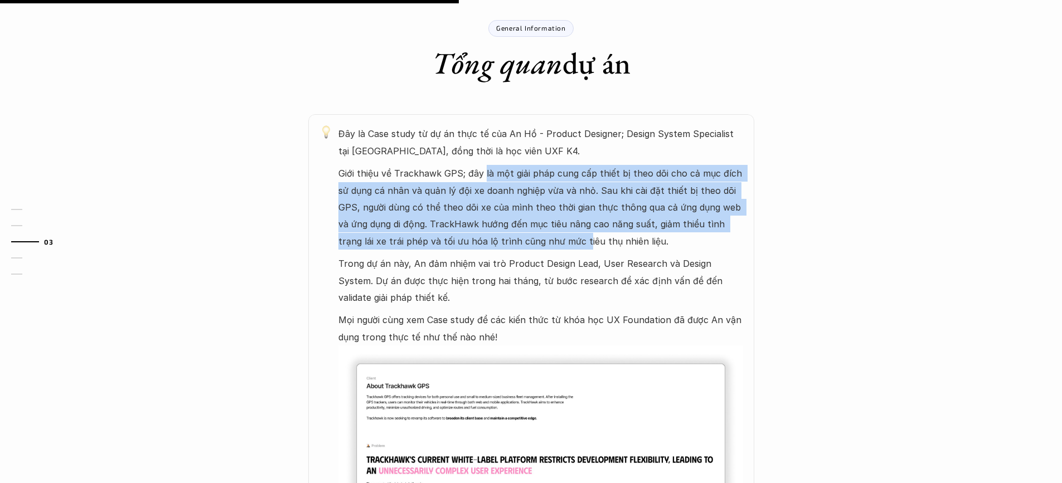
drag, startPoint x: 483, startPoint y: 180, endPoint x: 570, endPoint y: 273, distance: 127.8
click at [549, 247] on p "Giới thiệu về Trackhawk GPS; đây là một giải pháp cung cấp thiết bị theo dõi ch…" at bounding box center [540, 207] width 405 height 85
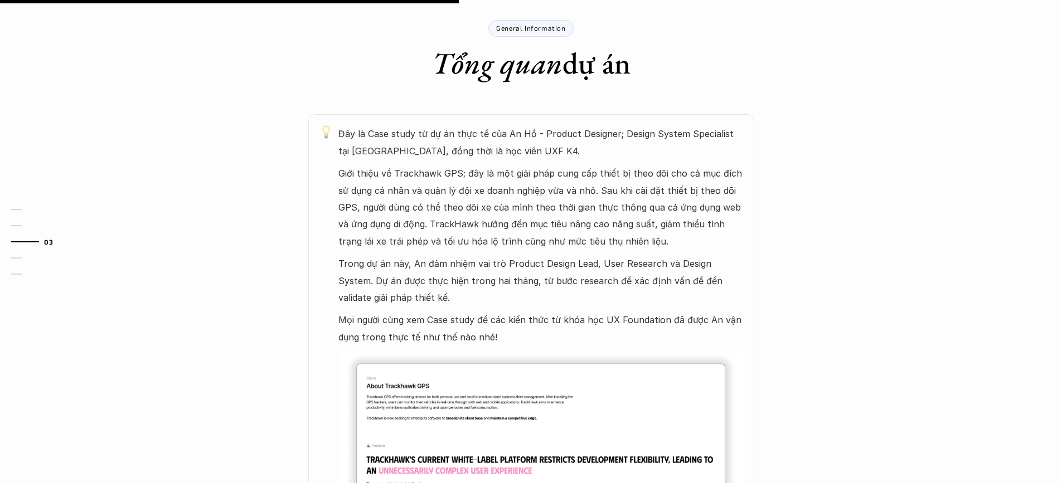
click at [573, 278] on p "Trong dự án này, An đảm nhiệm vai trò Product Design Lead, User Research và Des…" at bounding box center [540, 280] width 405 height 51
drag, startPoint x: 553, startPoint y: 251, endPoint x: 709, endPoint y: 297, distance: 162.7
click at [706, 295] on p "Trong dự án này, An đảm nhiệm vai trò Product Design Lead, User Research và Des…" at bounding box center [540, 280] width 405 height 51
click at [709, 297] on p "Trong dự án này, An đảm nhiệm vai trò Product Design Lead, User Research và Des…" at bounding box center [540, 280] width 405 height 51
drag, startPoint x: 656, startPoint y: 238, endPoint x: 648, endPoint y: 241, distance: 8.5
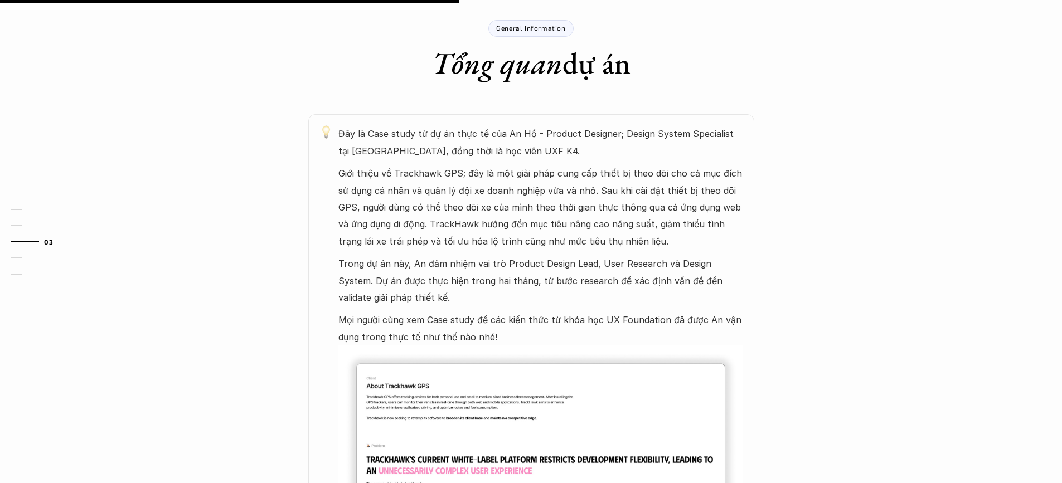
click at [648, 241] on p "Giới thiệu về Trackhawk GPS; đây là một giải pháp cung cấp thiết bị theo dõi ch…" at bounding box center [540, 207] width 405 height 85
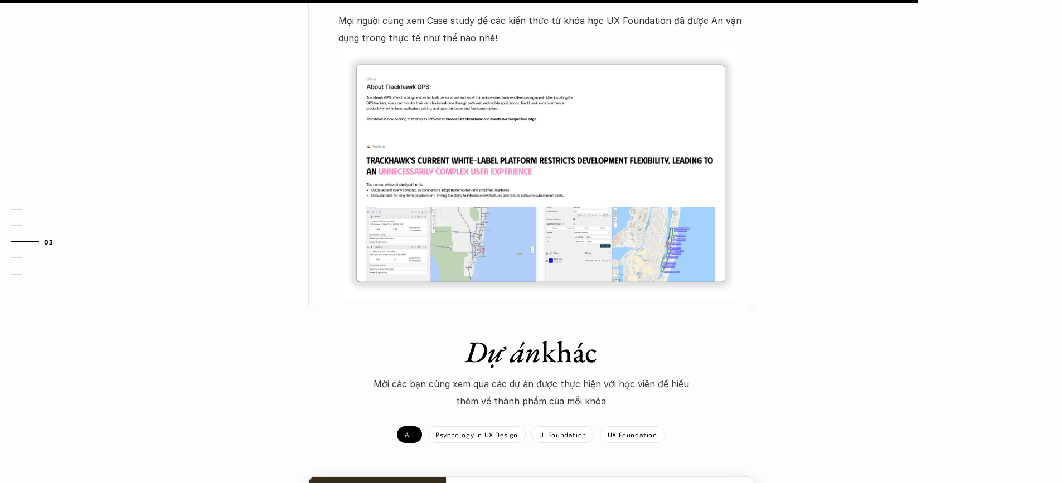
scroll to position [725, 0]
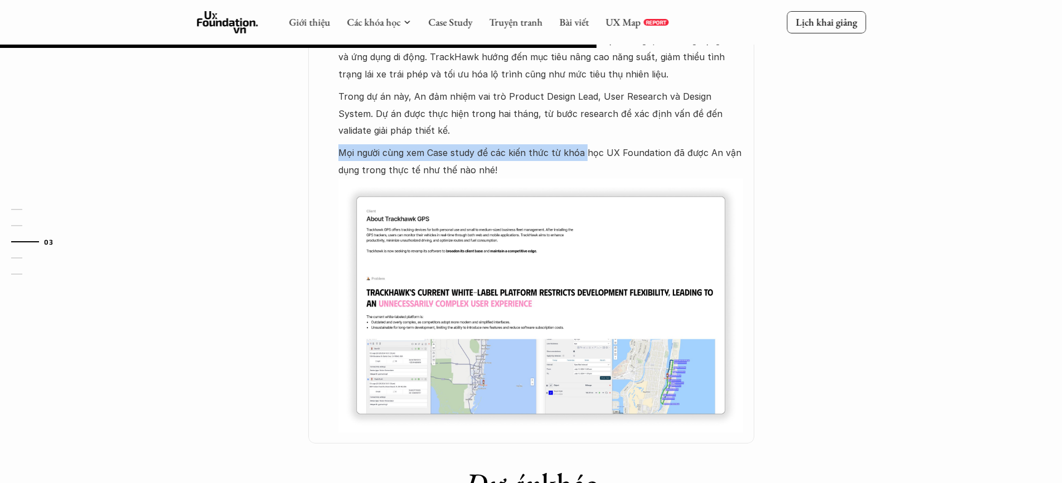
drag, startPoint x: 416, startPoint y: 140, endPoint x: 654, endPoint y: 147, distance: 238.2
click at [608, 147] on div "Đây là Case study từ dự án thực tế của An Hồ - Product Designer; Design System …" at bounding box center [540, 195] width 405 height 475
click at [690, 146] on p "Mọi người cùng xem Case study để các kiến thức từ khóa học UX Foundation đã đượ…" at bounding box center [540, 161] width 405 height 34
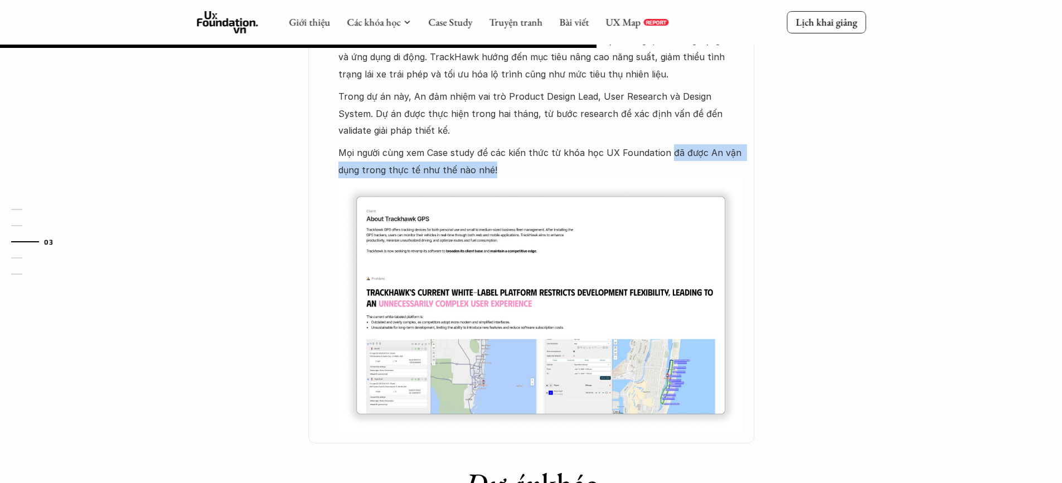
drag, startPoint x: 681, startPoint y: 175, endPoint x: 654, endPoint y: 132, distance: 50.9
click at [661, 141] on div "Đây là Case study từ dự án thực tế của An Hồ - Product Designer; Design System …" at bounding box center [540, 195] width 405 height 475
click at [654, 132] on p "Trong dự án này, An đảm nhiệm vai trò Product Design Lead, User Research và Des…" at bounding box center [540, 113] width 405 height 51
click at [496, 360] on img at bounding box center [540, 305] width 405 height 254
click at [664, 358] on img at bounding box center [540, 305] width 405 height 254
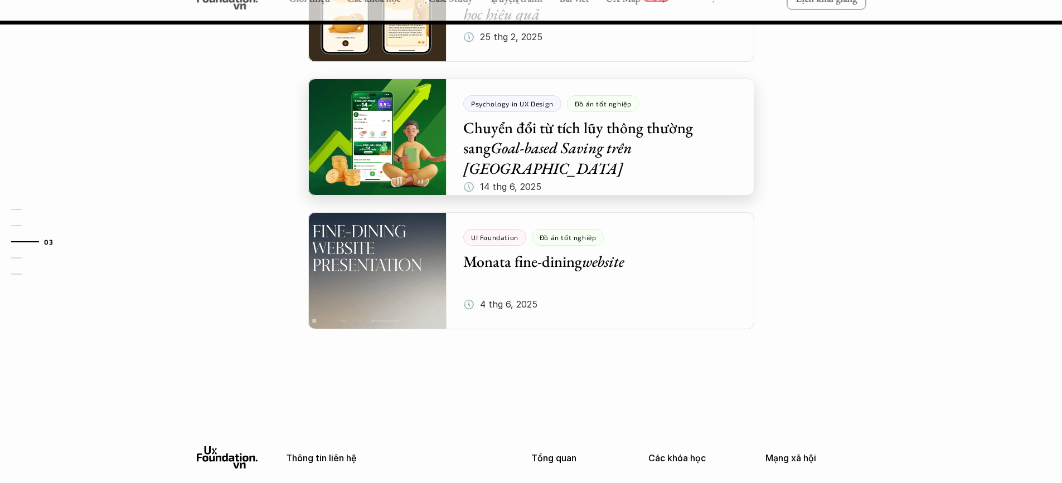
scroll to position [1521, 0]
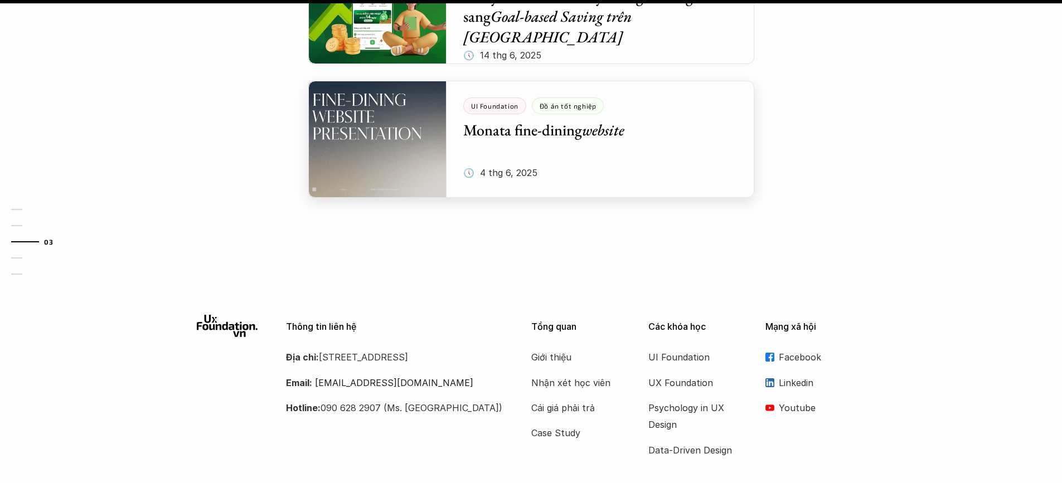
click at [382, 151] on div at bounding box center [531, 139] width 446 height 117
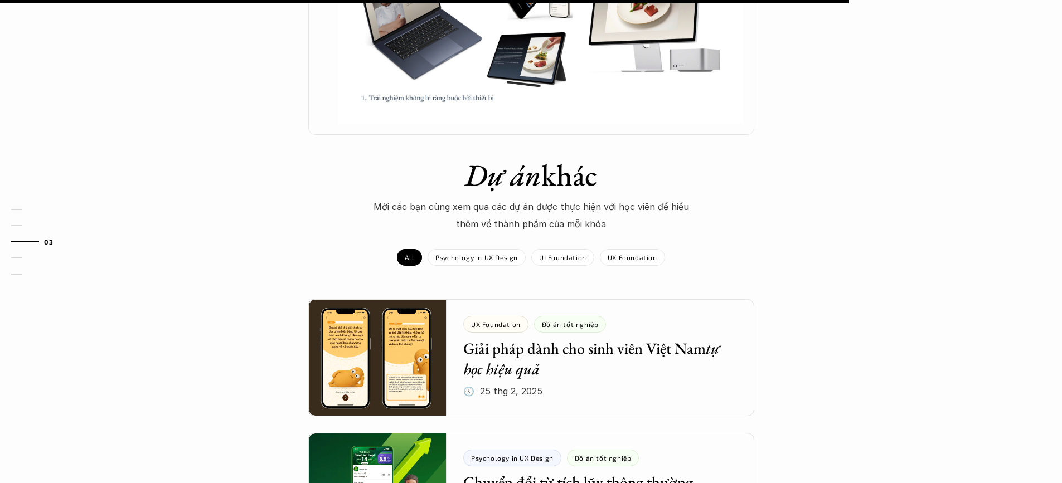
scroll to position [1171, 0]
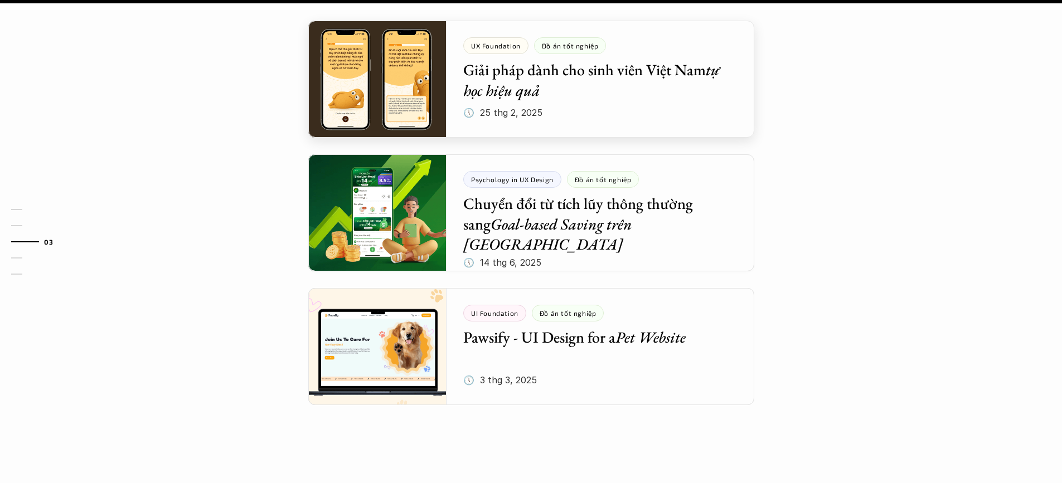
click at [534, 109] on div at bounding box center [531, 79] width 446 height 117
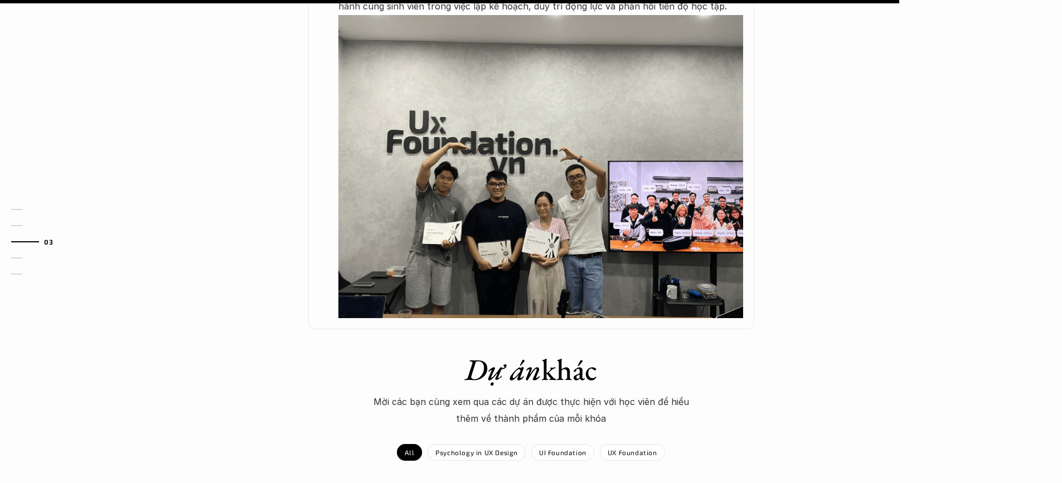
scroll to position [1115, 0]
